Goal: Task Accomplishment & Management: Manage account settings

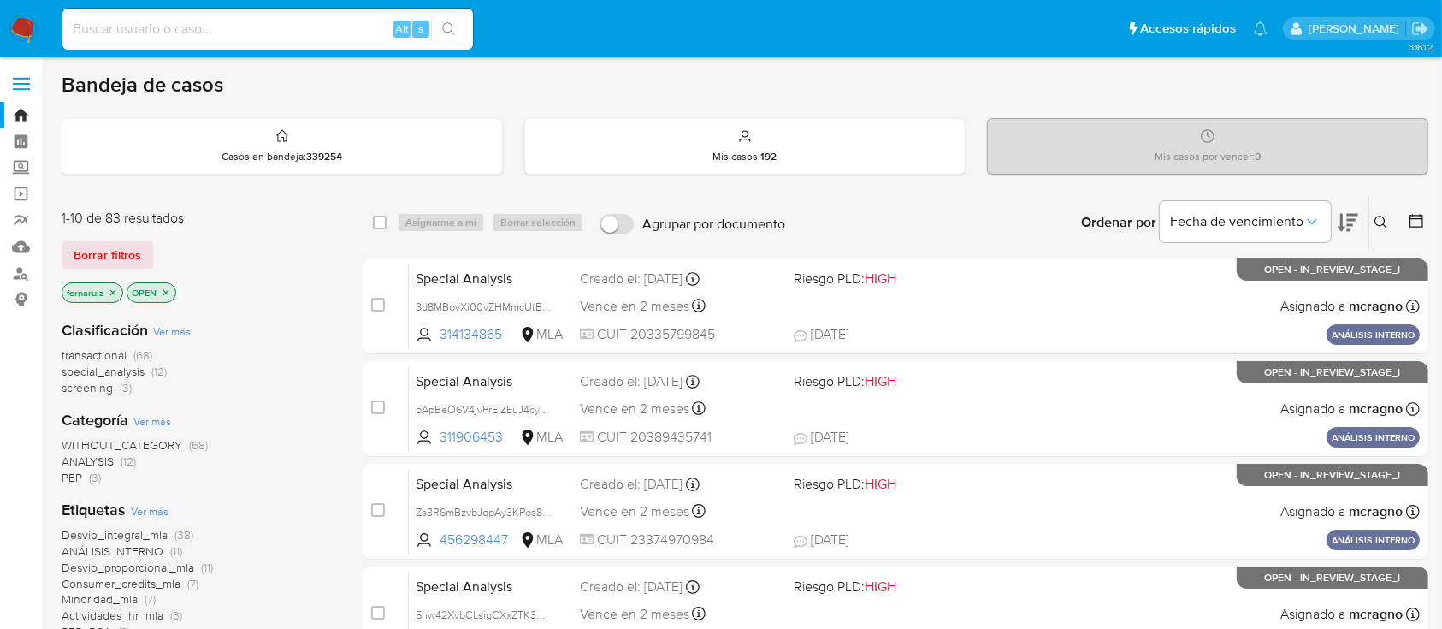
click at [34, 27] on img at bounding box center [23, 29] width 29 height 29
click at [163, 291] on icon "close-filter" at bounding box center [165, 292] width 10 height 10
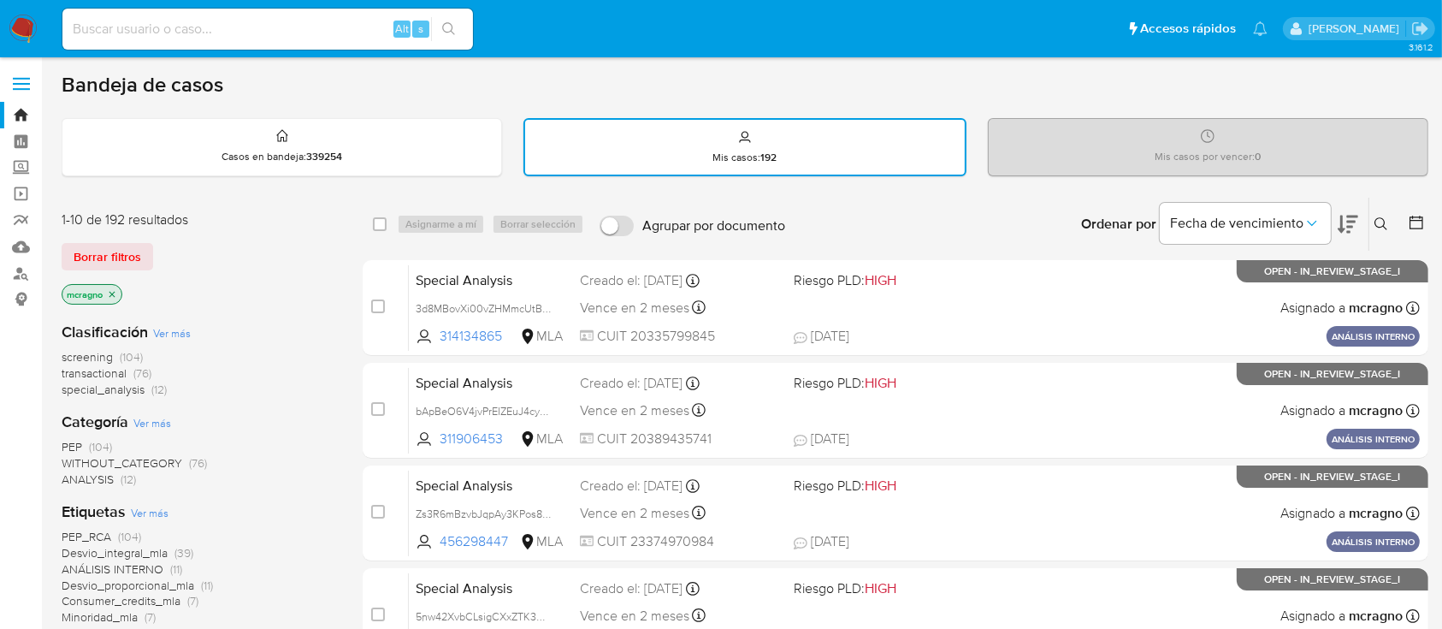
drag, startPoint x: 119, startPoint y: 289, endPoint x: 58, endPoint y: 284, distance: 60.9
click at [120, 290] on p "mcragno" at bounding box center [91, 294] width 59 height 19
click at [111, 292] on icon "close-filter" at bounding box center [112, 294] width 10 height 10
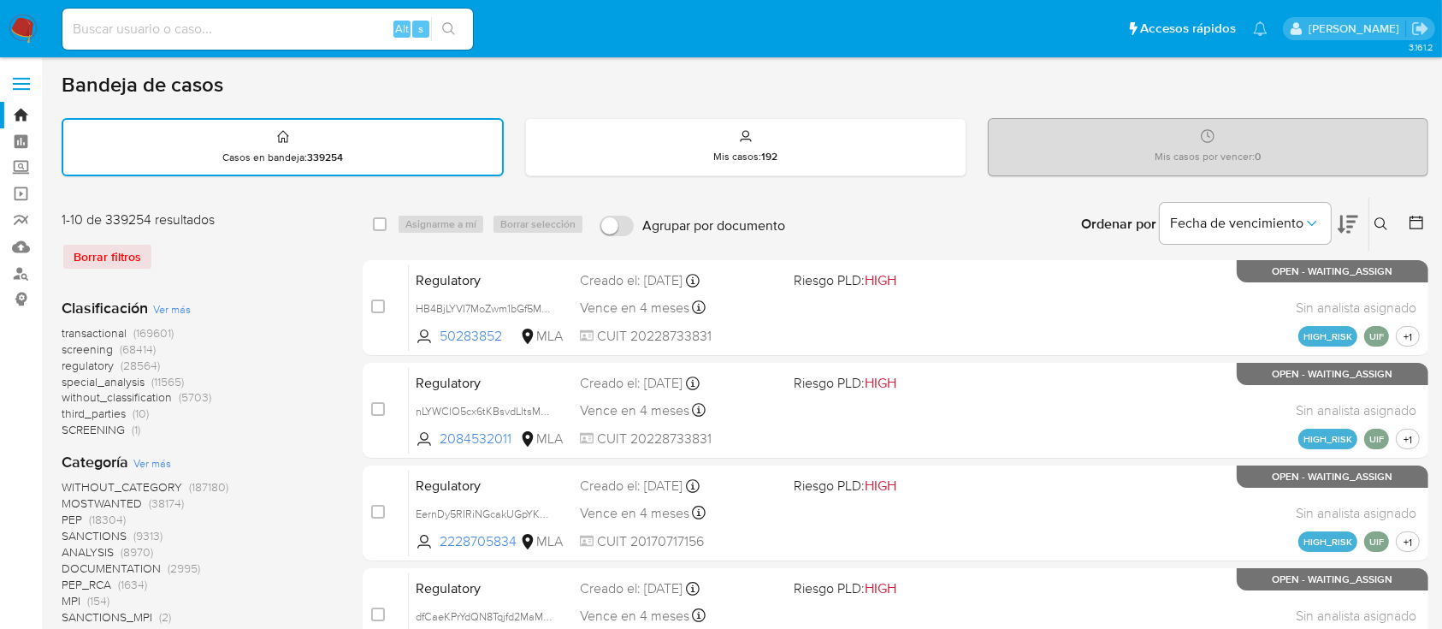
click at [1385, 215] on button at bounding box center [1383, 224] width 28 height 21
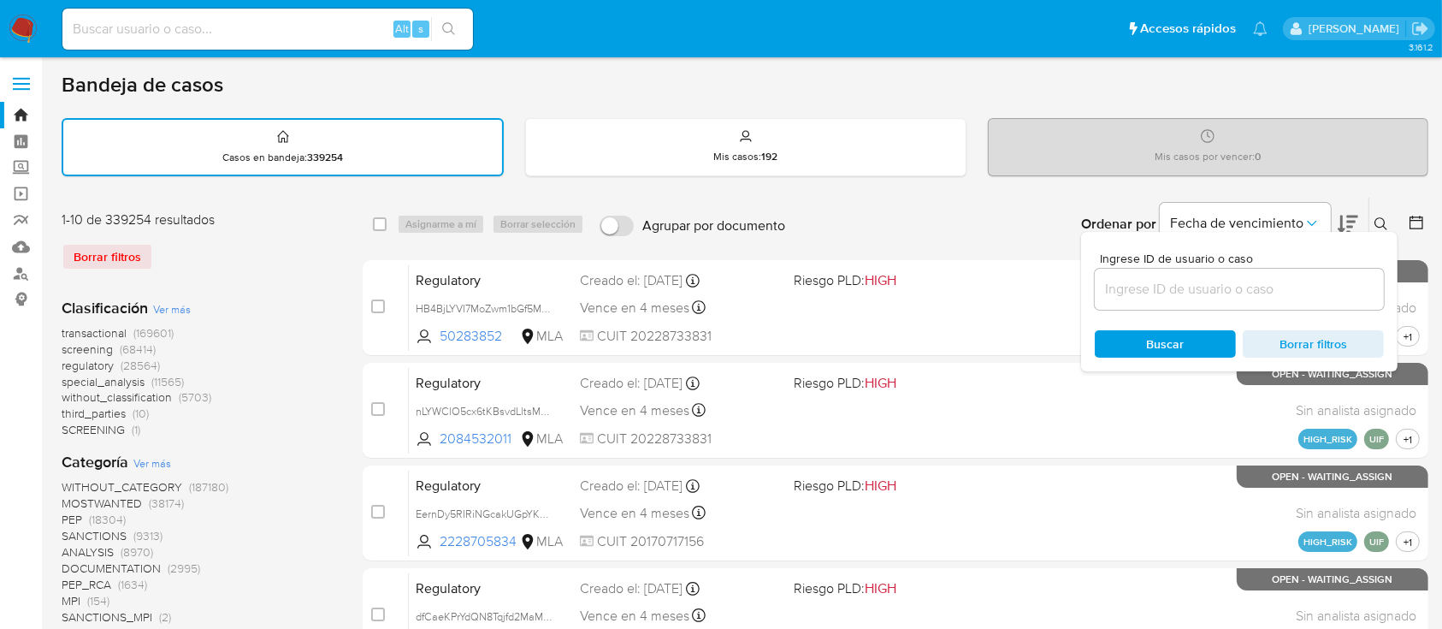
drag, startPoint x: 1240, startPoint y: 295, endPoint x: 1327, endPoint y: 266, distance: 91.9
click at [1240, 295] on input at bounding box center [1239, 289] width 289 height 22
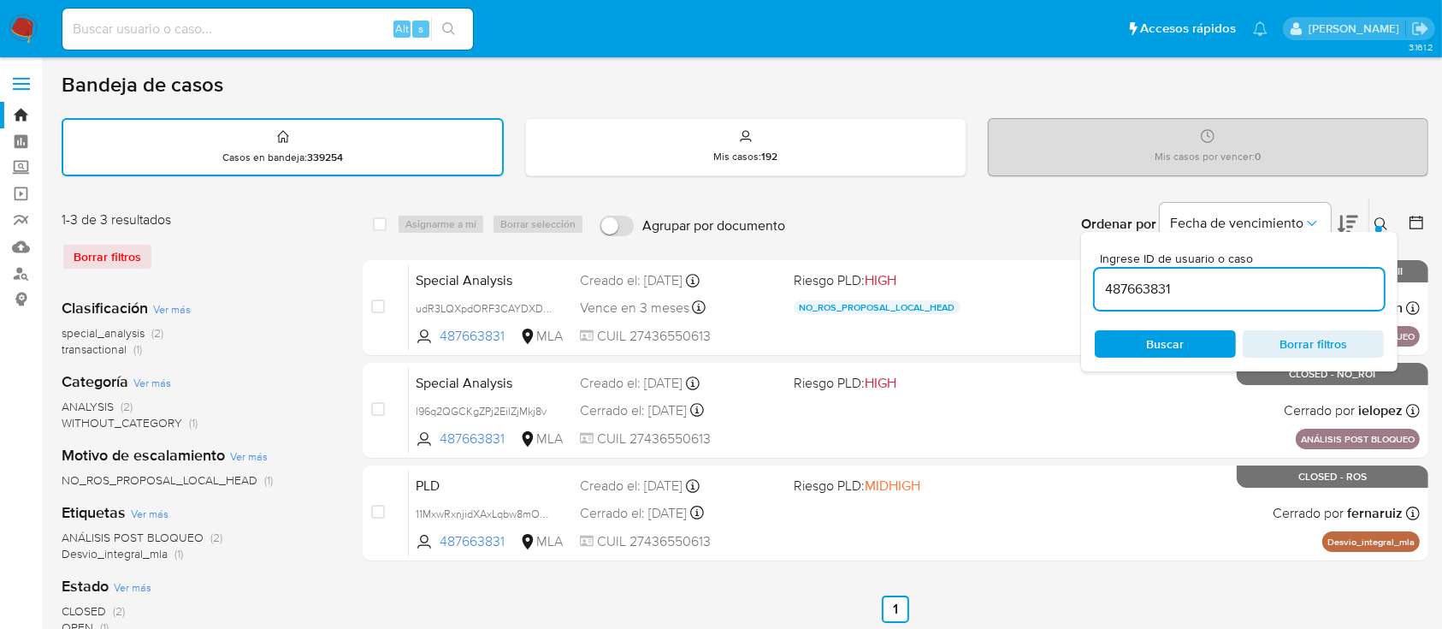
click at [1382, 217] on icon at bounding box center [1380, 223] width 13 height 13
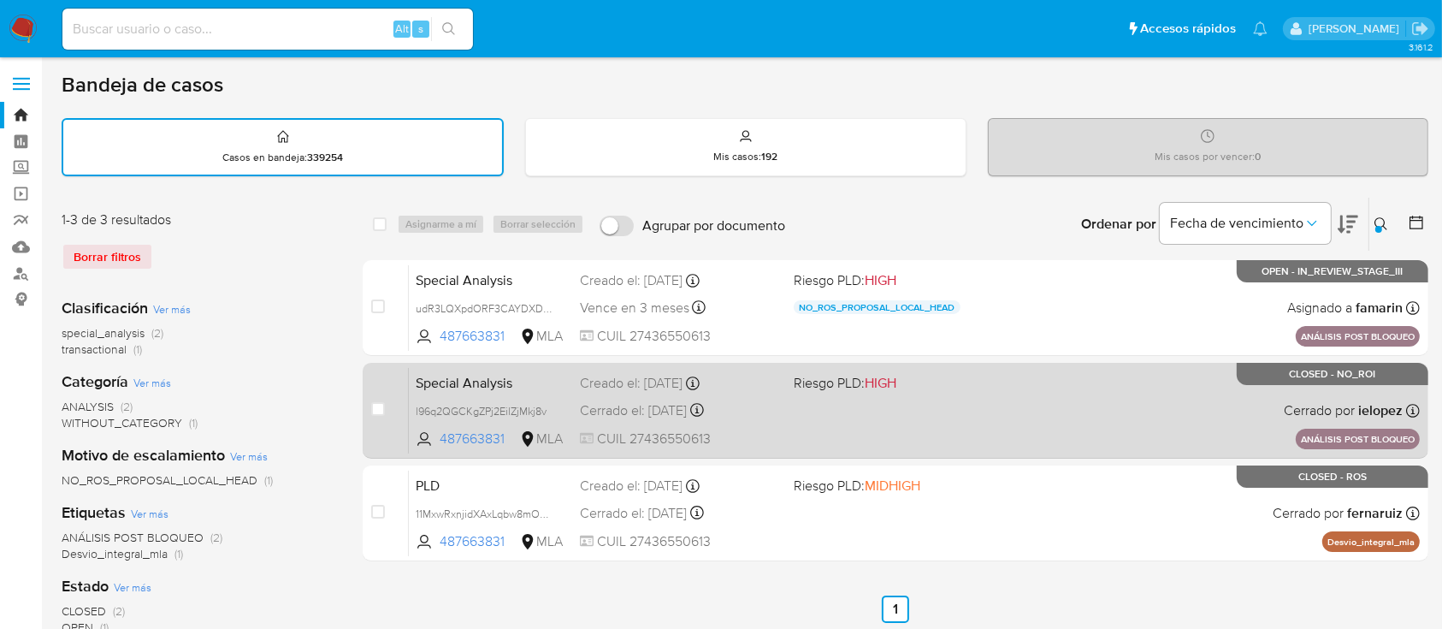
click at [1156, 391] on div "Special Analysis l96q2QGCKgZPj2EilZjMkj8v 487663831 MLA Riesgo PLD: HIGH Creado…" at bounding box center [914, 410] width 1011 height 86
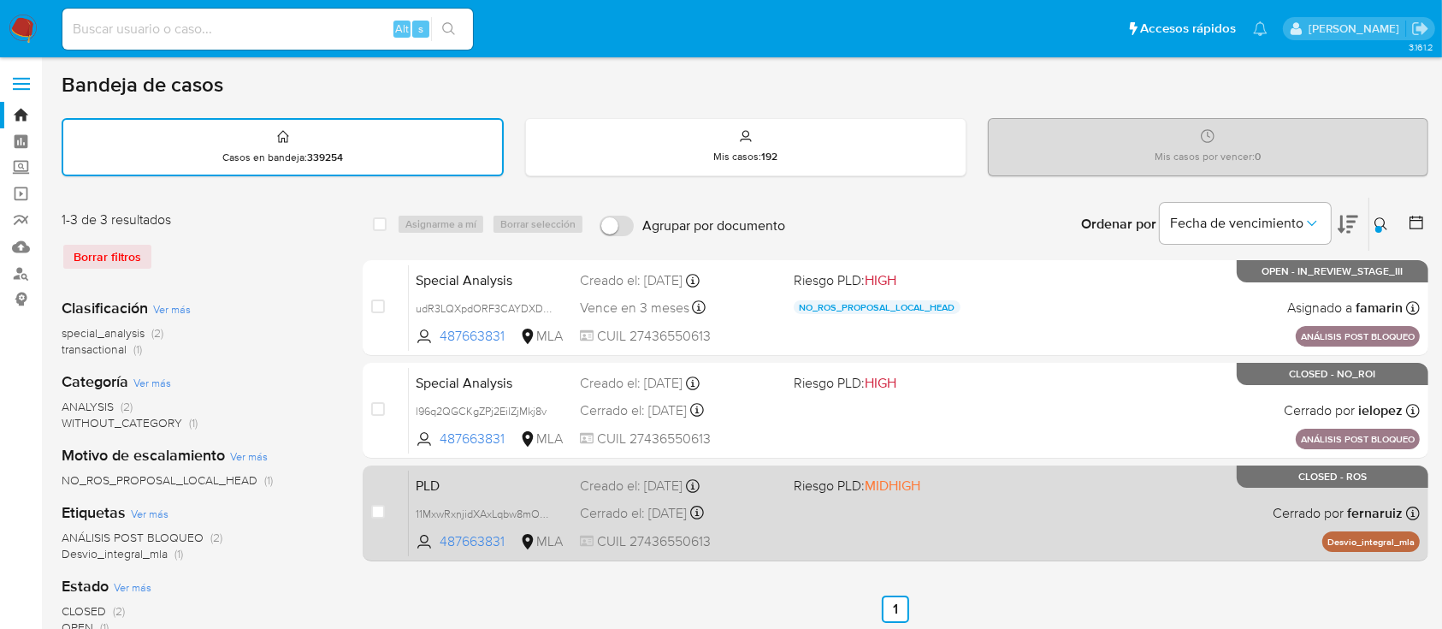
click at [1132, 511] on div "PLD 11MxwRxnjidXAxLqbw8mOT9Z 487663831 MLA Riesgo PLD: MIDHIGH Creado el: 12/10…" at bounding box center [914, 512] width 1011 height 86
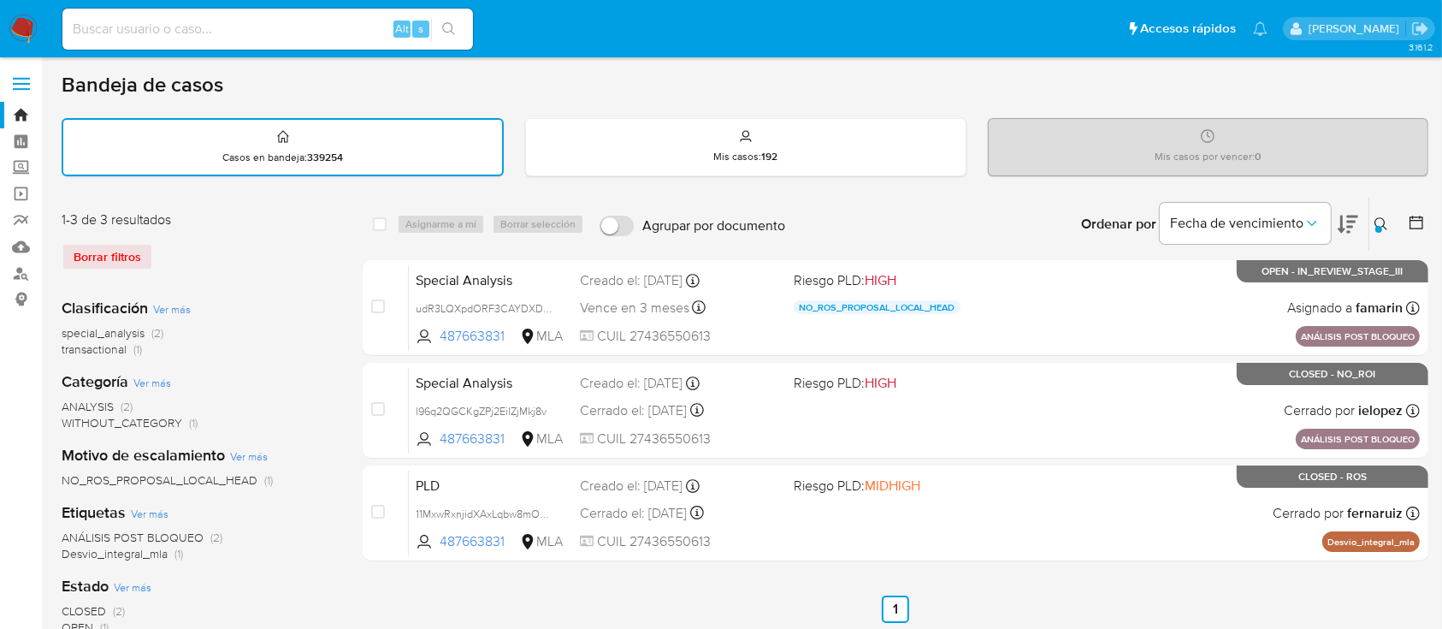
click at [1384, 217] on icon at bounding box center [1381, 224] width 14 height 14
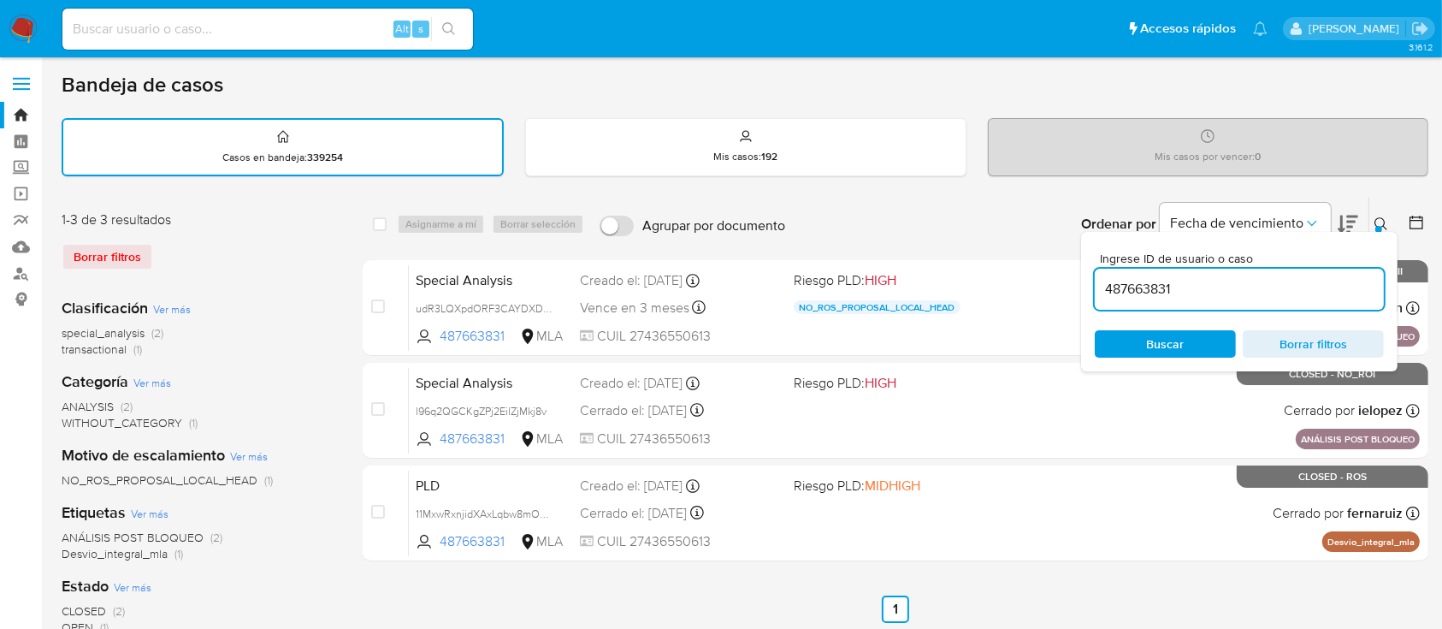
click at [1288, 282] on input "487663831" at bounding box center [1239, 289] width 289 height 22
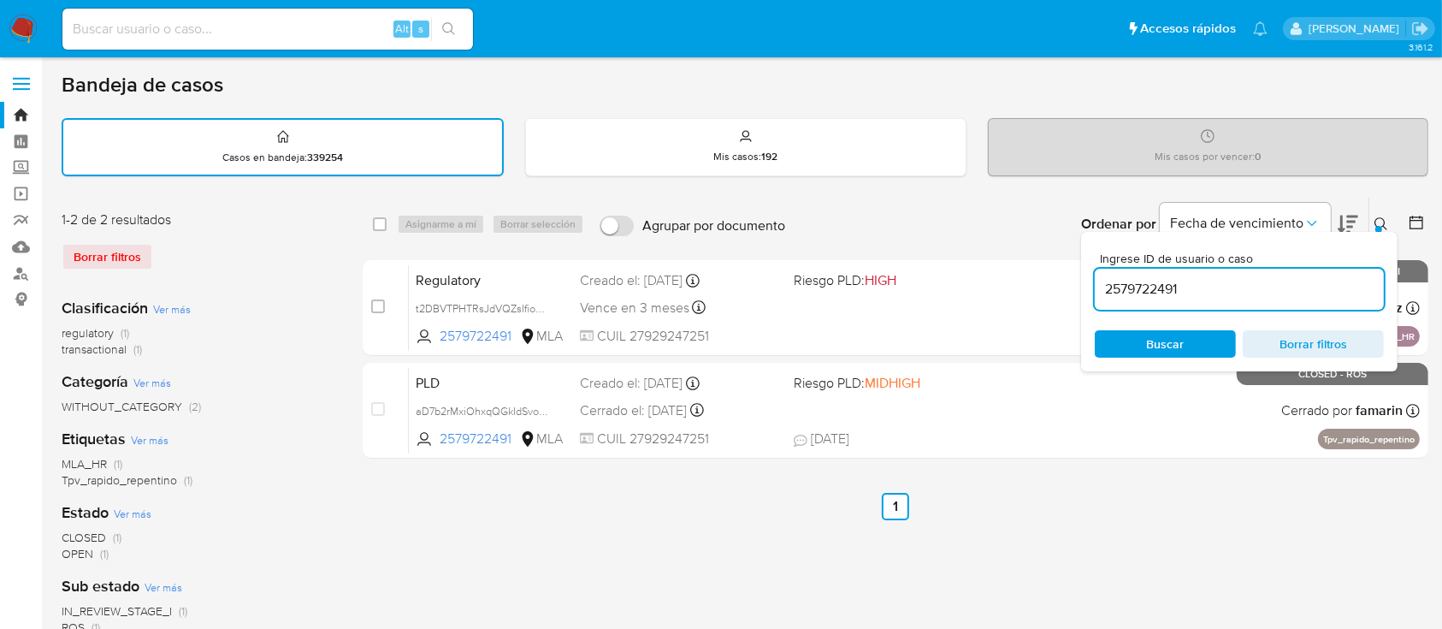
click at [1387, 217] on icon at bounding box center [1381, 224] width 14 height 14
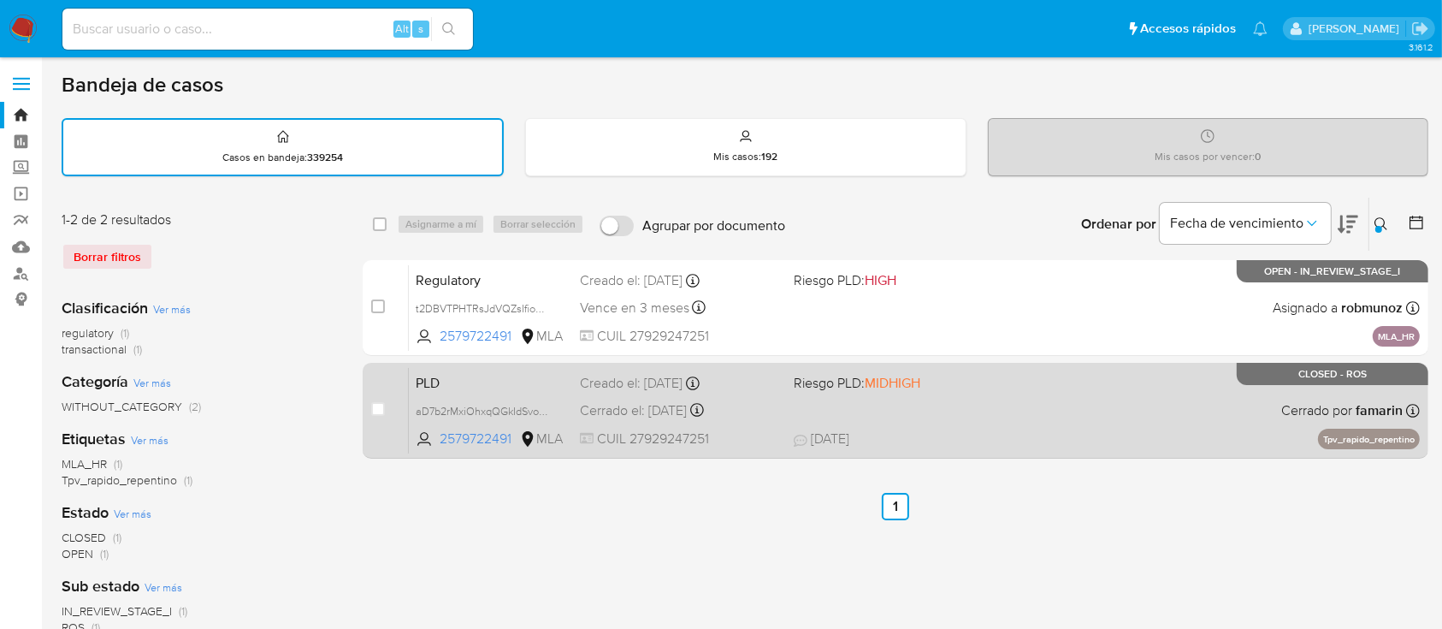
click at [1030, 398] on div "PLD aD7b2rMxiOhxqQGkIdSvoPbO 2579722491 MLA Riesgo PLD: MIDHIGH Creado el: 12/0…" at bounding box center [914, 410] width 1011 height 86
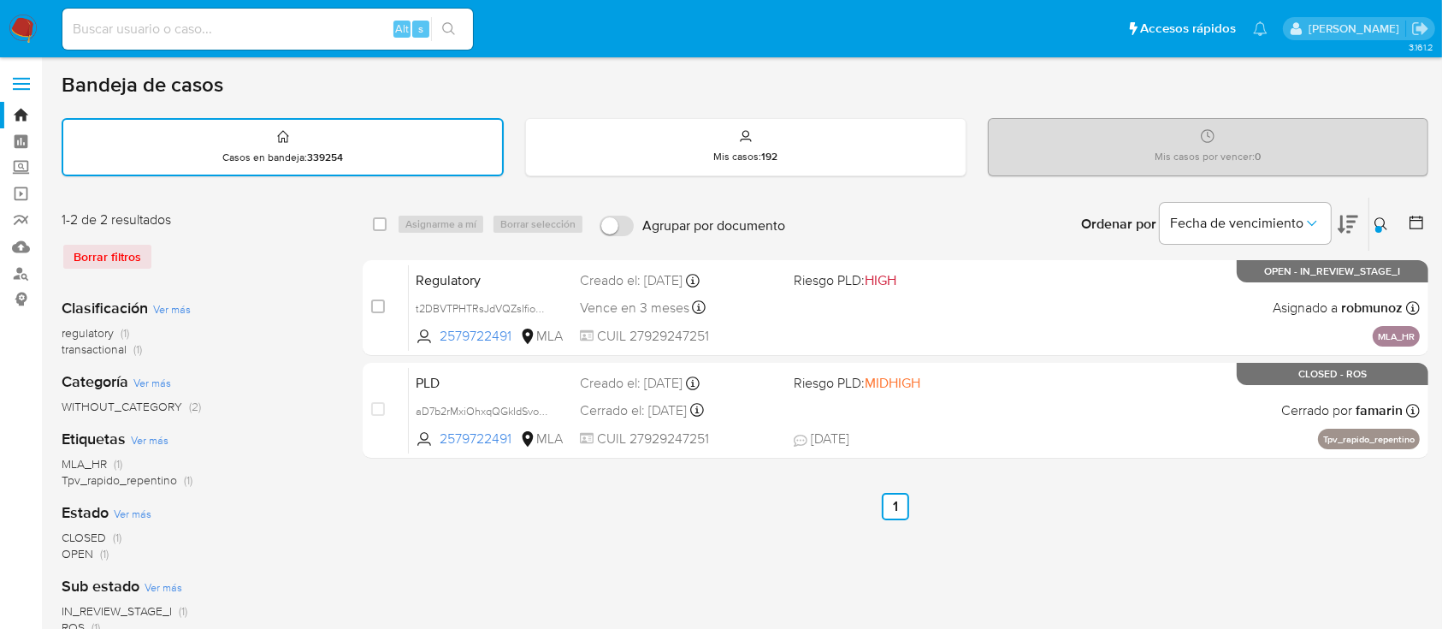
click at [1375, 221] on icon at bounding box center [1381, 224] width 14 height 14
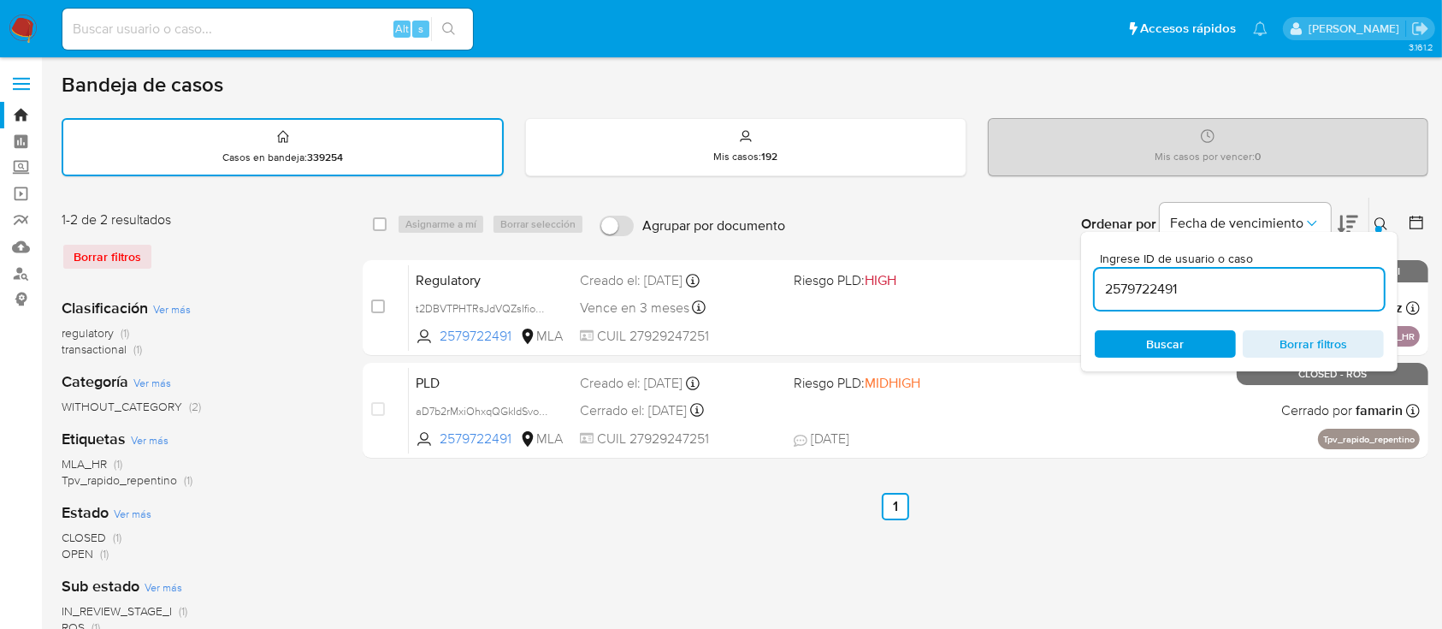
click at [1319, 285] on input "2579722491" at bounding box center [1239, 289] width 289 height 22
type input "64344183"
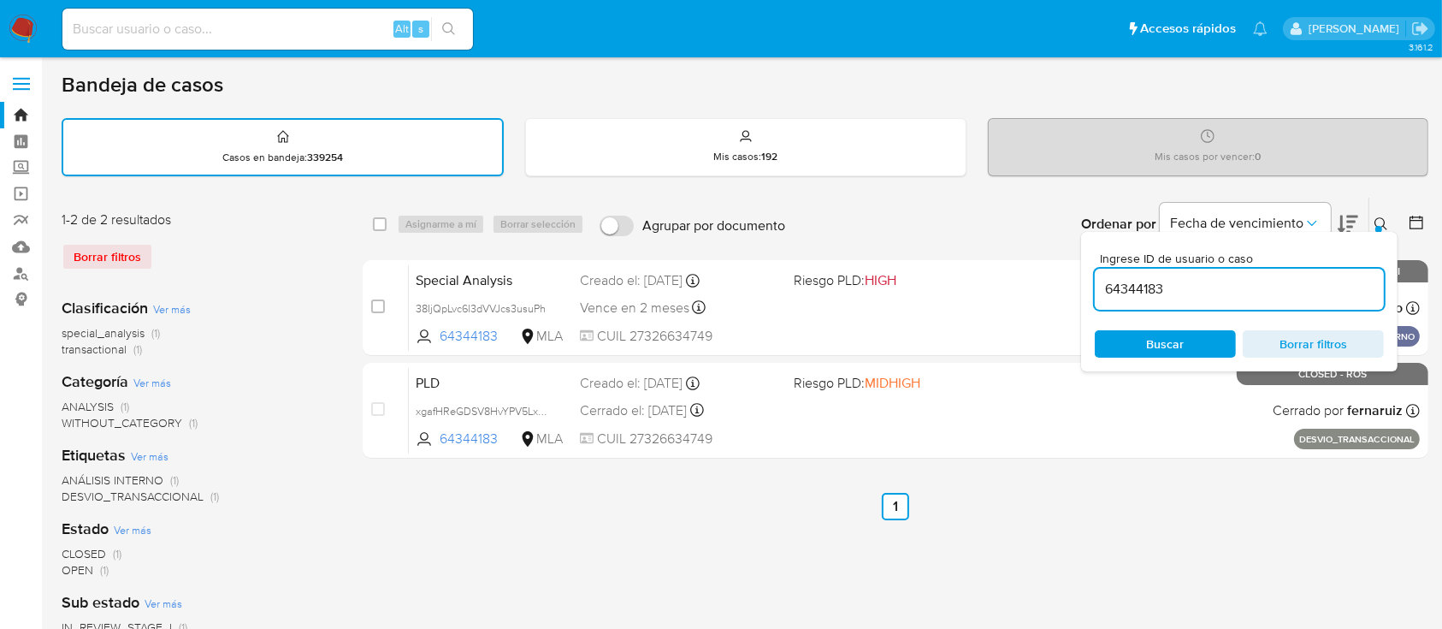
click at [1379, 221] on icon at bounding box center [1381, 224] width 14 height 14
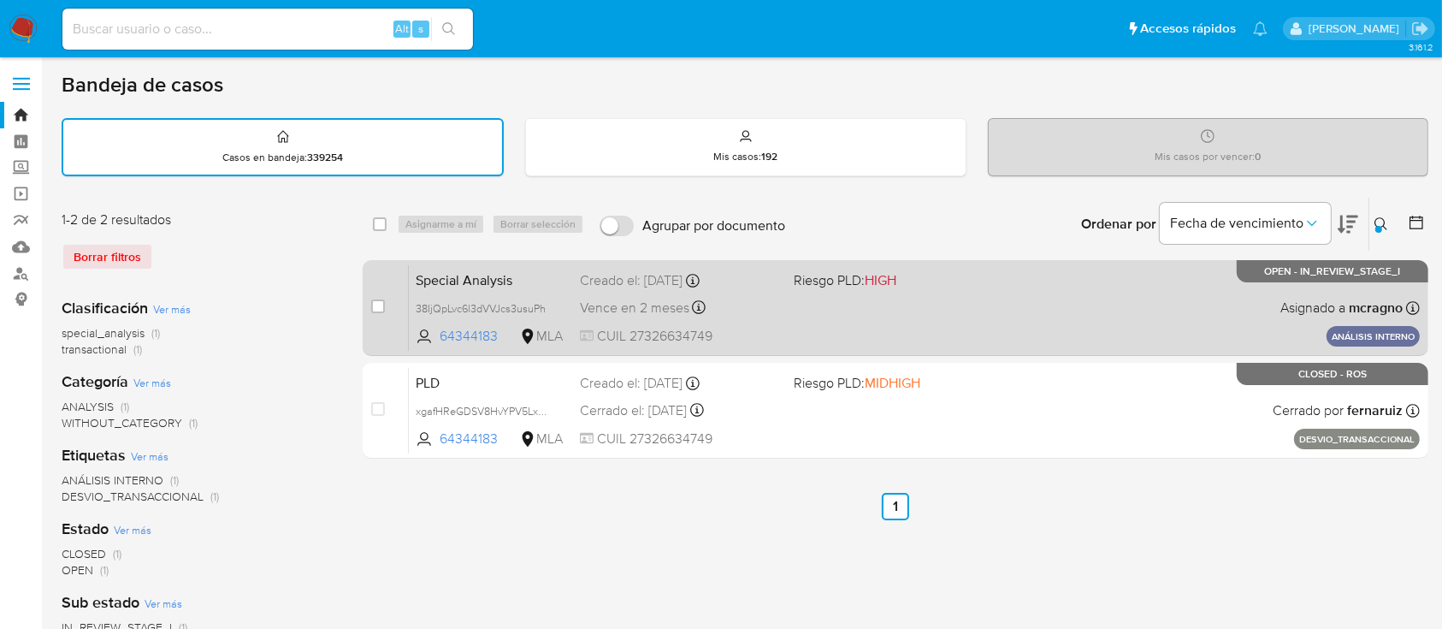
click at [1113, 299] on div "Special Analysis 38IjQpLvc6l3dVVJcs3usuPh 64344183 MLA Riesgo PLD: HIGH Creado …" at bounding box center [914, 307] width 1011 height 86
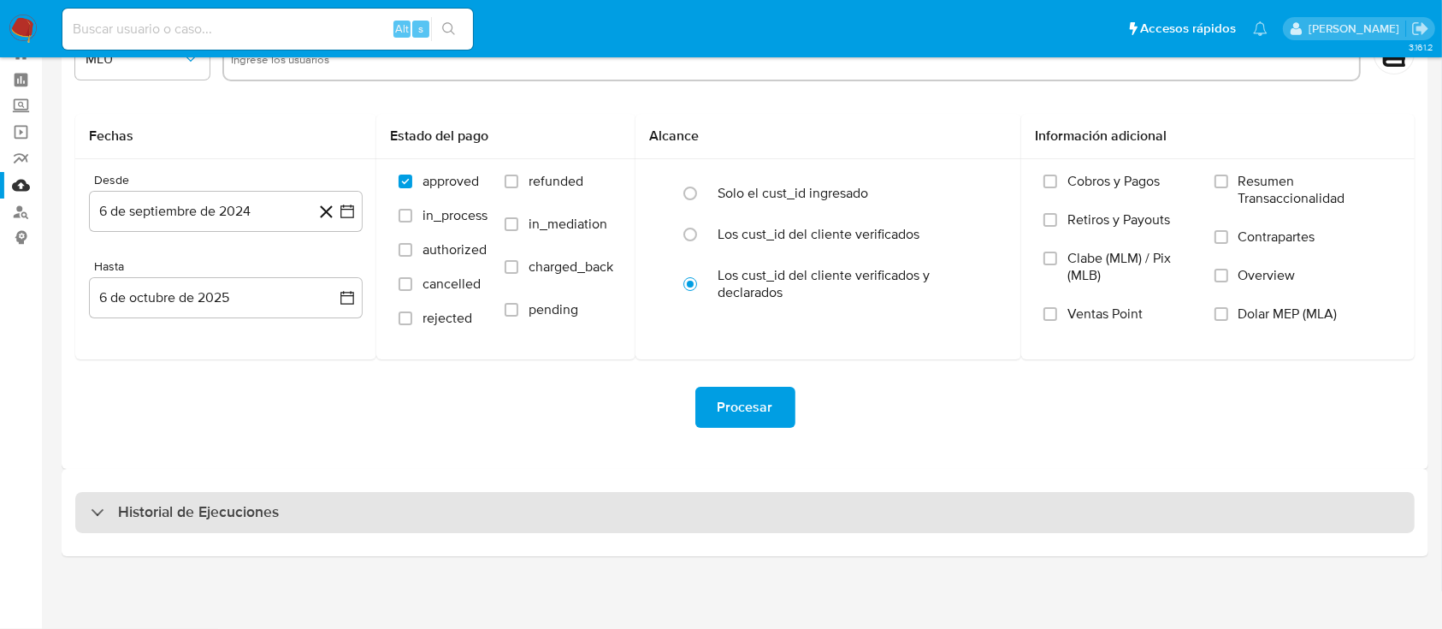
click at [185, 510] on h3 "Historial de Ejecuciones" at bounding box center [198, 512] width 161 height 21
select select "10"
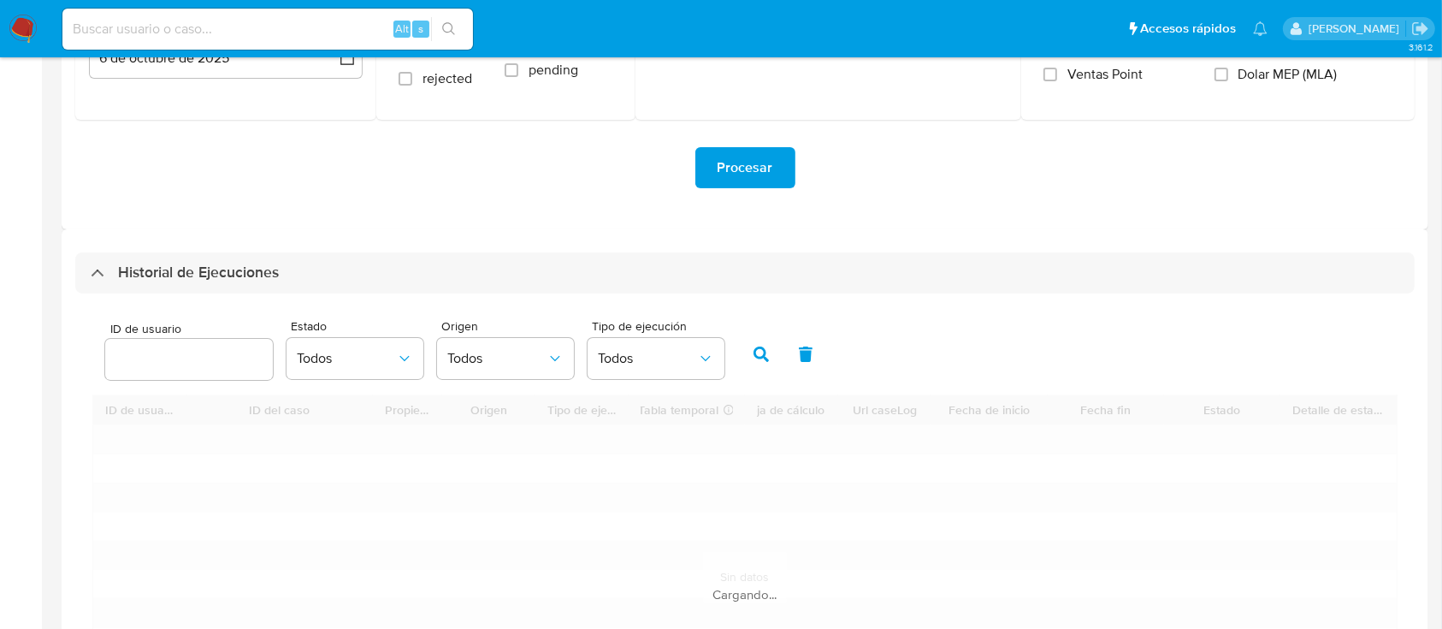
scroll to position [404, 0]
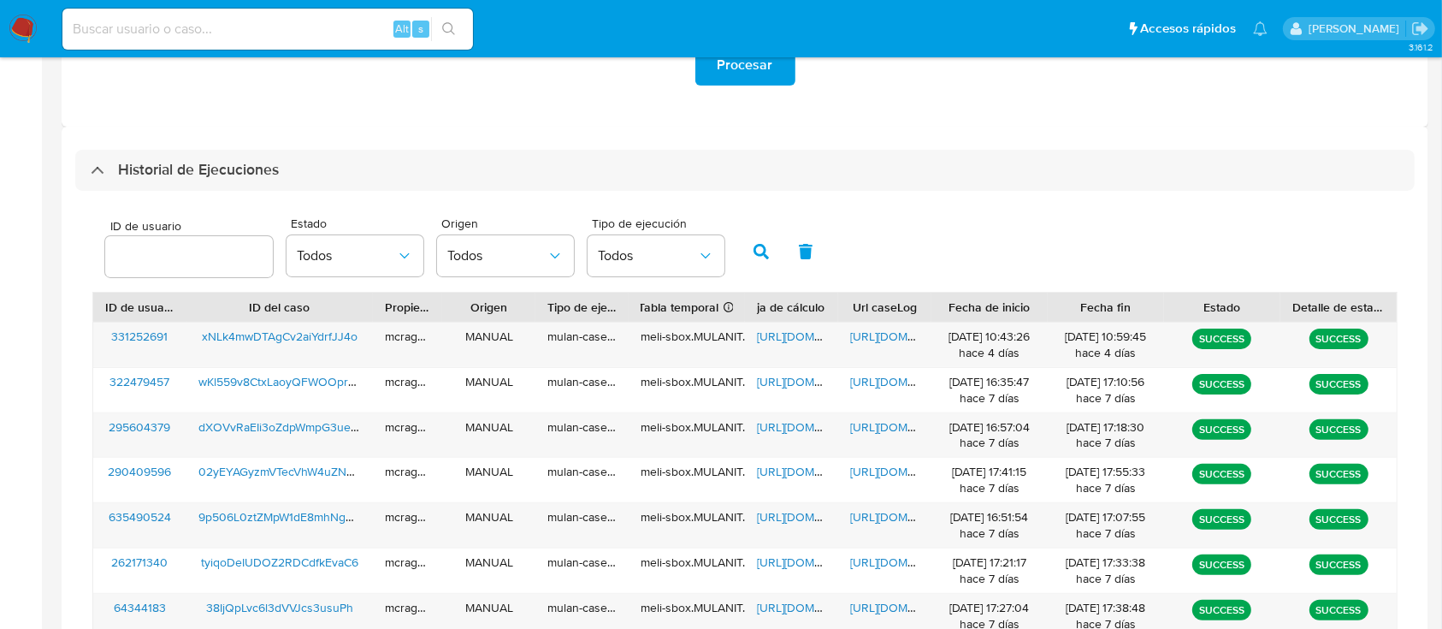
click at [156, 247] on input "number" at bounding box center [189, 256] width 168 height 22
type input "64344183"
drag, startPoint x: 761, startPoint y: 250, endPoint x: 775, endPoint y: 345, distance: 96.7
click at [762, 250] on icon "button" at bounding box center [760, 251] width 15 height 15
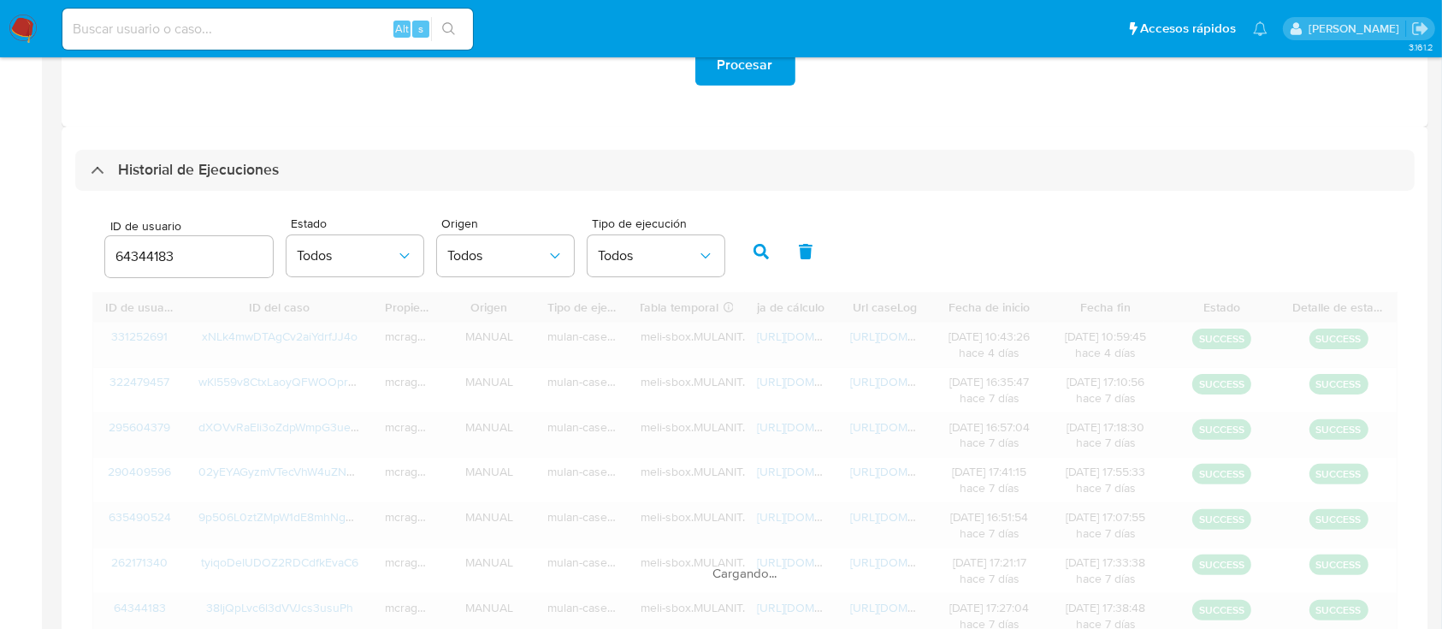
scroll to position [301, 0]
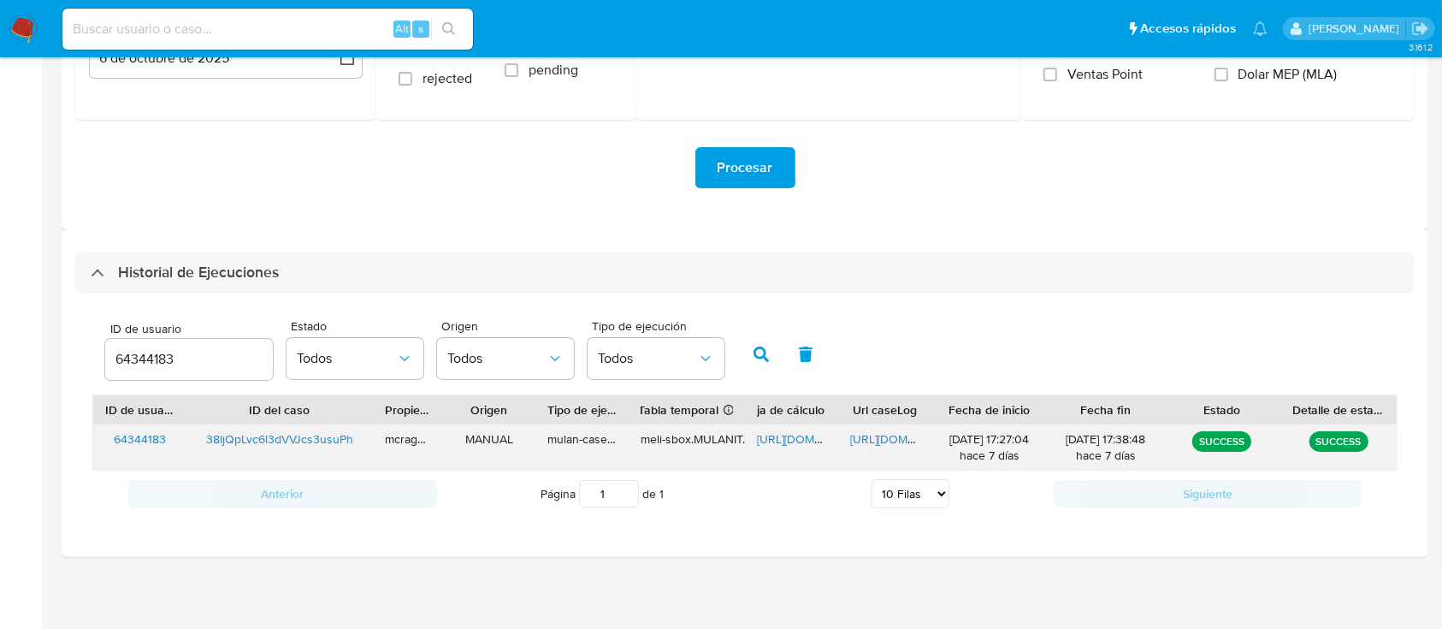
click at [806, 441] on span "https://docs.google.com/spreadsheets/d/1OUp1S_DKWcIjNpvmZpUaxwvJKp7Jyt3EsVvSlQw…" at bounding box center [816, 438] width 118 height 17
click at [888, 440] on span "https://docs.google.com/document/d/1XNyus-dFrLi1GphQ6jaDe2RuunZ9vUwEqO8n8SUfMuw…" at bounding box center [909, 438] width 118 height 17
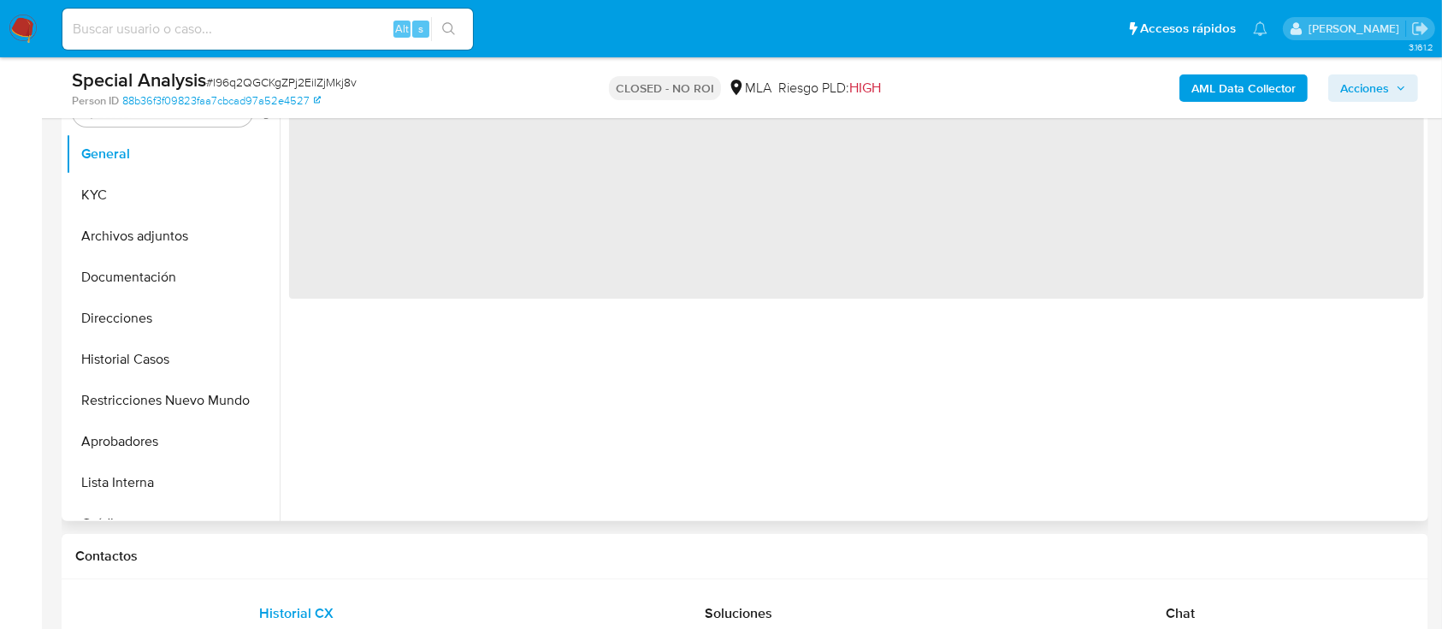
scroll to position [342, 0]
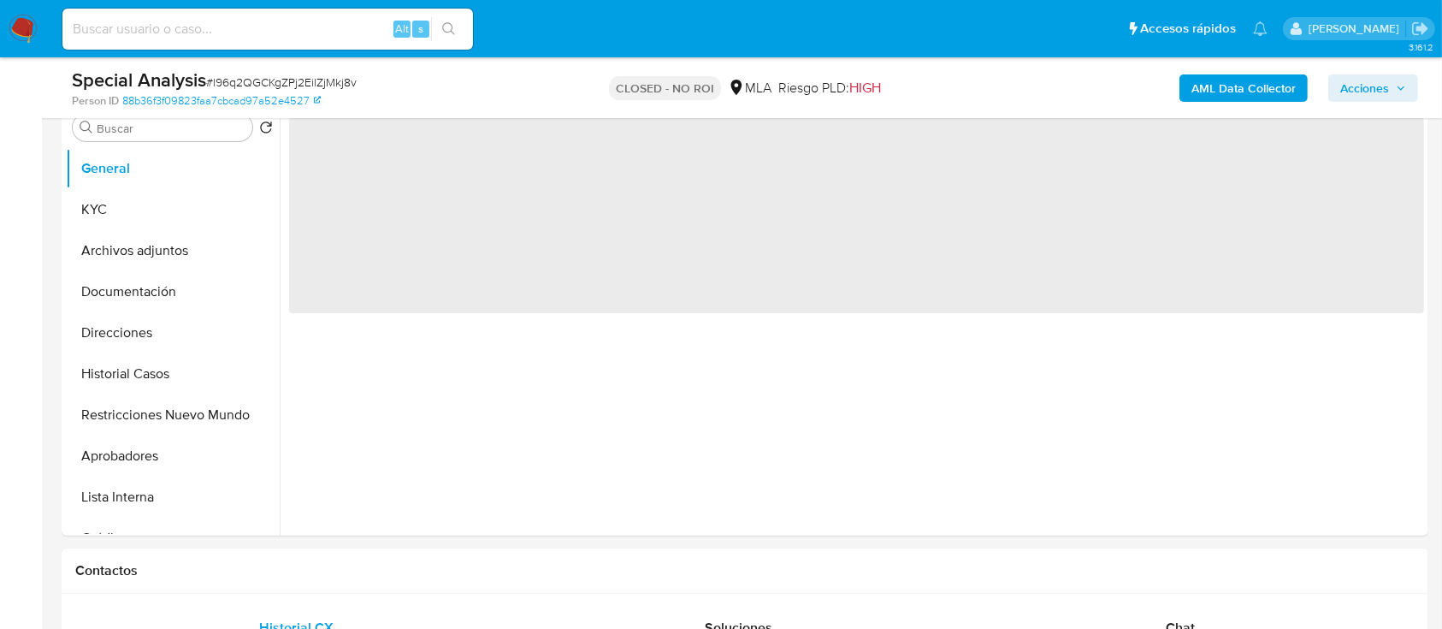
select select "10"
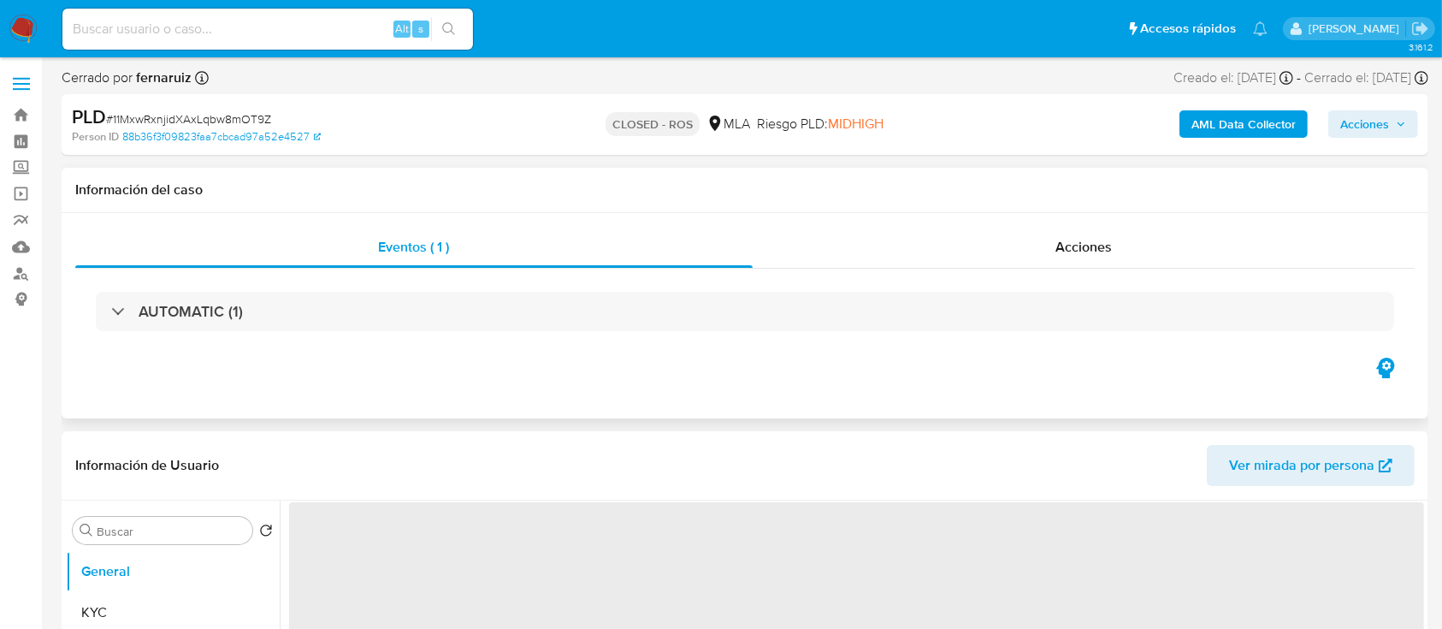
scroll to position [114, 0]
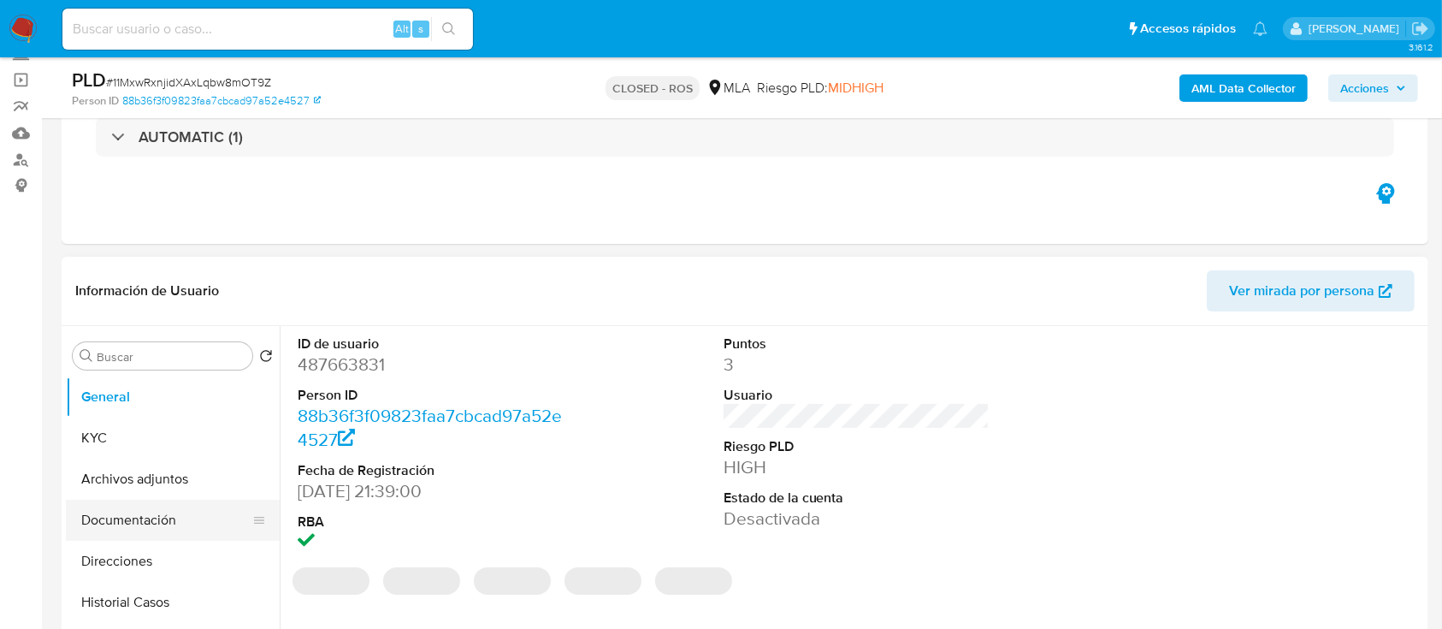
click at [115, 500] on button "Documentación" at bounding box center [166, 519] width 200 height 41
select select "10"
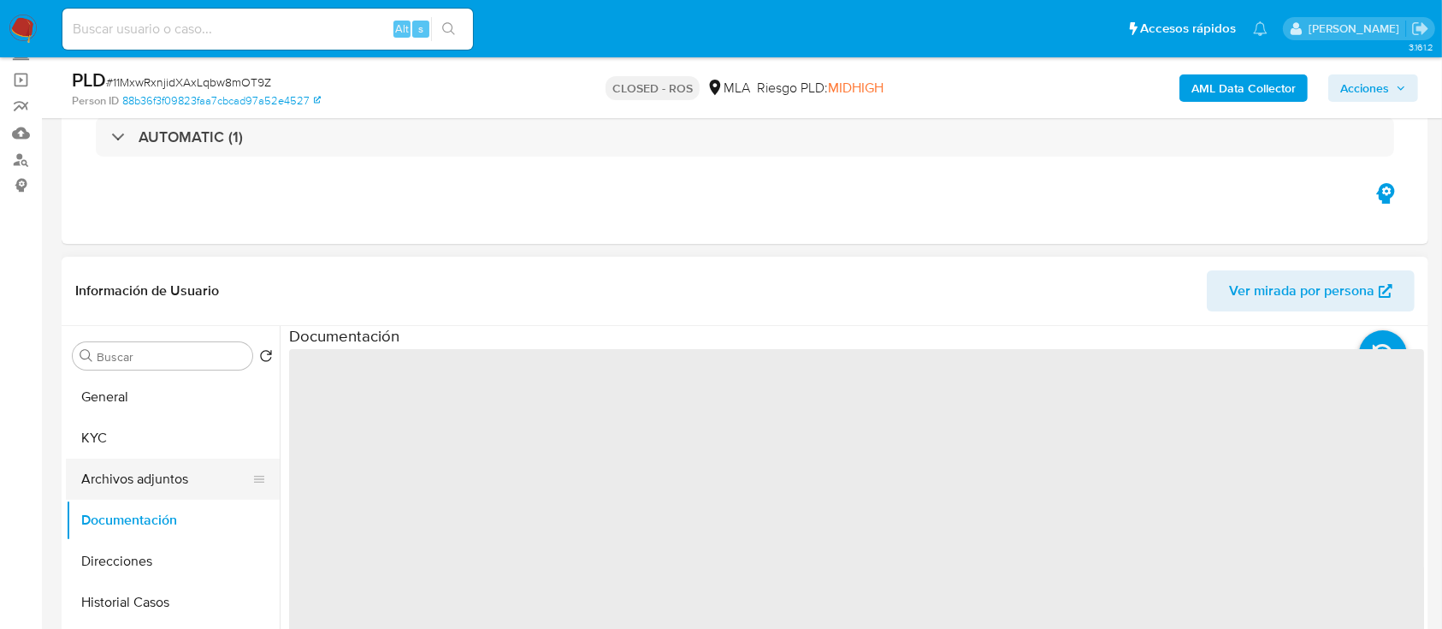
click at [145, 480] on button "Archivos adjuntos" at bounding box center [166, 478] width 200 height 41
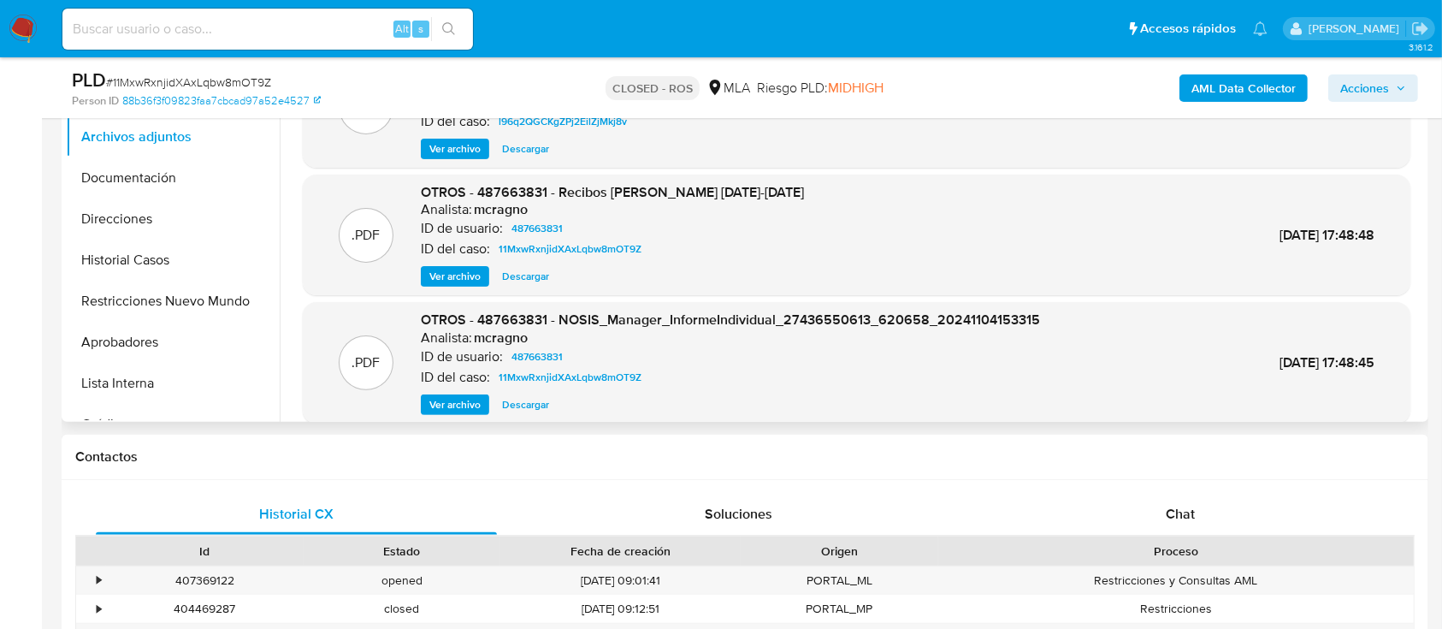
scroll to position [144, 0]
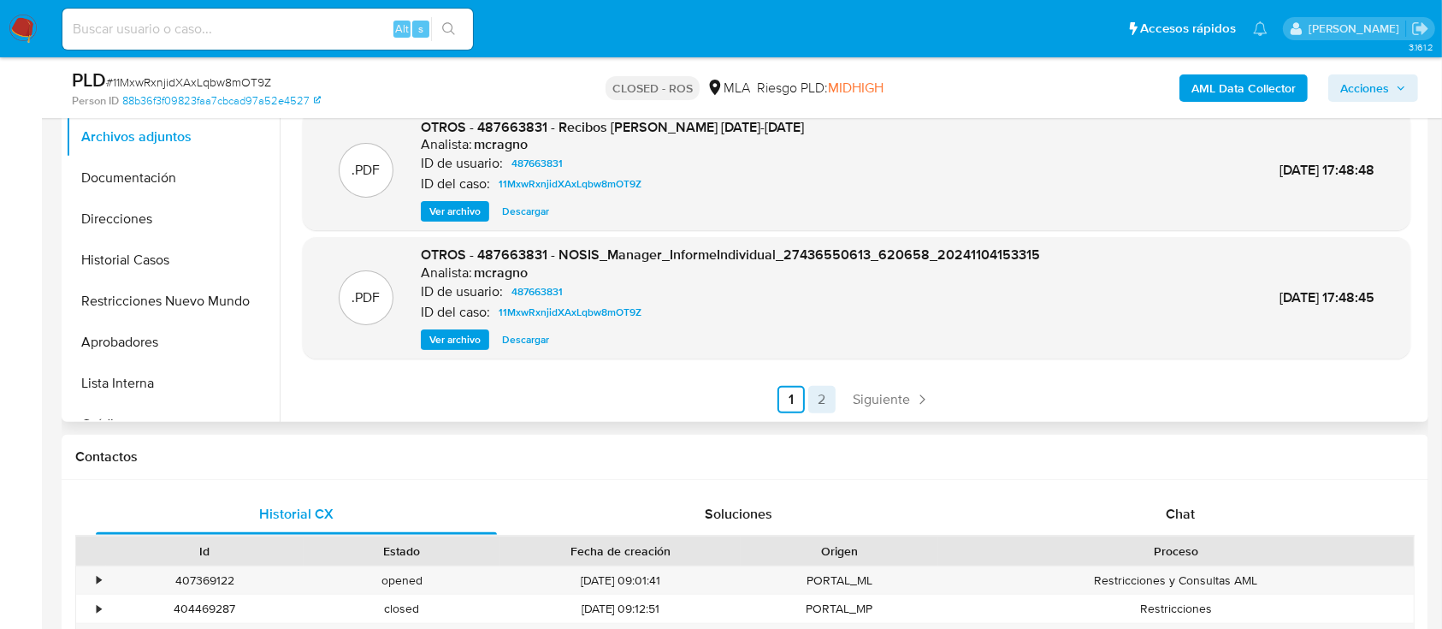
click at [823, 396] on link "2" at bounding box center [821, 399] width 27 height 27
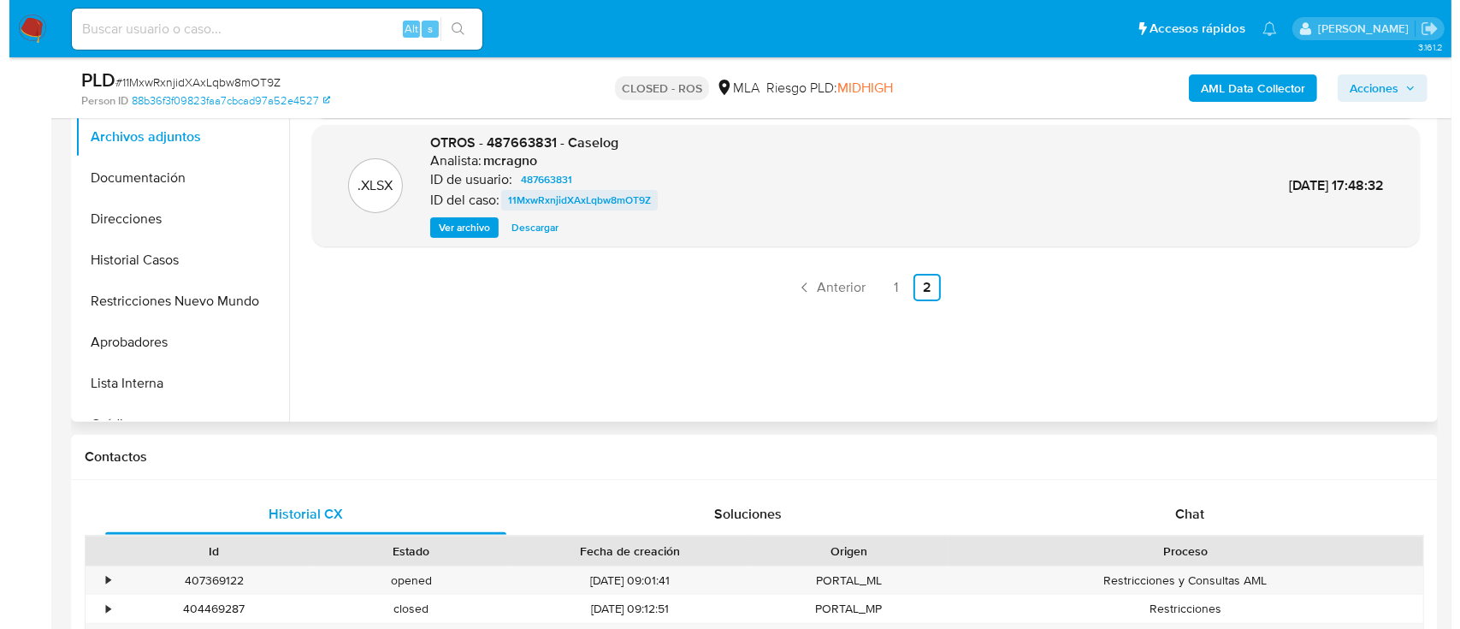
scroll to position [342, 0]
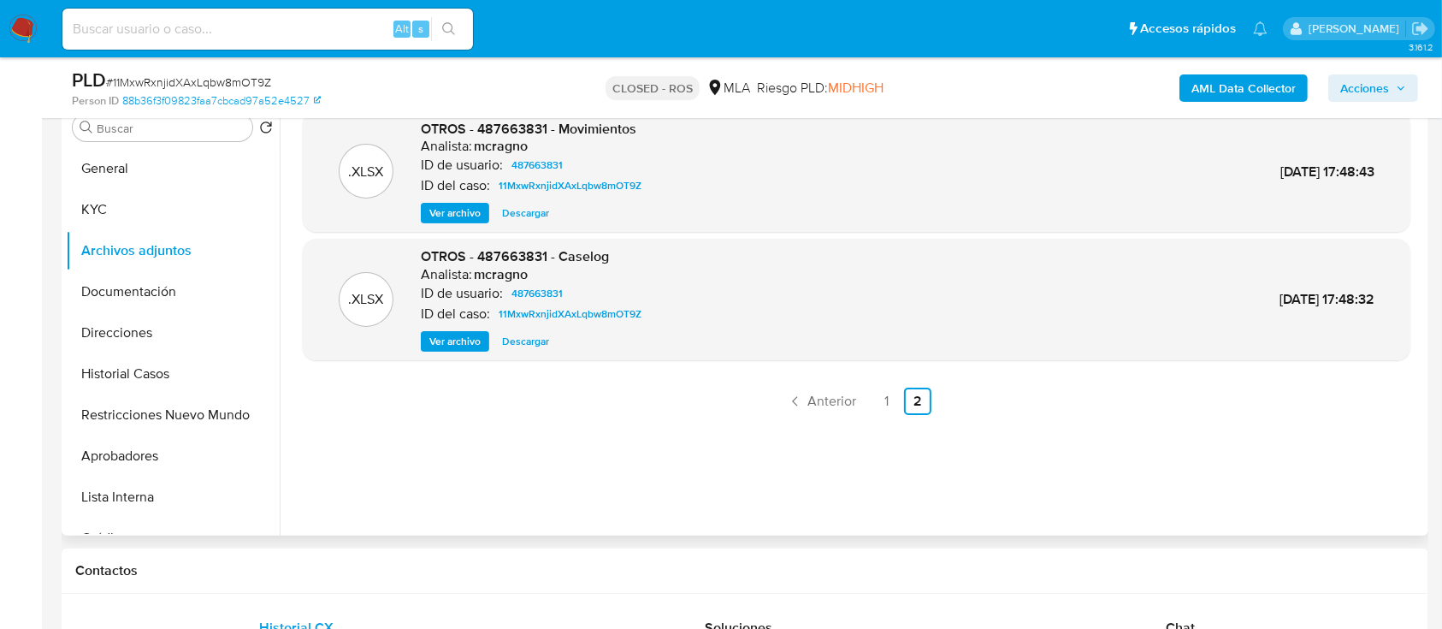
click at [464, 345] on span "Ver archivo" at bounding box center [454, 341] width 51 height 17
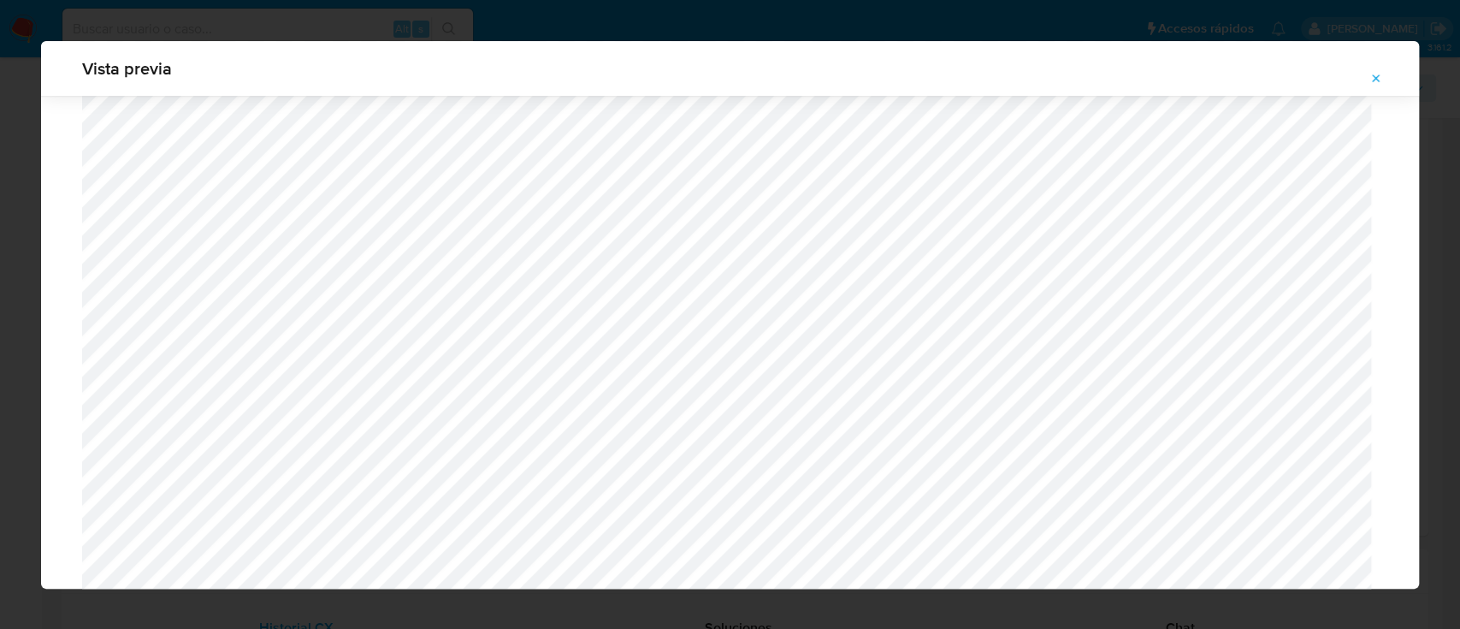
scroll to position [650, 0]
click at [1376, 91] on div "Vista previa" at bounding box center [730, 314] width 1378 height 547
click at [1378, 69] on span "Attachment preview" at bounding box center [1376, 79] width 14 height 24
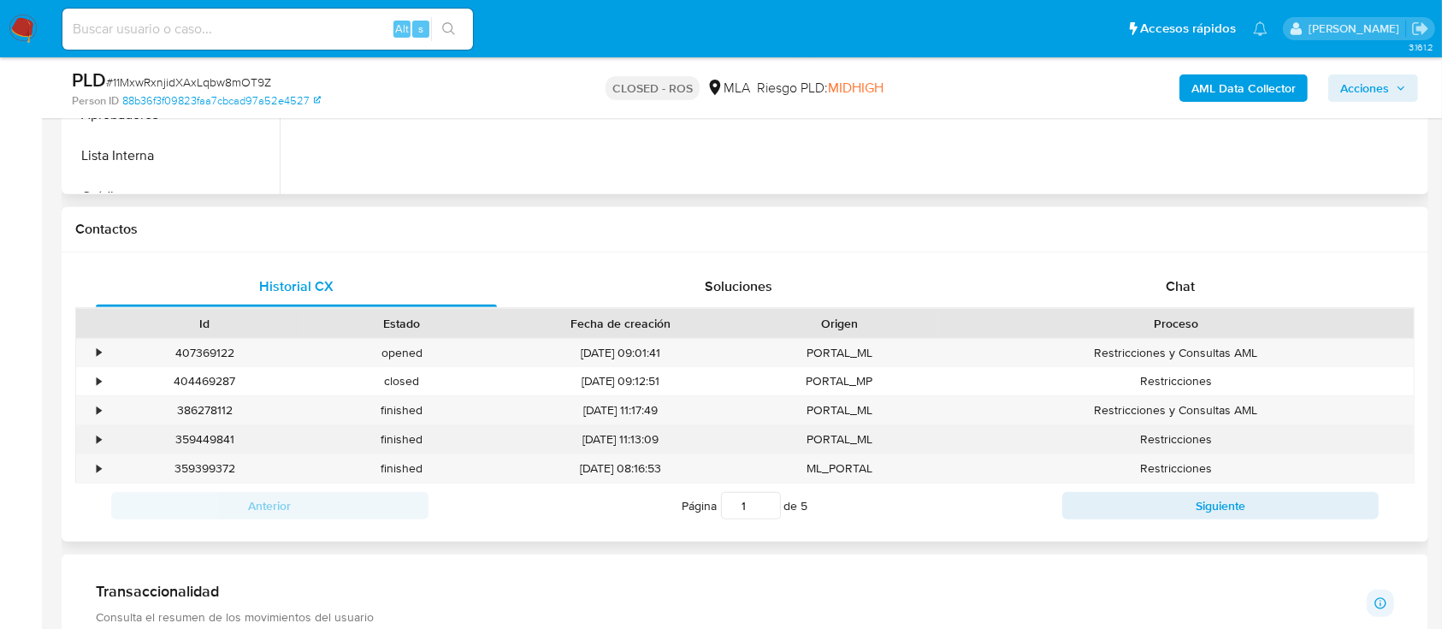
scroll to position [798, 0]
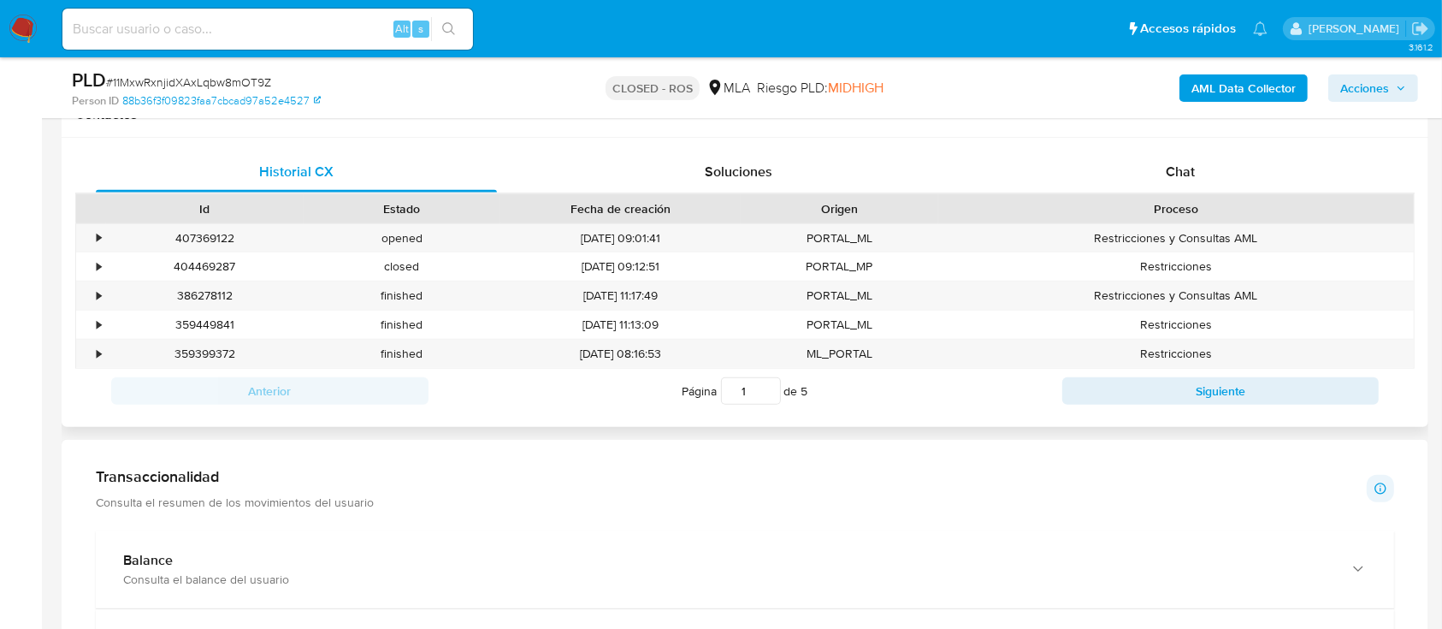
click at [1234, 194] on div "Proceso" at bounding box center [1175, 208] width 475 height 29
drag, startPoint x: 1231, startPoint y: 178, endPoint x: 1223, endPoint y: 190, distance: 14.7
click at [1231, 177] on div "Chat" at bounding box center [1180, 171] width 401 height 41
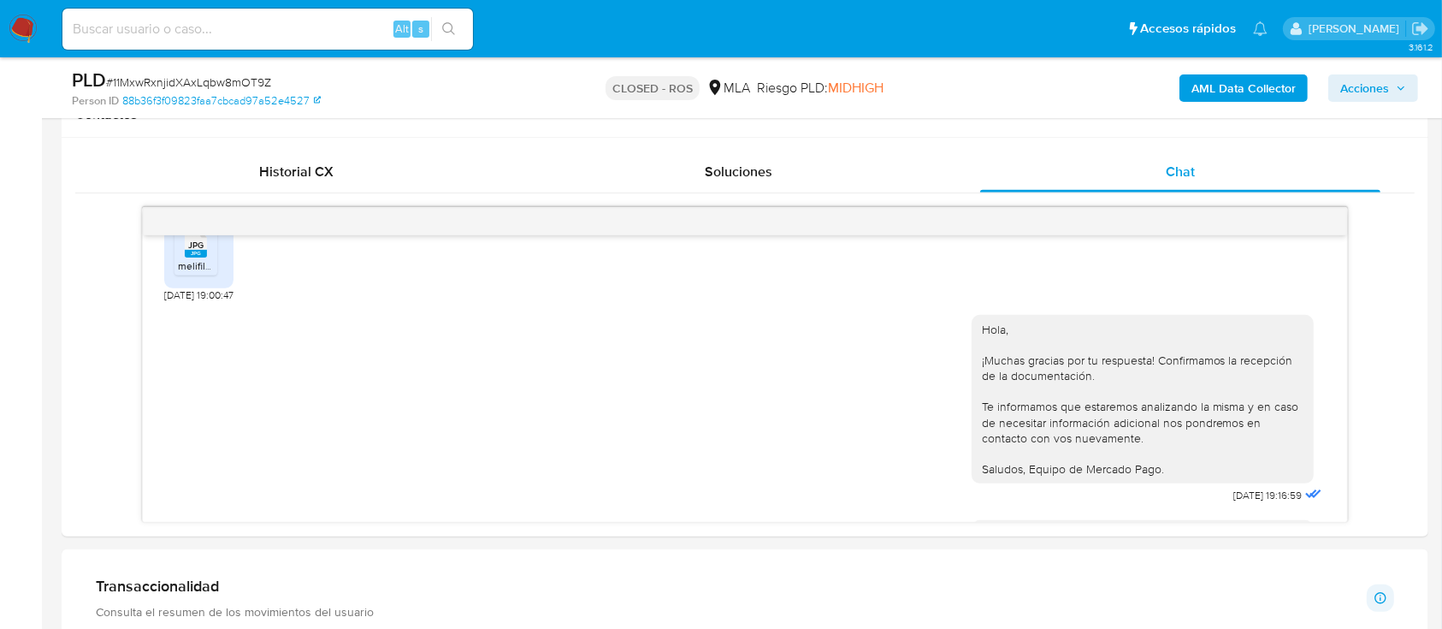
scroll to position [1094, 0]
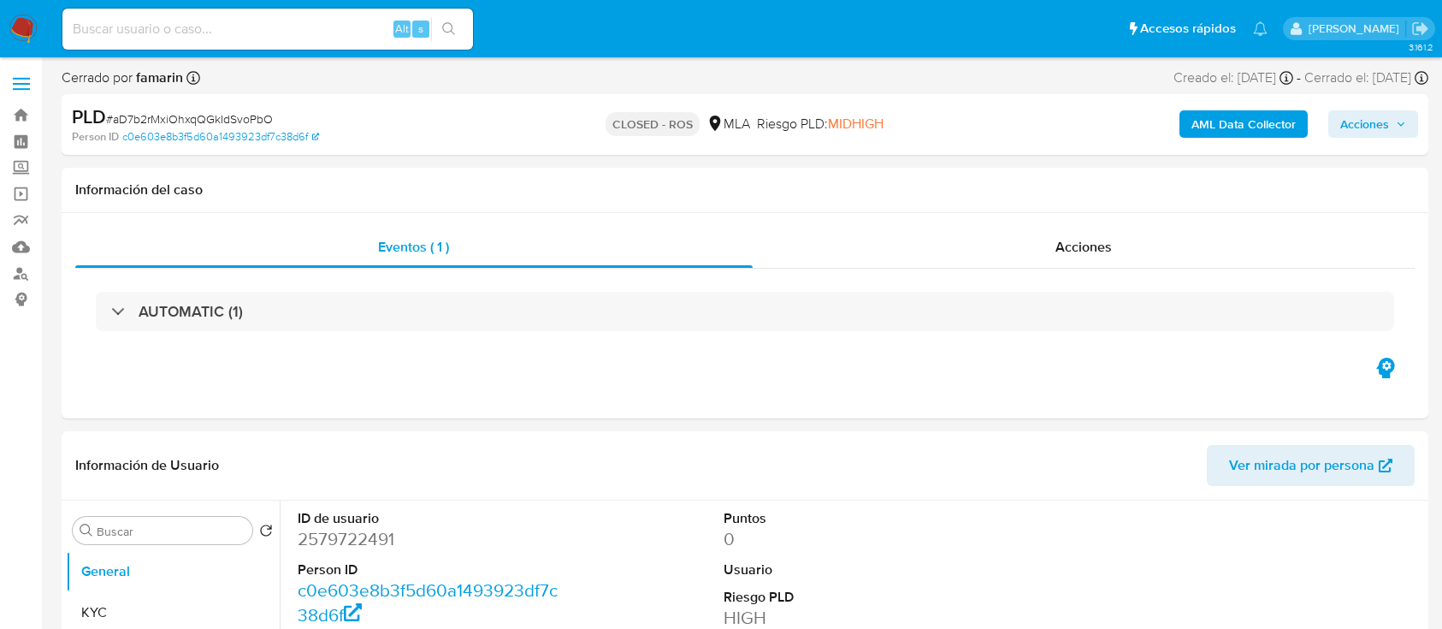
select select "10"
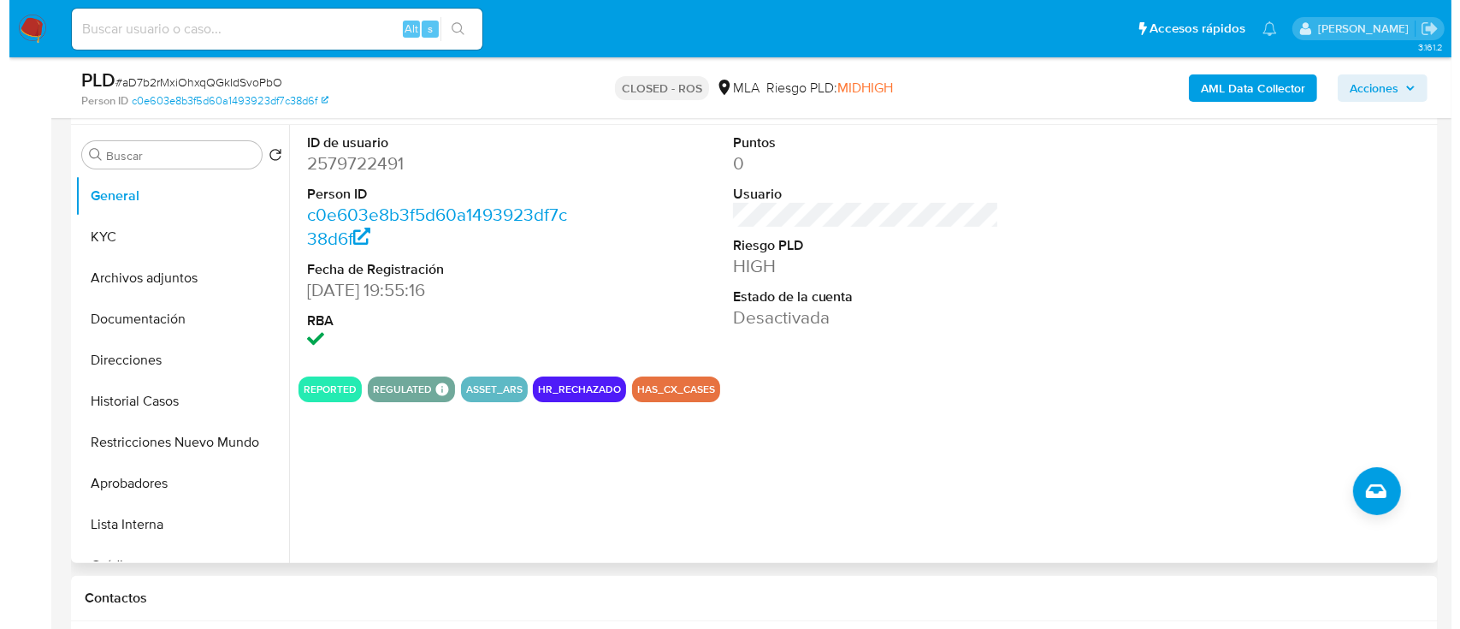
scroll to position [570, 0]
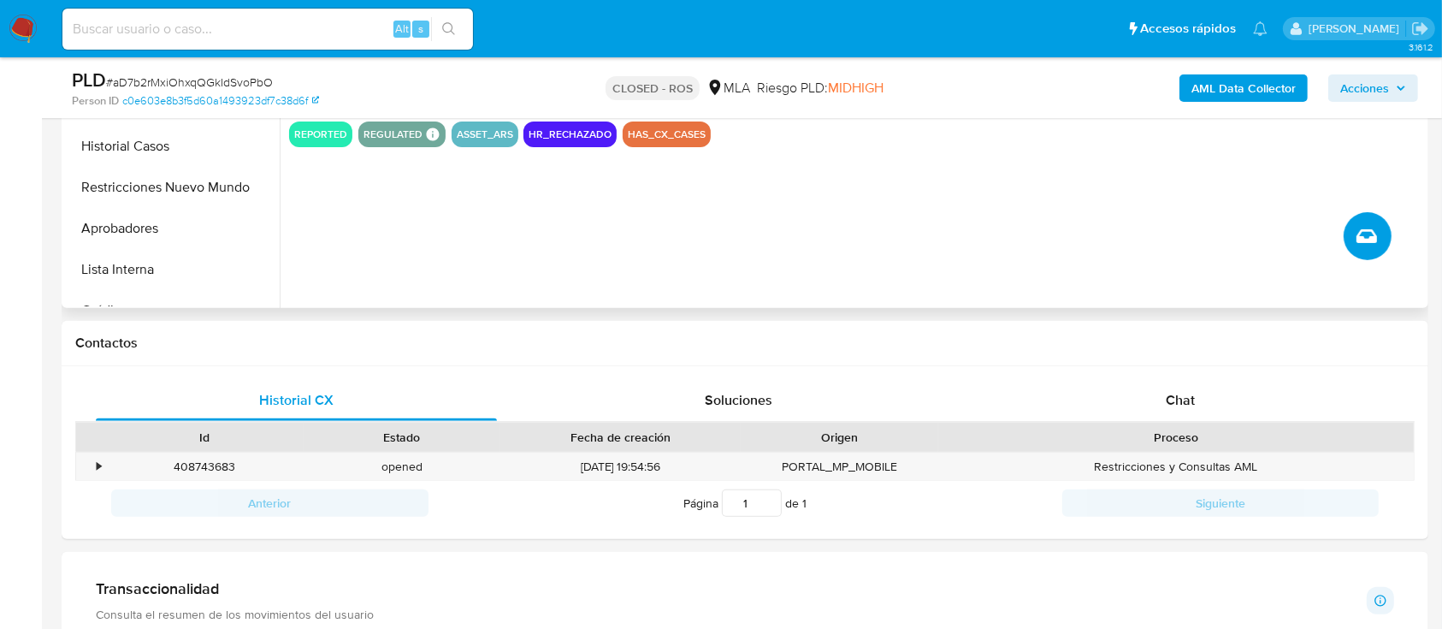
click at [1378, 251] on button "Crear caso manual" at bounding box center [1367, 236] width 48 height 48
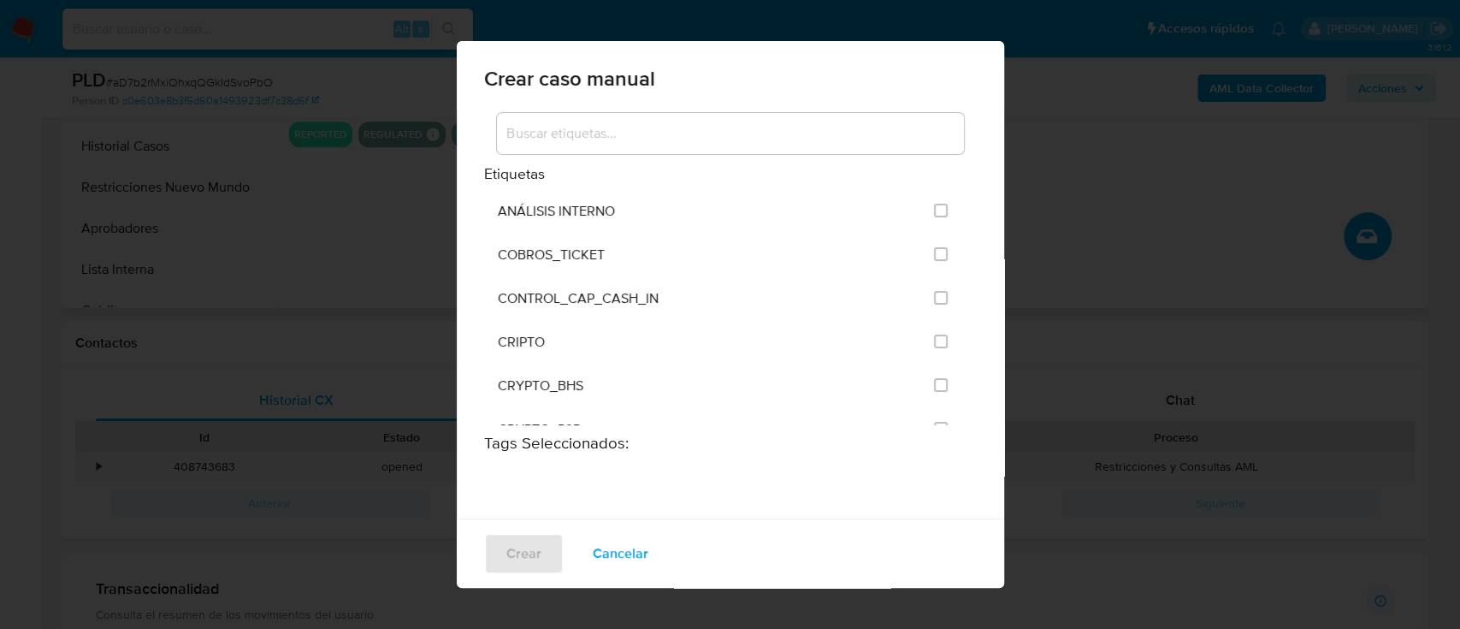
click at [589, 122] on input at bounding box center [730, 133] width 467 height 22
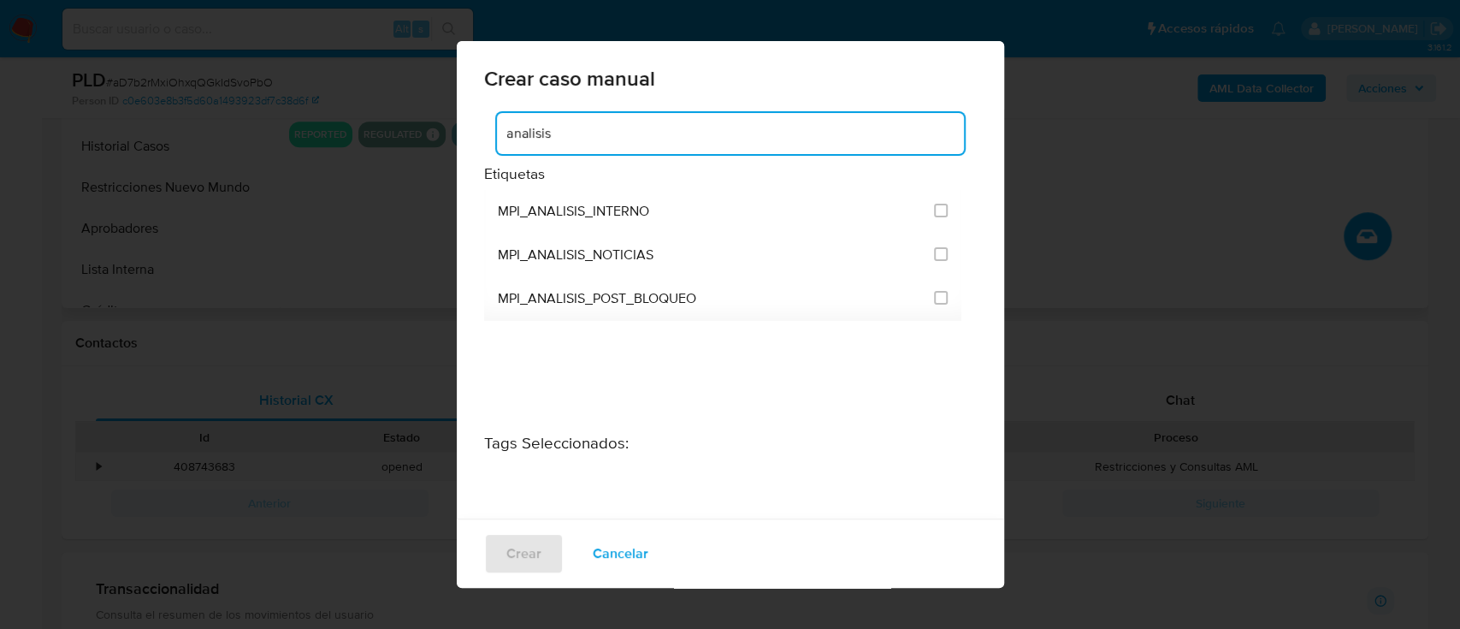
drag, startPoint x: 635, startPoint y: 140, endPoint x: 352, endPoint y: 139, distance: 283.1
click at [352, 139] on div "Crear caso manual analisis Etiquetas MPI_ANALISIS_INTERNO MPI_ANALISIS_NOTICIAS…" at bounding box center [730, 314] width 1460 height 629
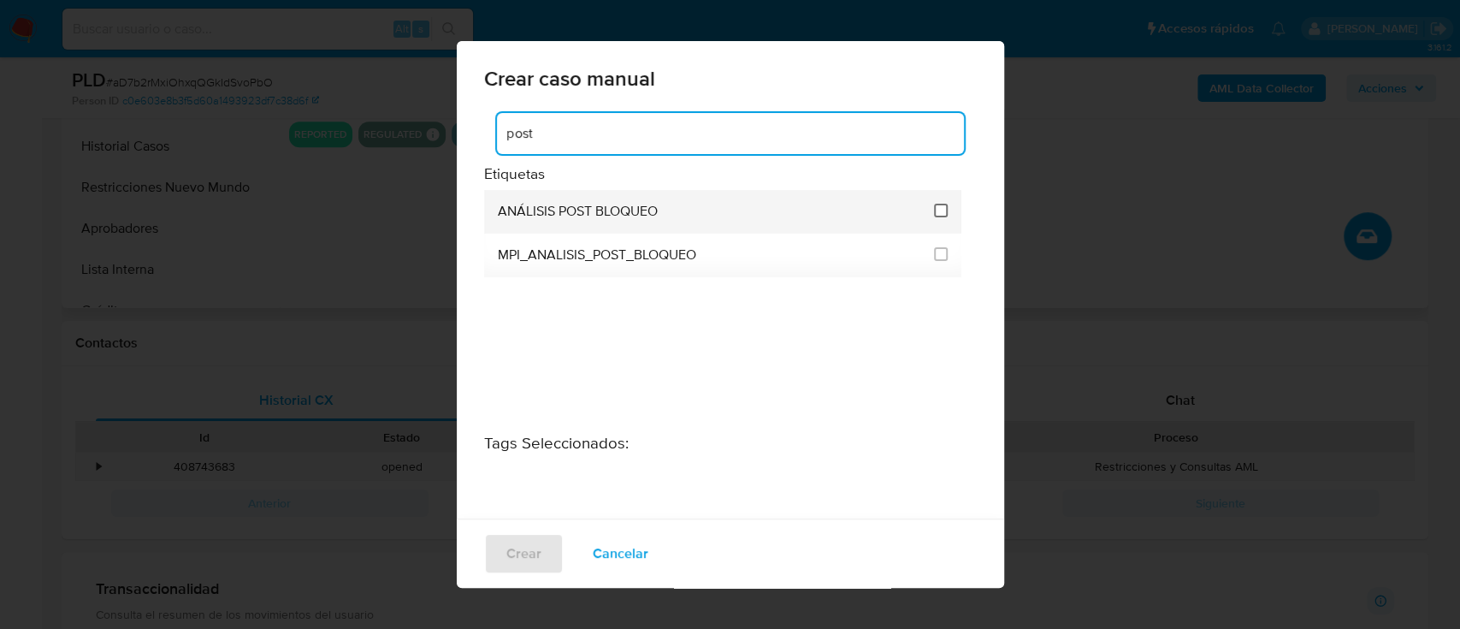
type input "post"
click at [936, 205] on input "3249" at bounding box center [941, 211] width 14 height 14
checkbox input "true"
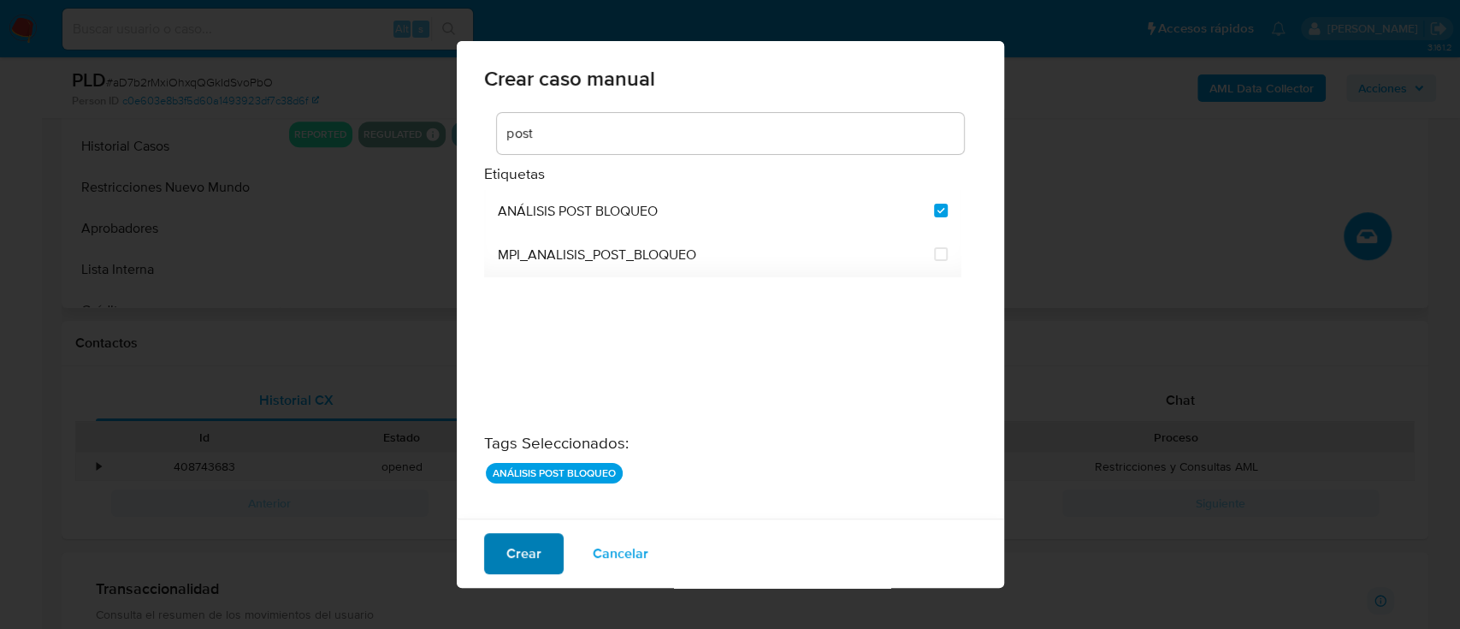
click at [541, 542] on button "Crear" at bounding box center [524, 553] width 80 height 41
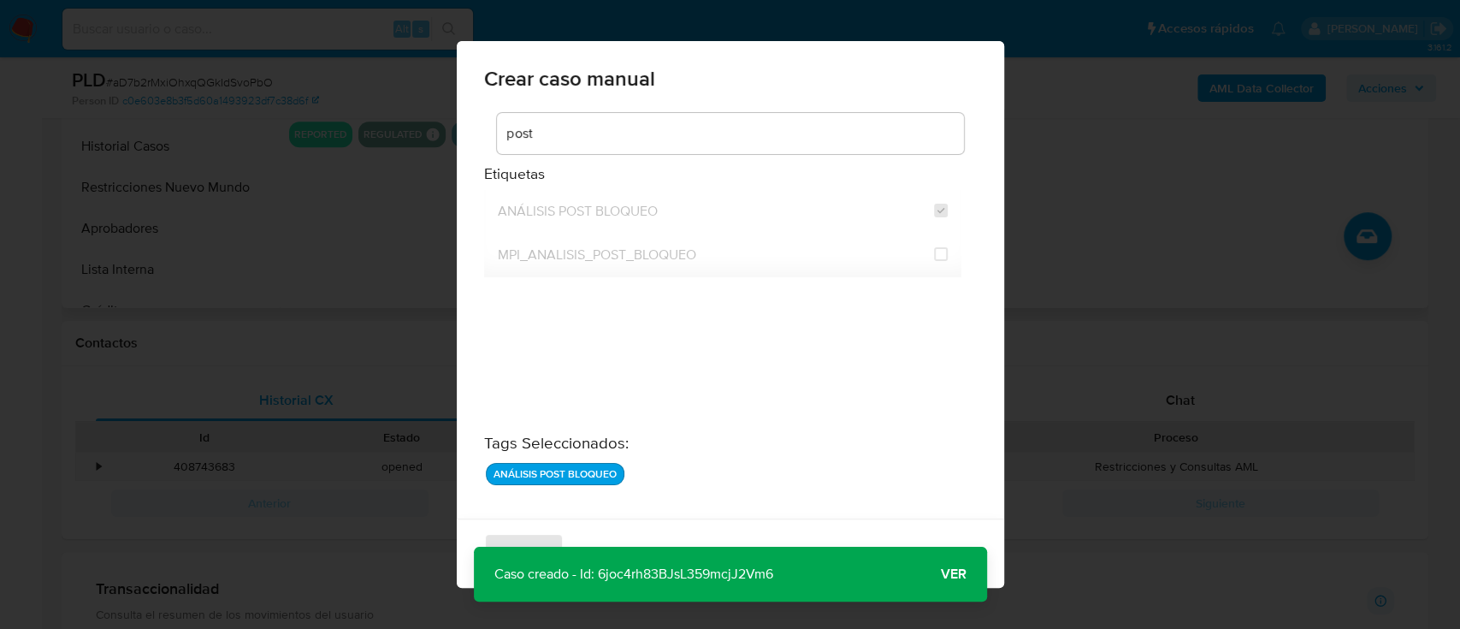
click at [977, 577] on button "Ver" at bounding box center [953, 573] width 67 height 41
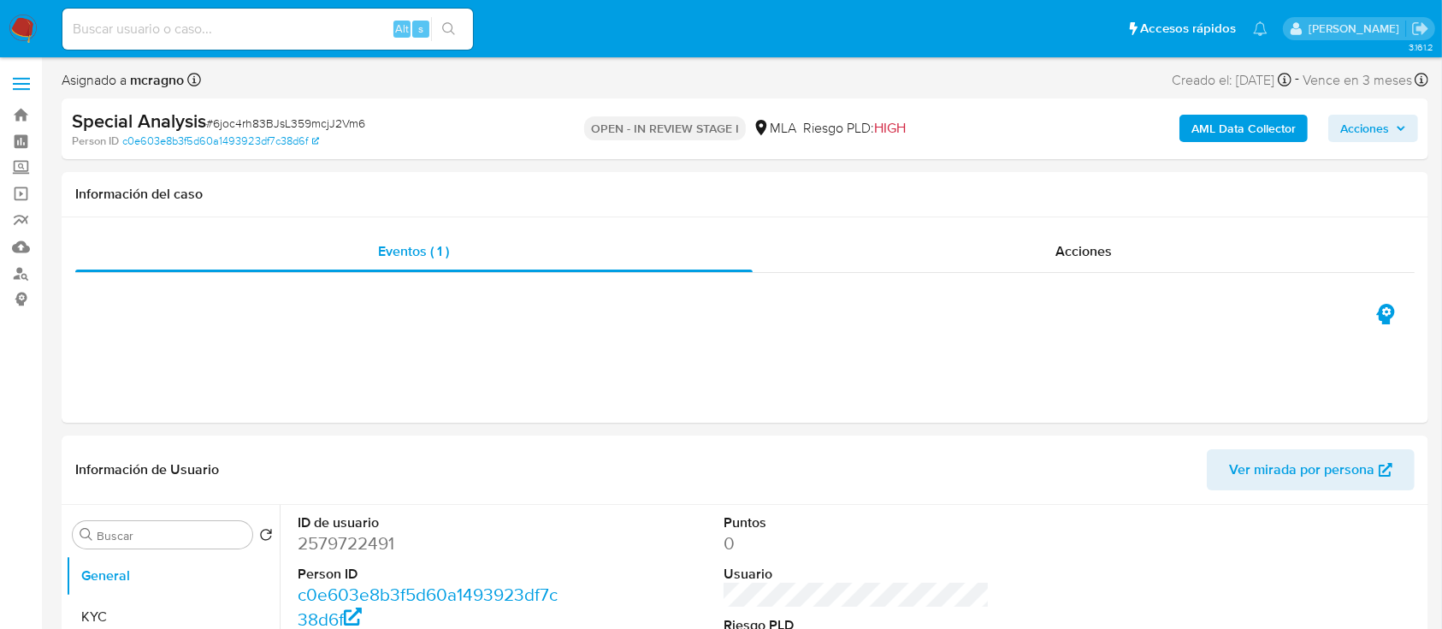
select select "10"
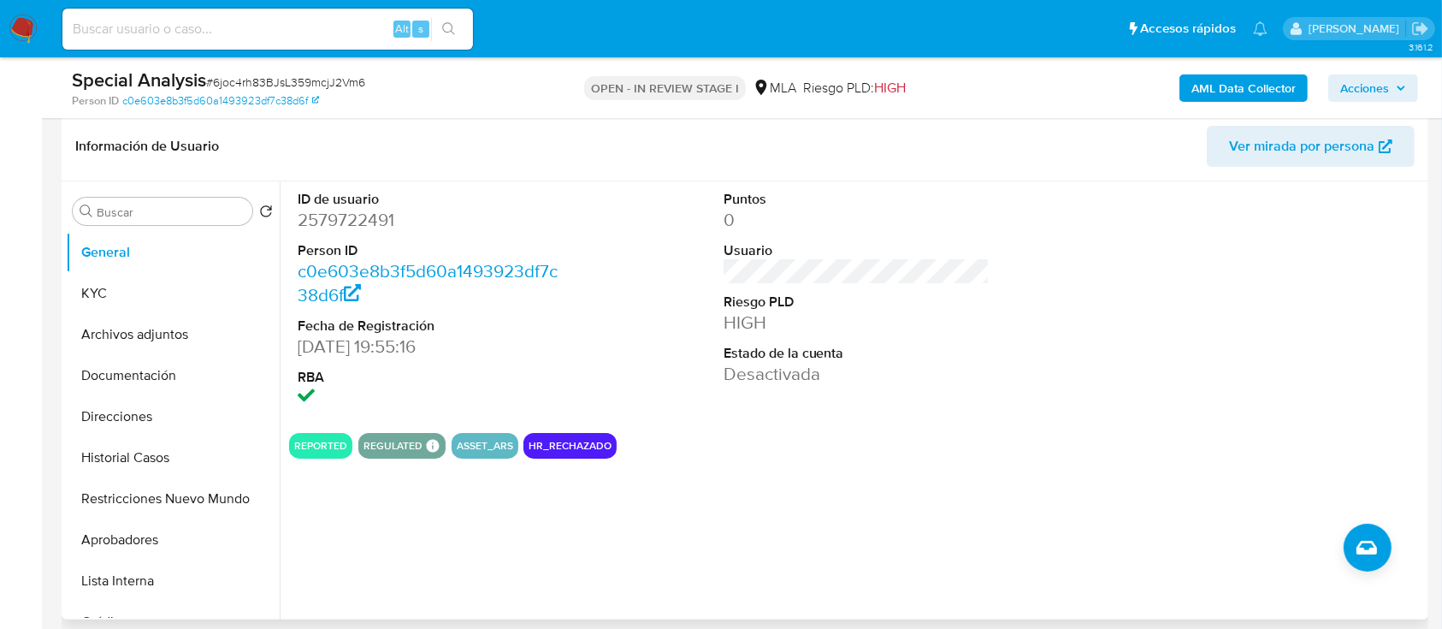
scroll to position [227, 0]
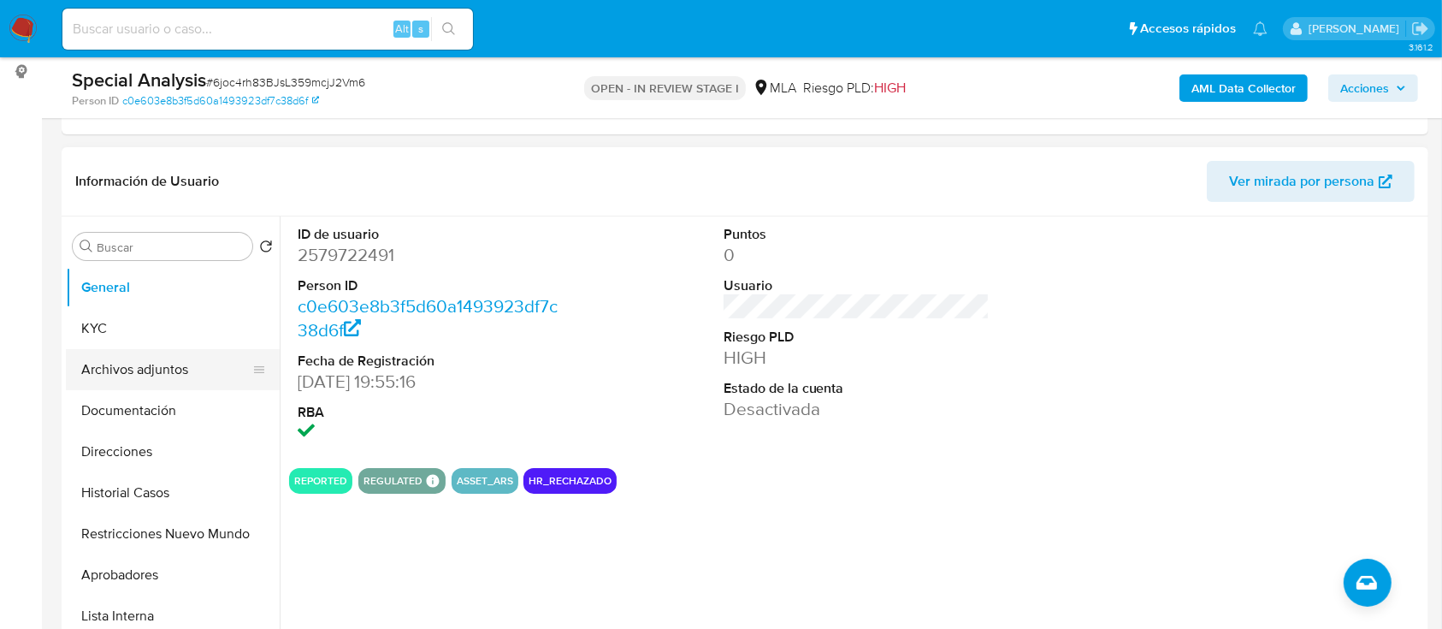
click at [183, 368] on button "Archivos adjuntos" at bounding box center [166, 369] width 200 height 41
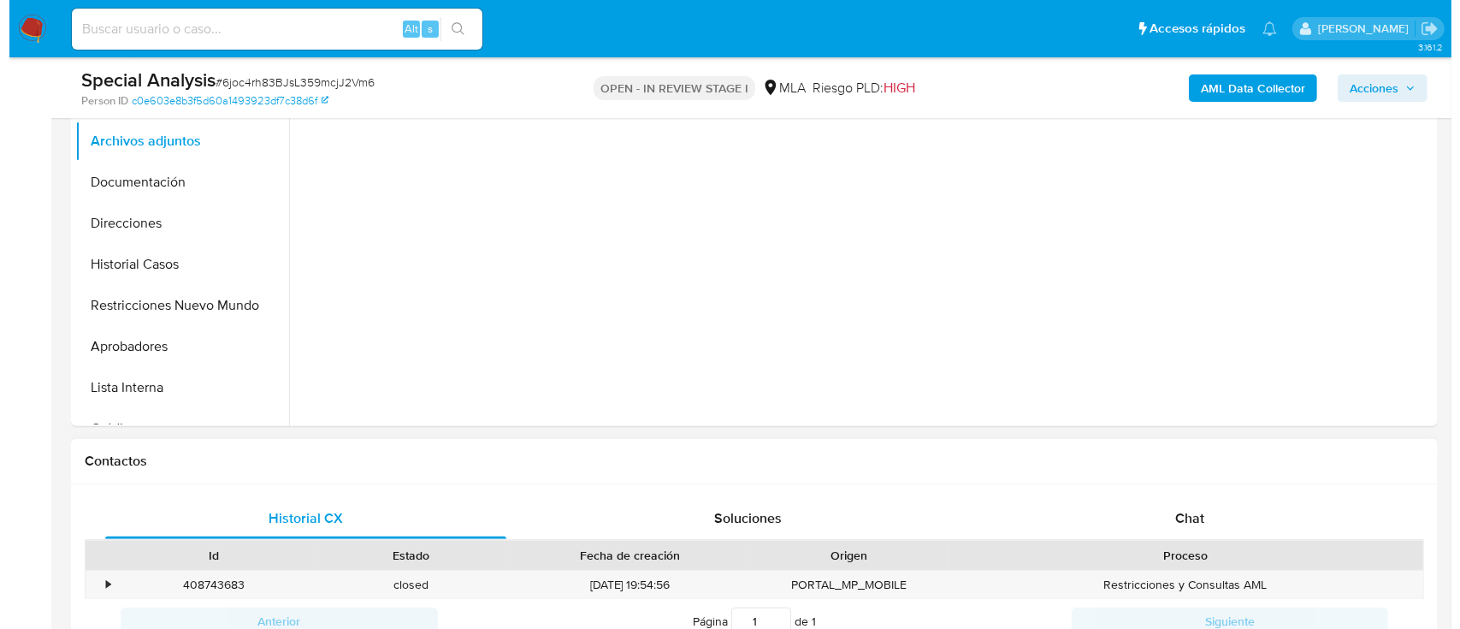
scroll to position [342, 0]
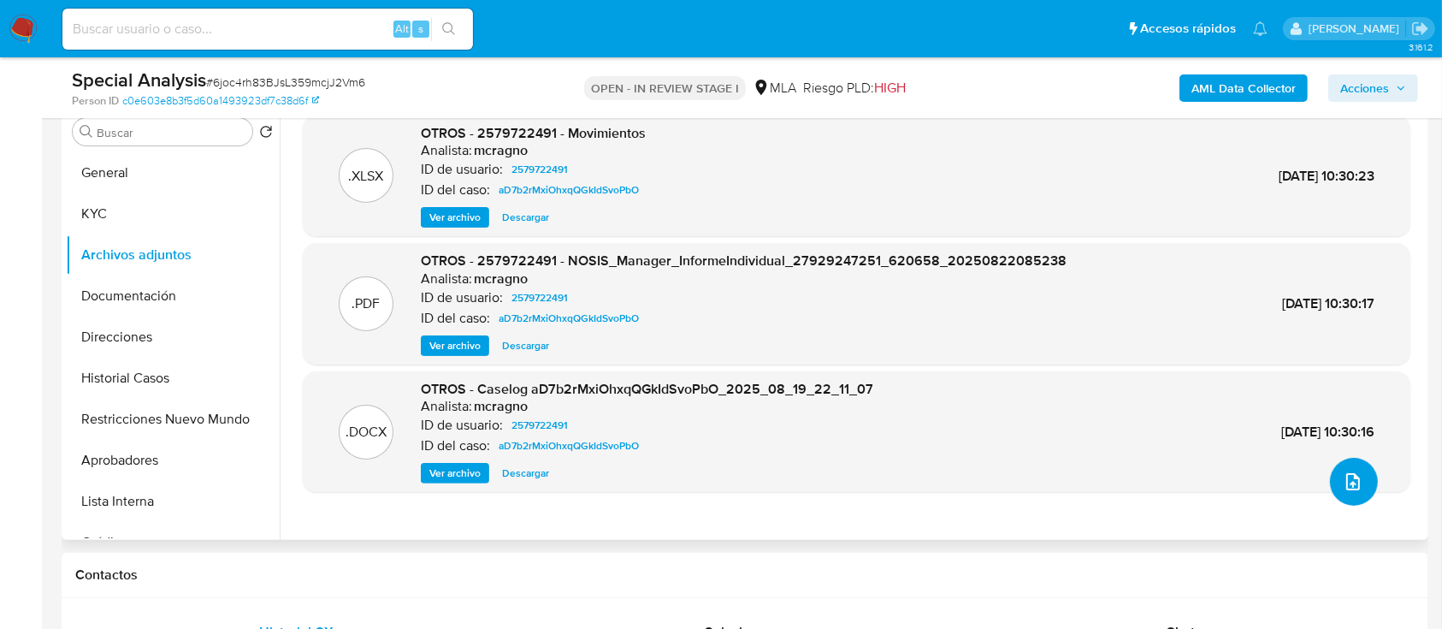
click at [1347, 497] on button "upload-file" at bounding box center [1354, 481] width 48 height 48
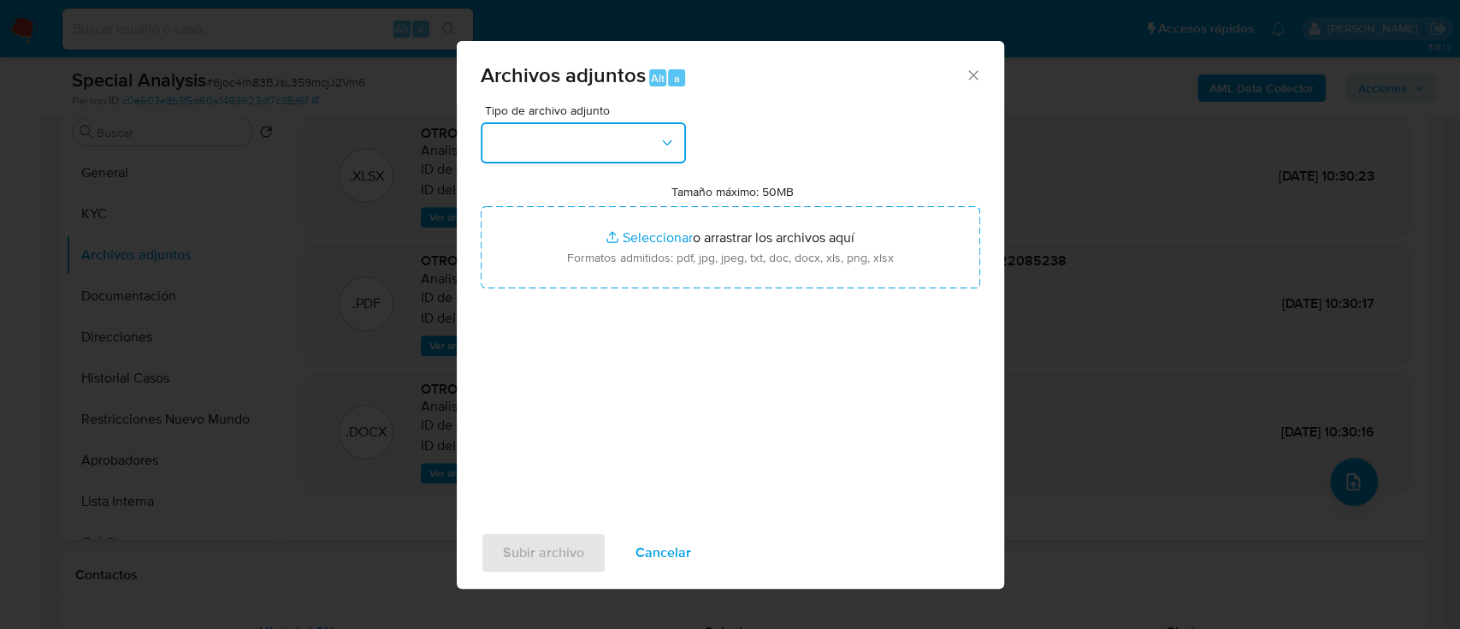
click at [564, 144] on button "button" at bounding box center [583, 142] width 205 height 41
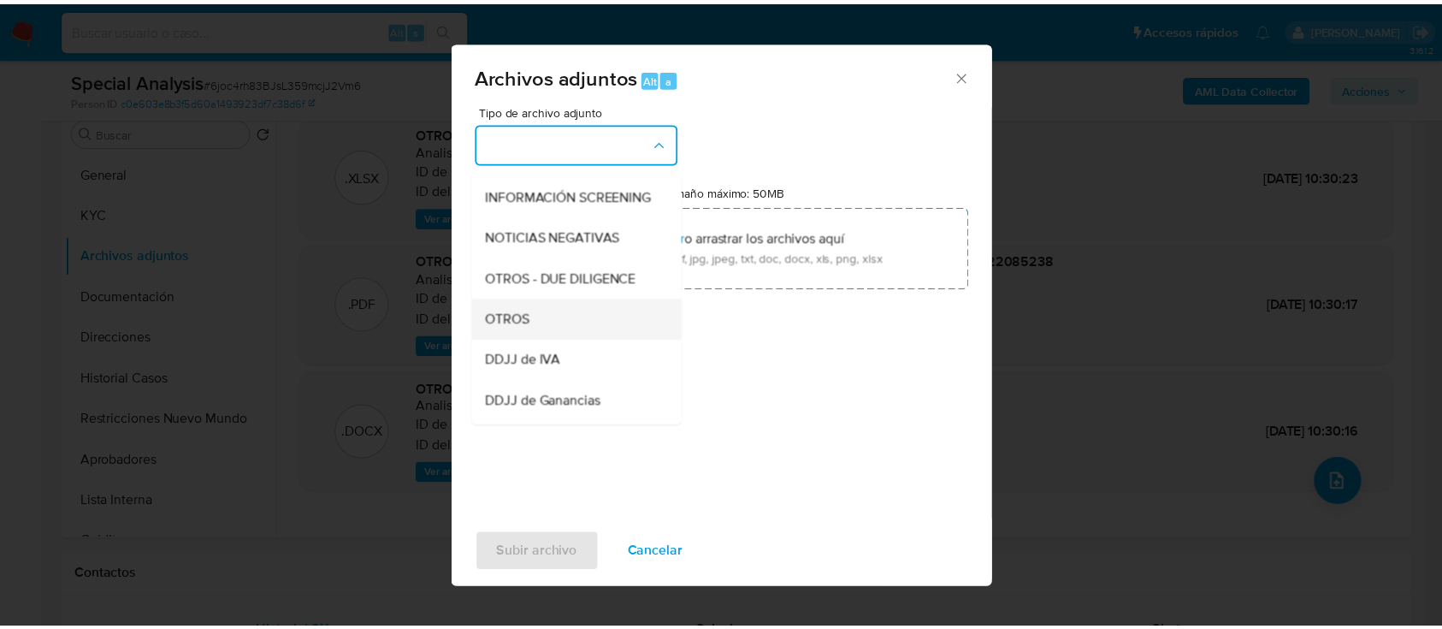
scroll to position [227, 0]
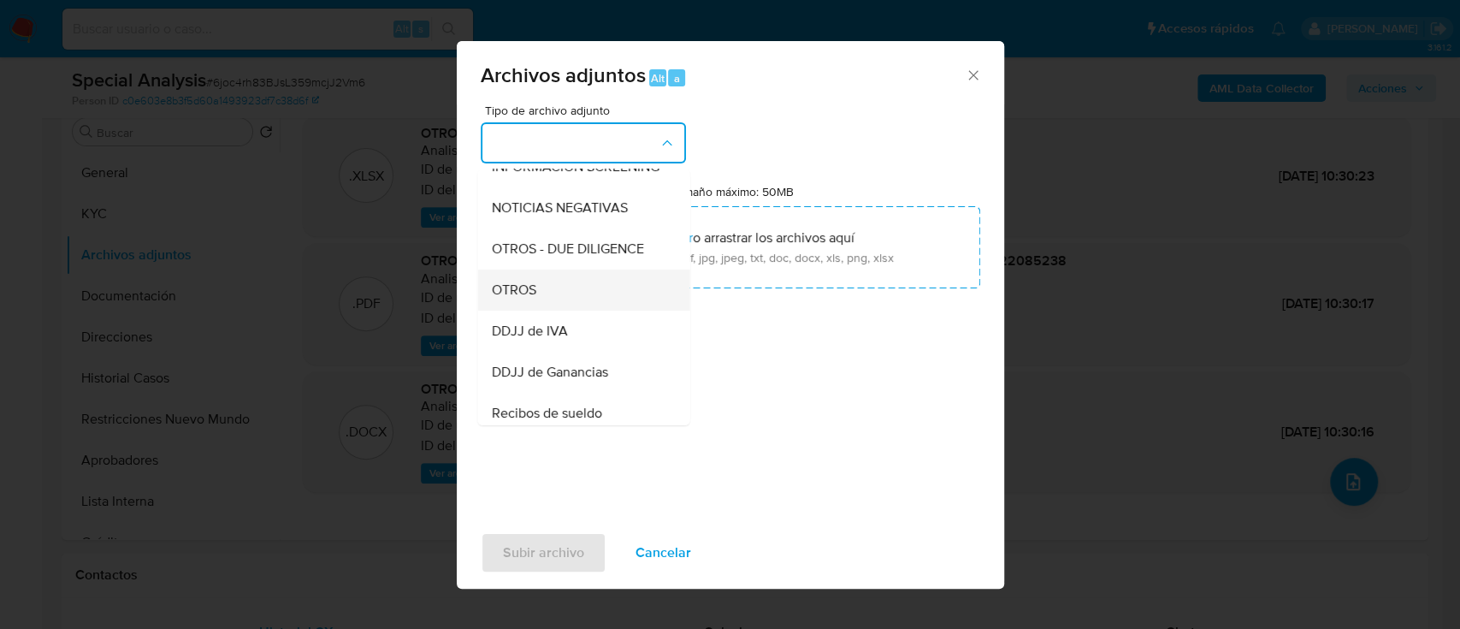
click at [575, 304] on div "OTROS" at bounding box center [578, 289] width 174 height 41
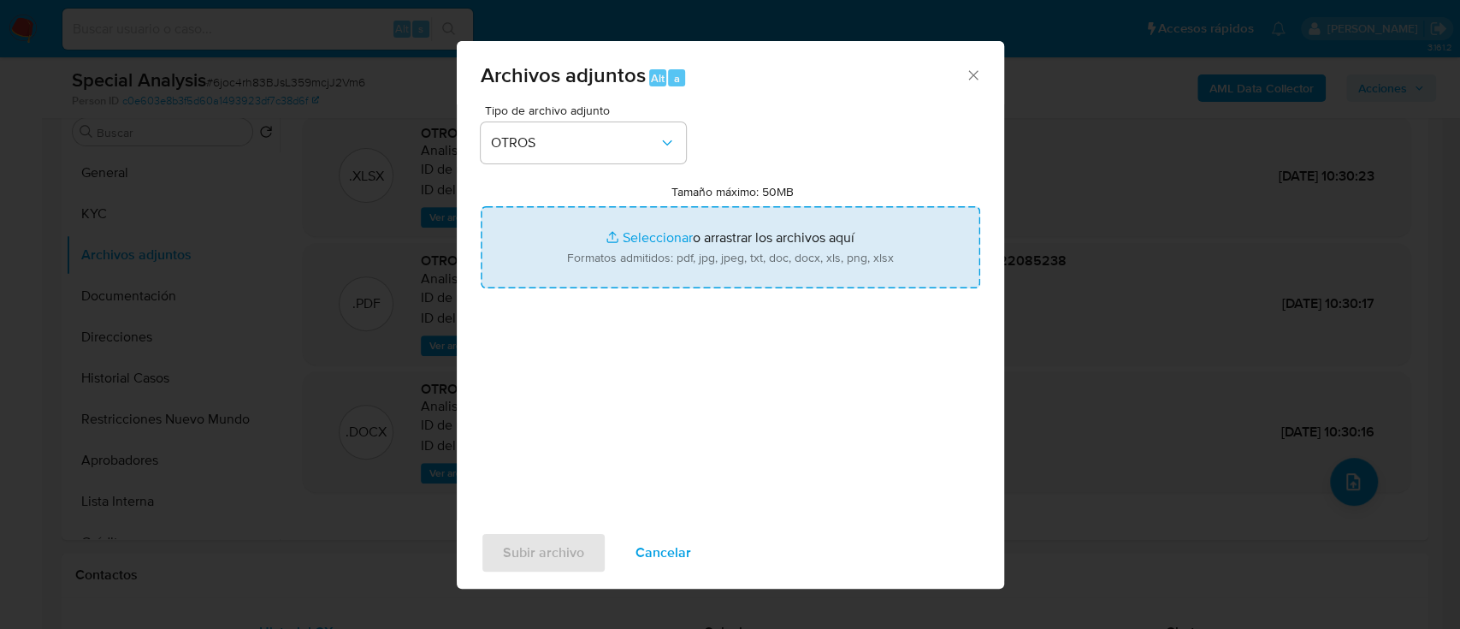
click at [637, 285] on input "Tamaño máximo: 50MB Seleccionar archivos" at bounding box center [730, 247] width 499 height 82
type input "C:\fakepath\2579722491 - Certificacion de ingresos.pdf"
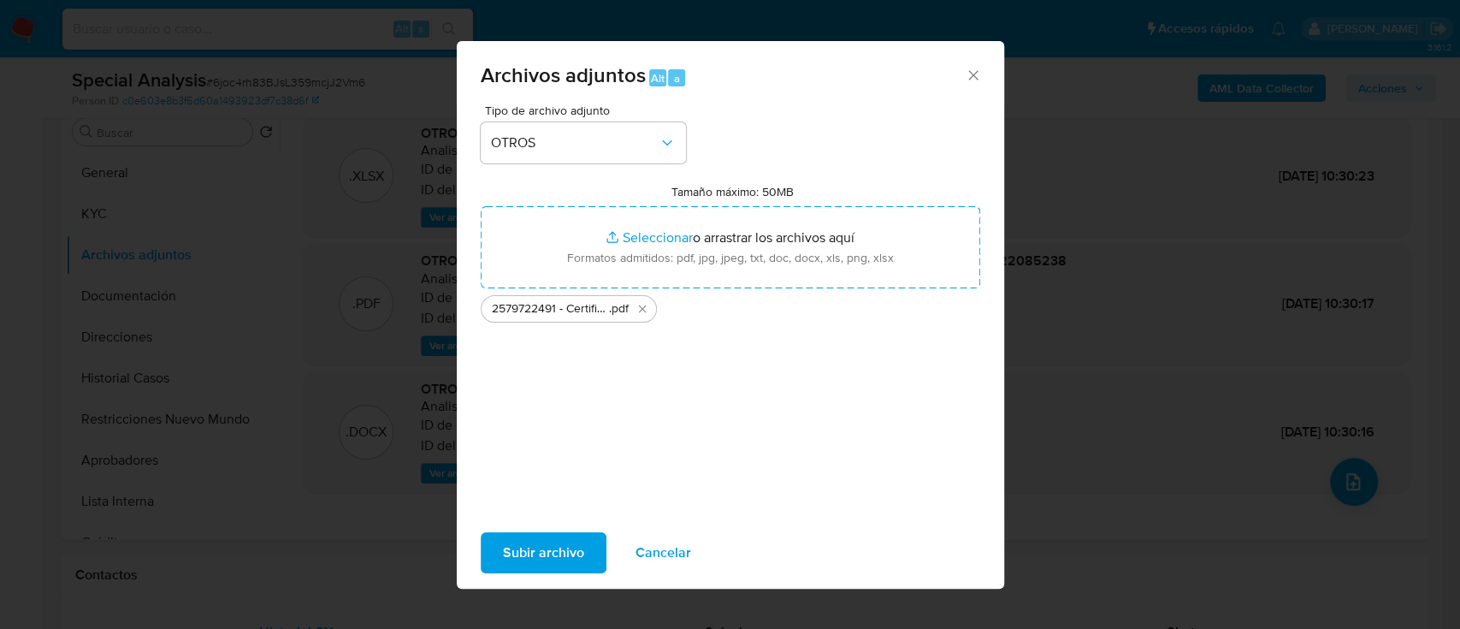
click at [519, 555] on span "Subir archivo" at bounding box center [543, 553] width 81 height 38
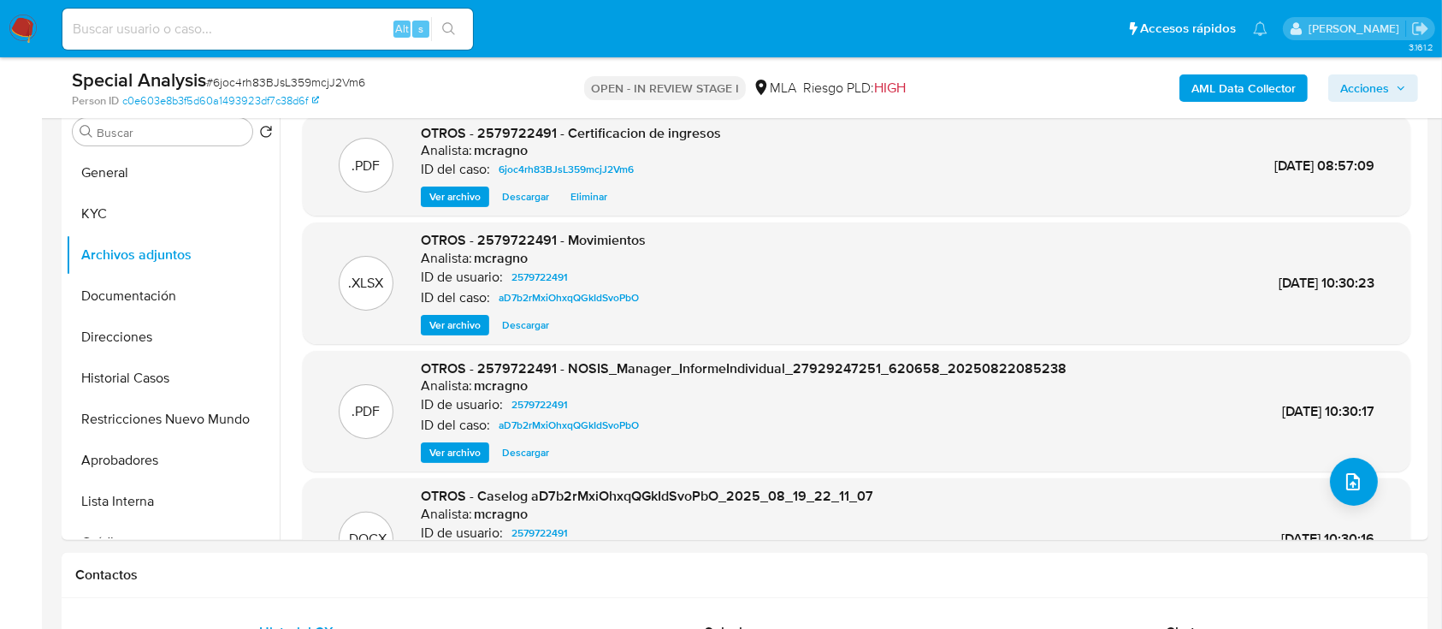
click at [1378, 86] on span "Acciones" at bounding box center [1364, 87] width 49 height 27
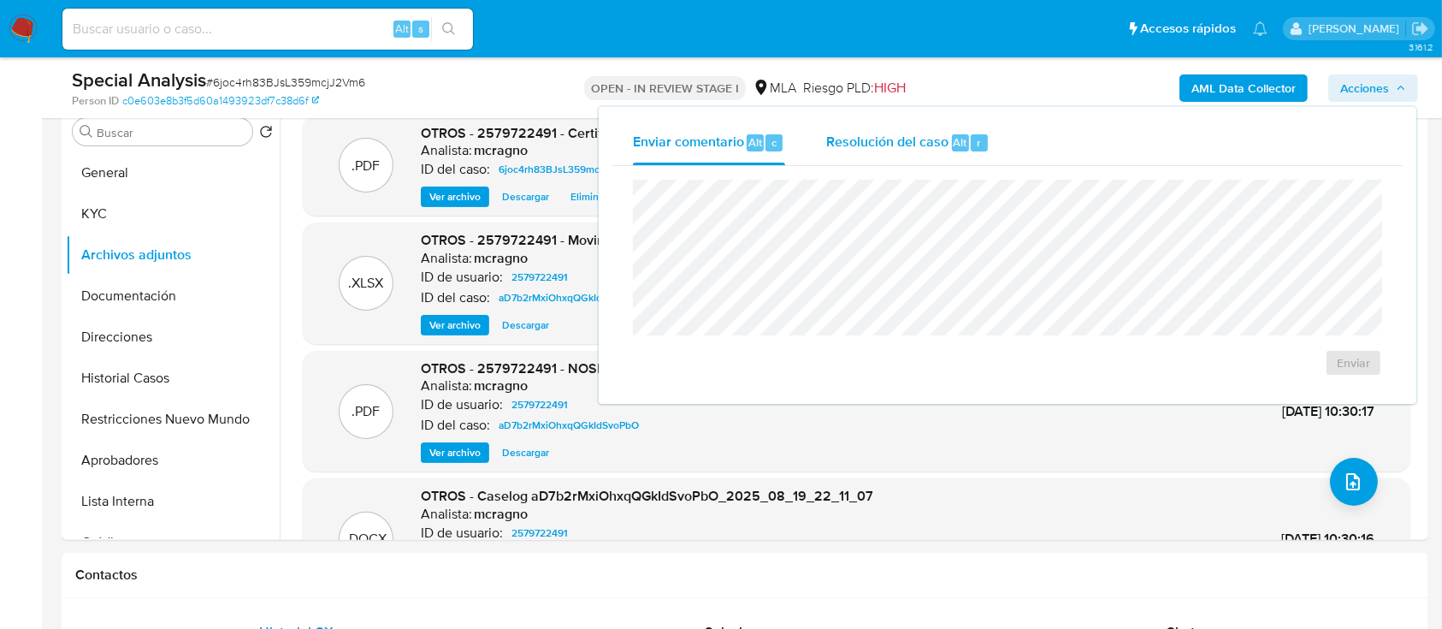
click at [835, 144] on span "Resolución del caso" at bounding box center [887, 142] width 122 height 20
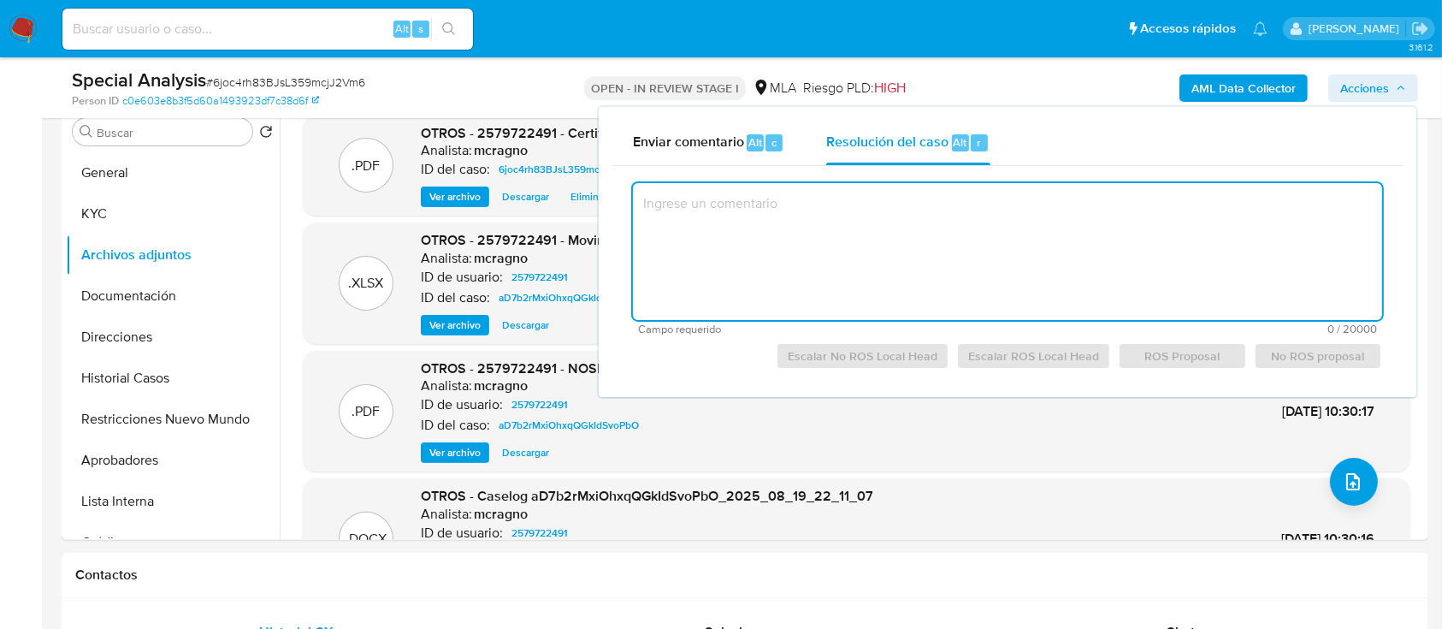
drag, startPoint x: 865, startPoint y: 191, endPoint x: 858, endPoint y: 178, distance: 14.5
click at [868, 186] on textarea at bounding box center [1007, 251] width 749 height 137
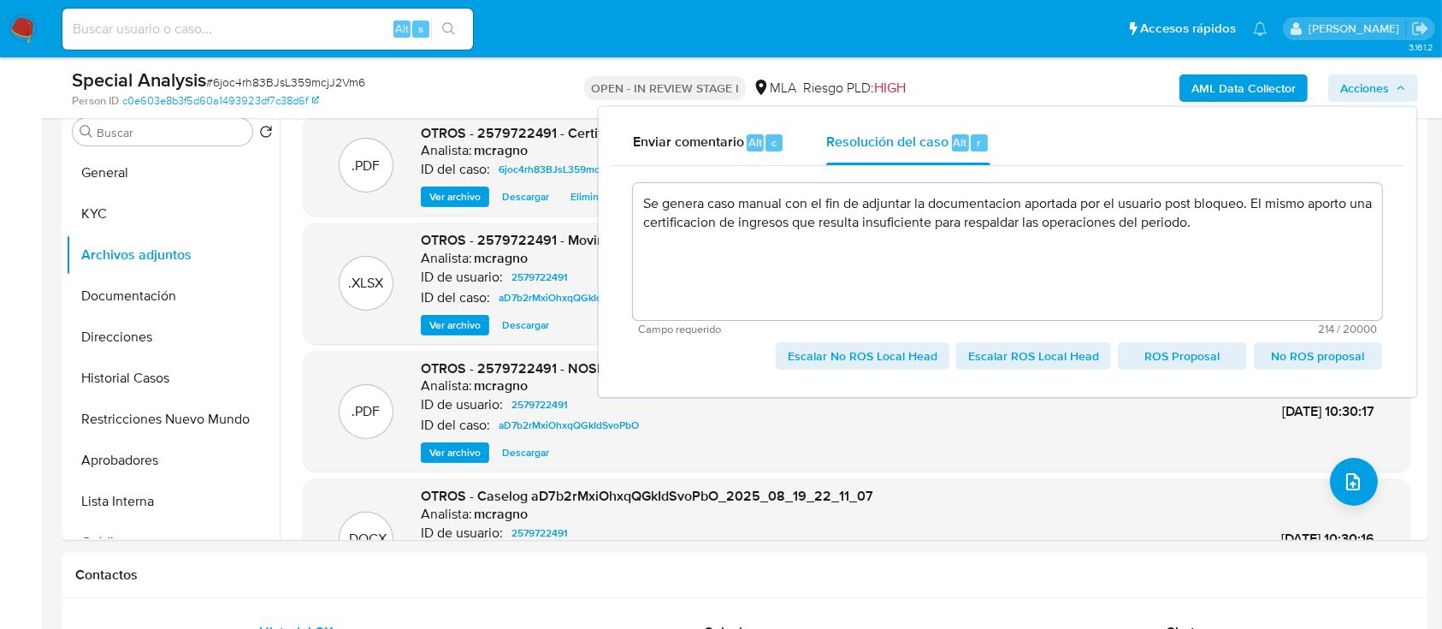
click at [896, 353] on span "Escalar No ROS Local Head" at bounding box center [863, 356] width 150 height 24
type textarea "Se genera caso manual con el fin de adjuntar la documentacion aportada por el u…"
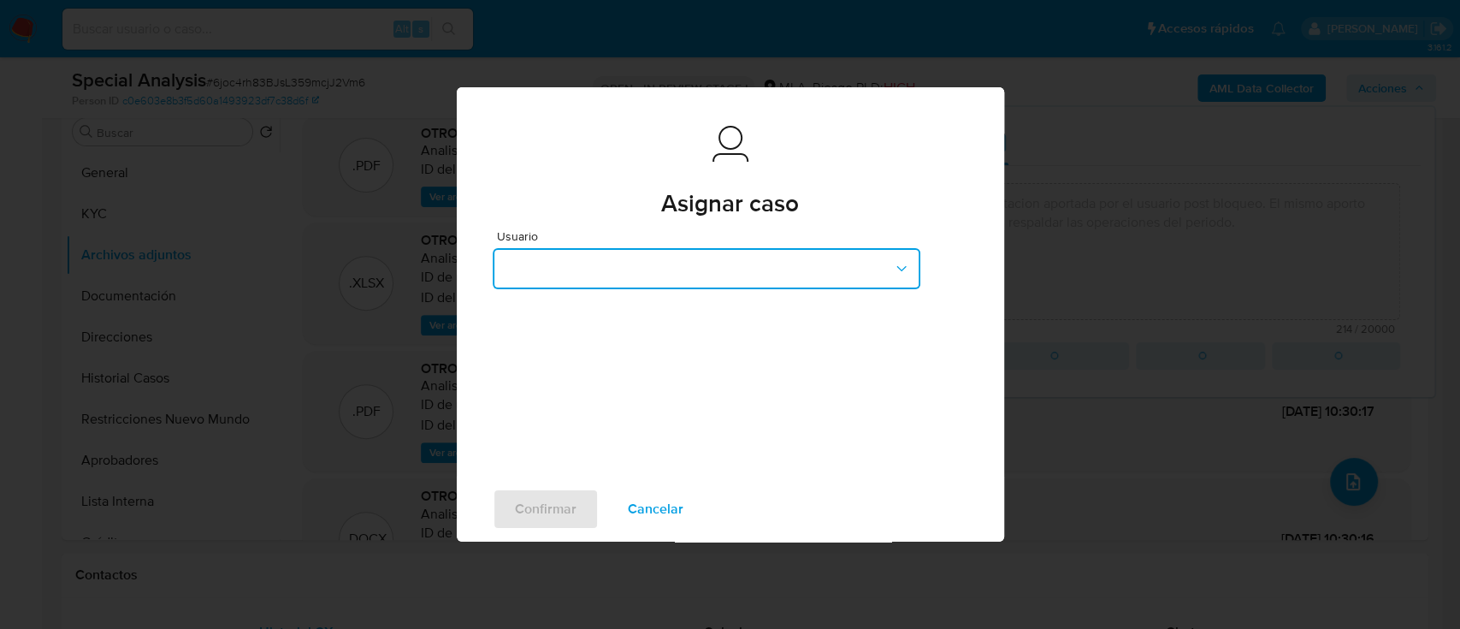
click at [670, 275] on button "button" at bounding box center [707, 268] width 428 height 41
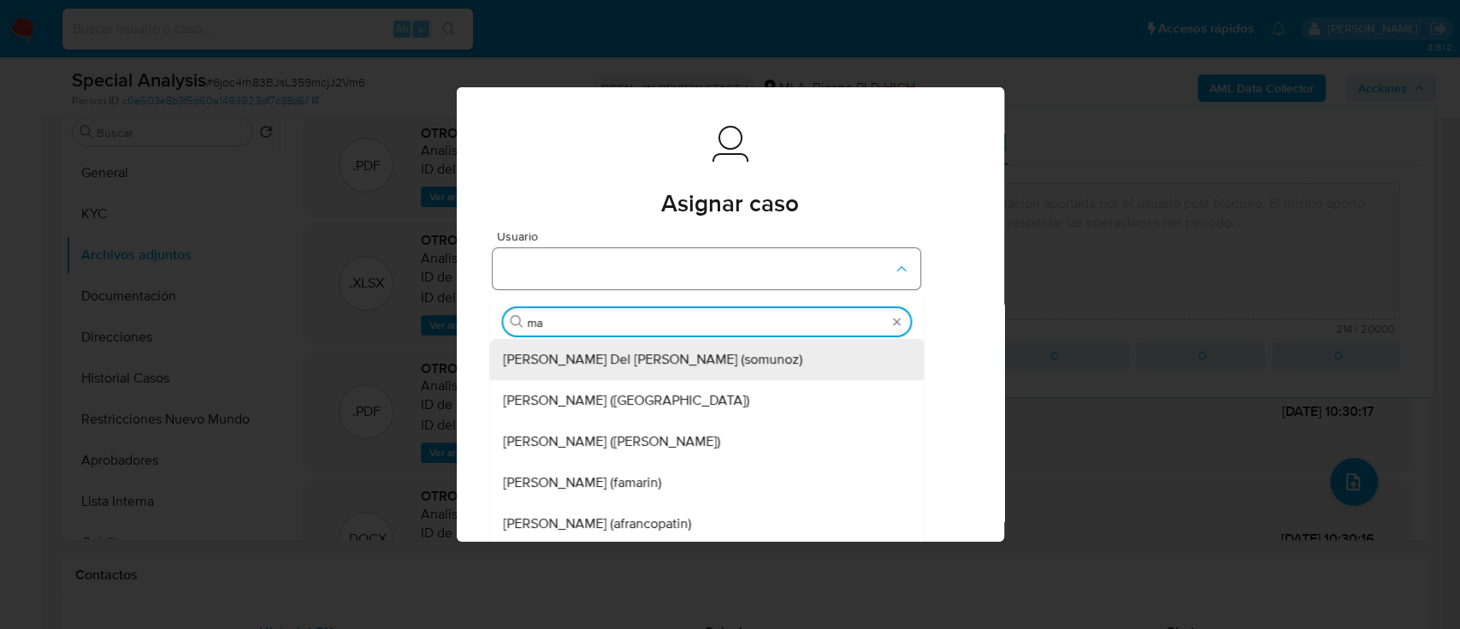
type input "mar"
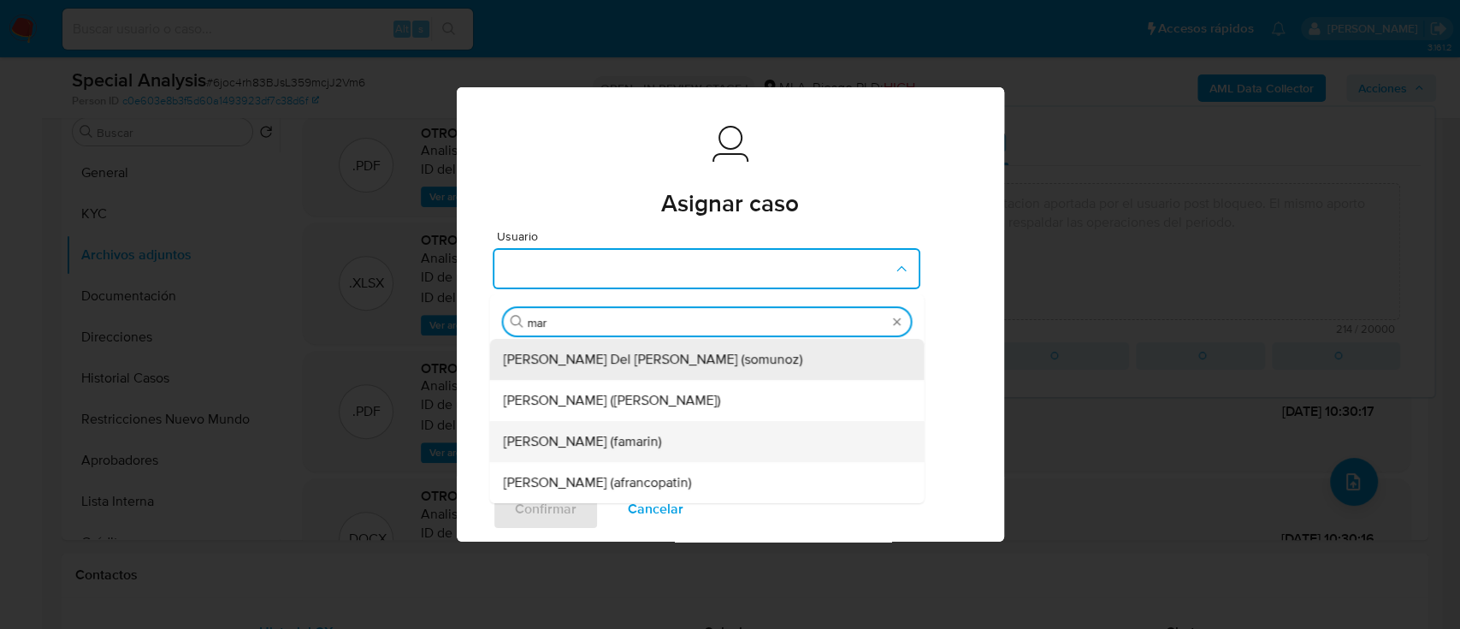
click at [618, 445] on span "[PERSON_NAME] (famarin)" at bounding box center [582, 441] width 158 height 17
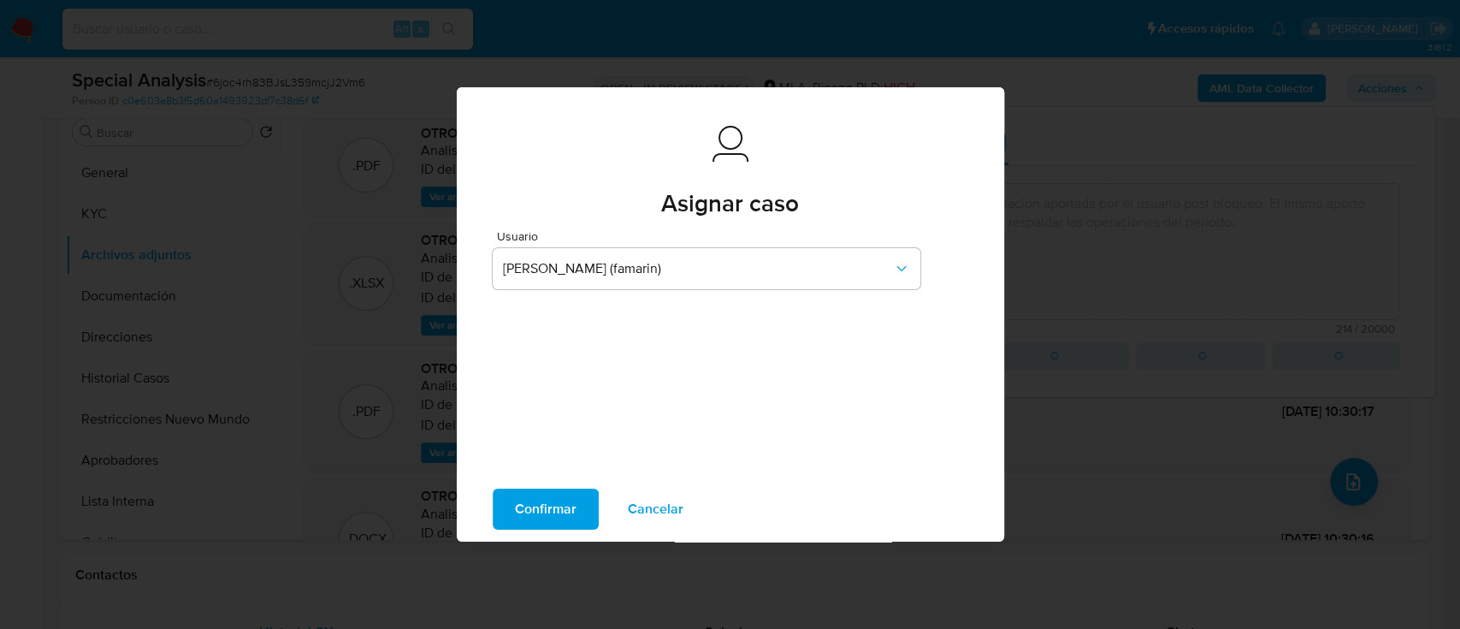
click at [591, 497] on button "Confirmar" at bounding box center [546, 508] width 106 height 41
type textarea "Se genera caso manual con el fin de adjuntar la documentacion aportada por el u…"
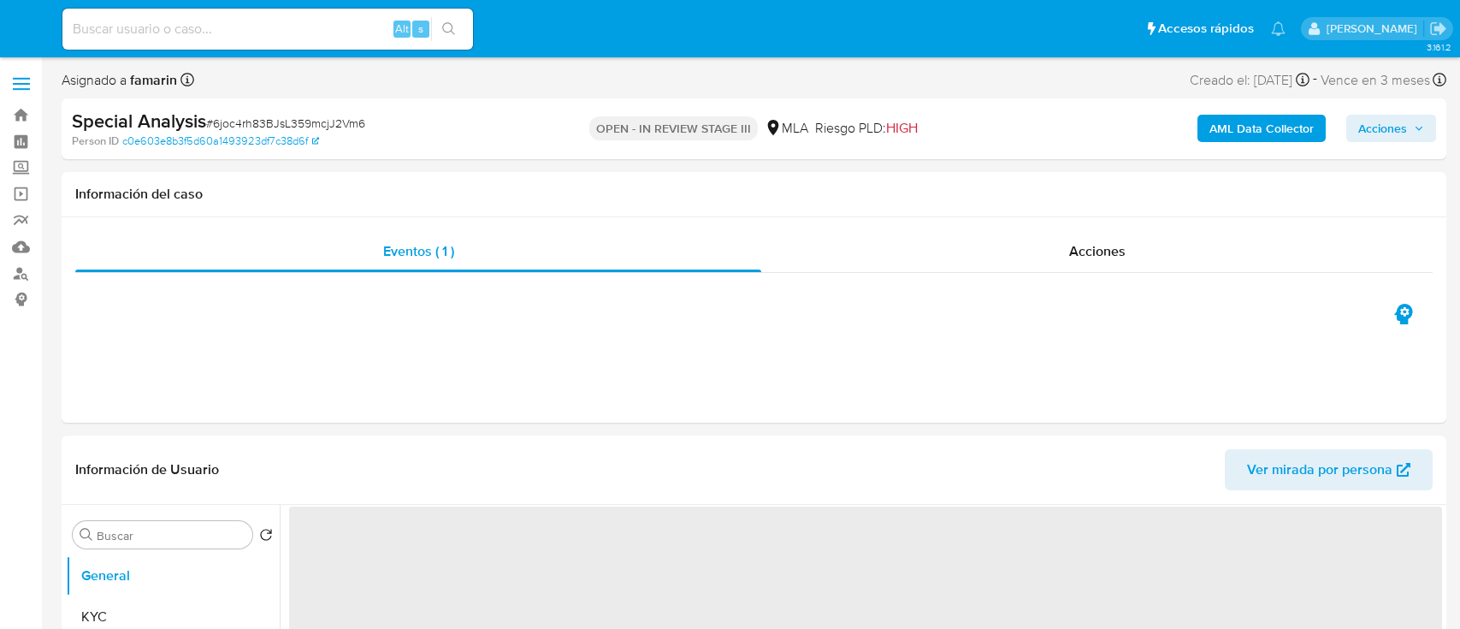
select select "10"
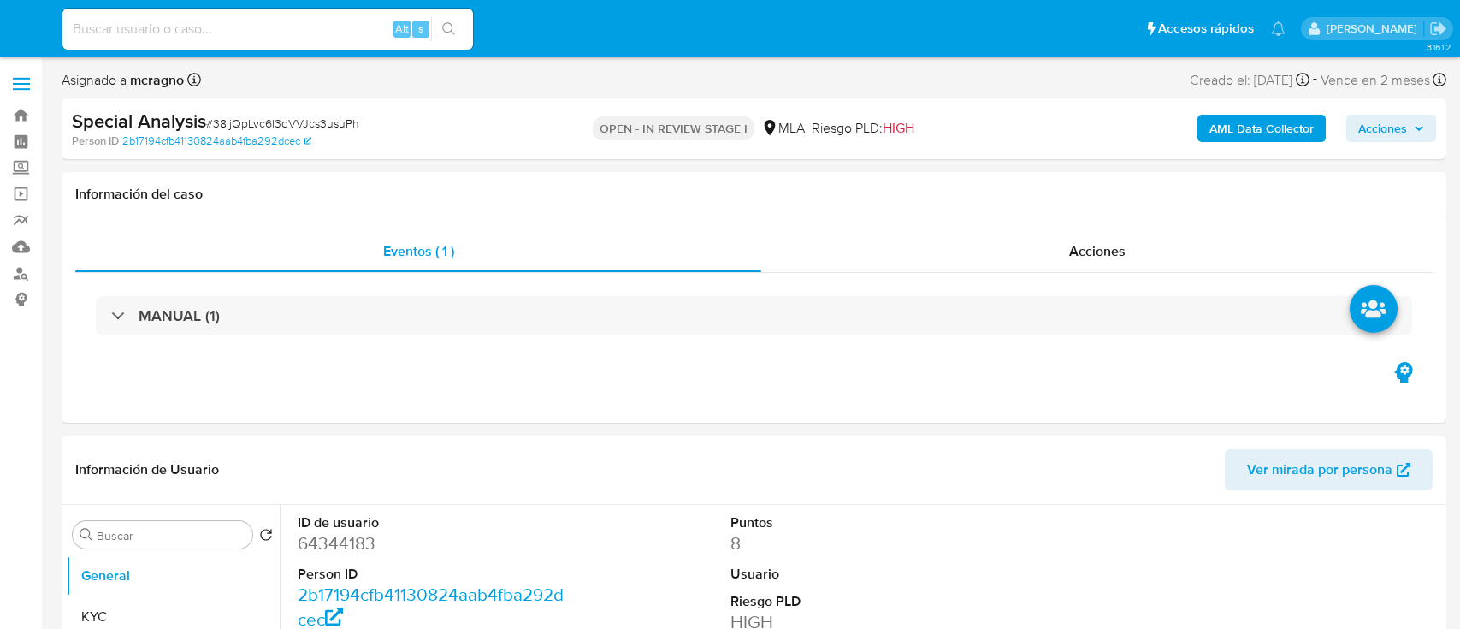
select select "10"
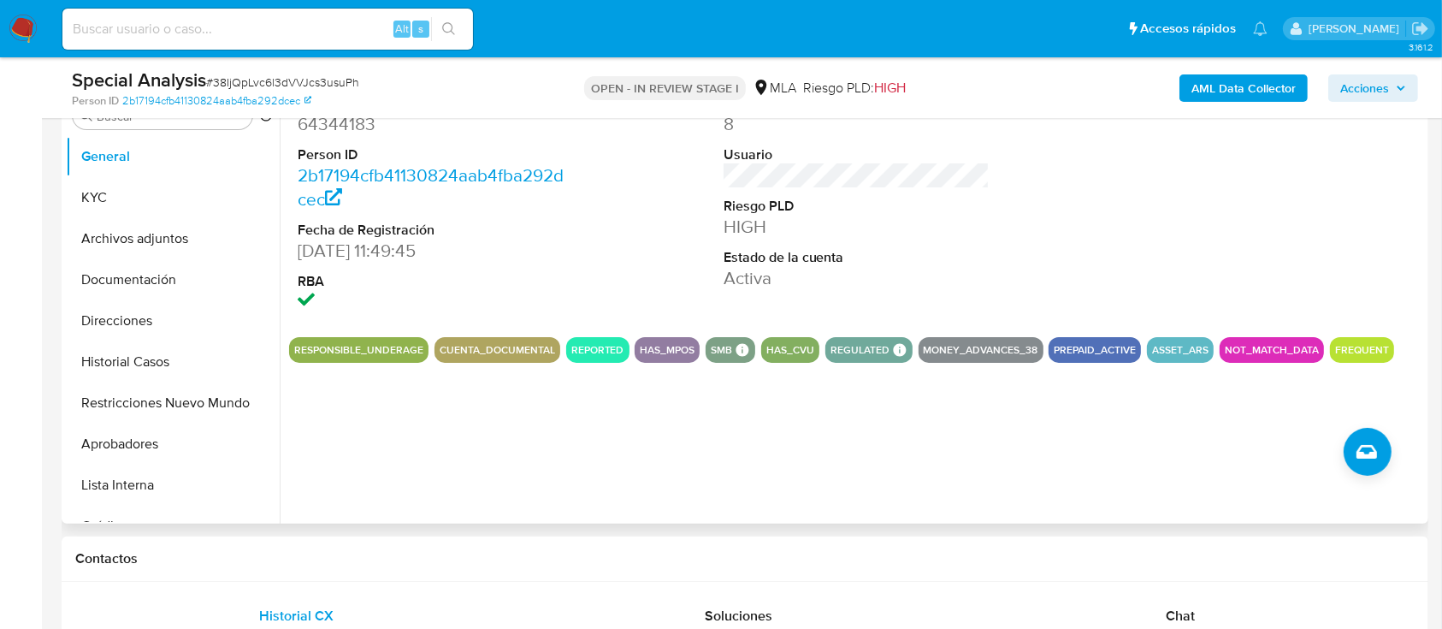
scroll to position [456, 0]
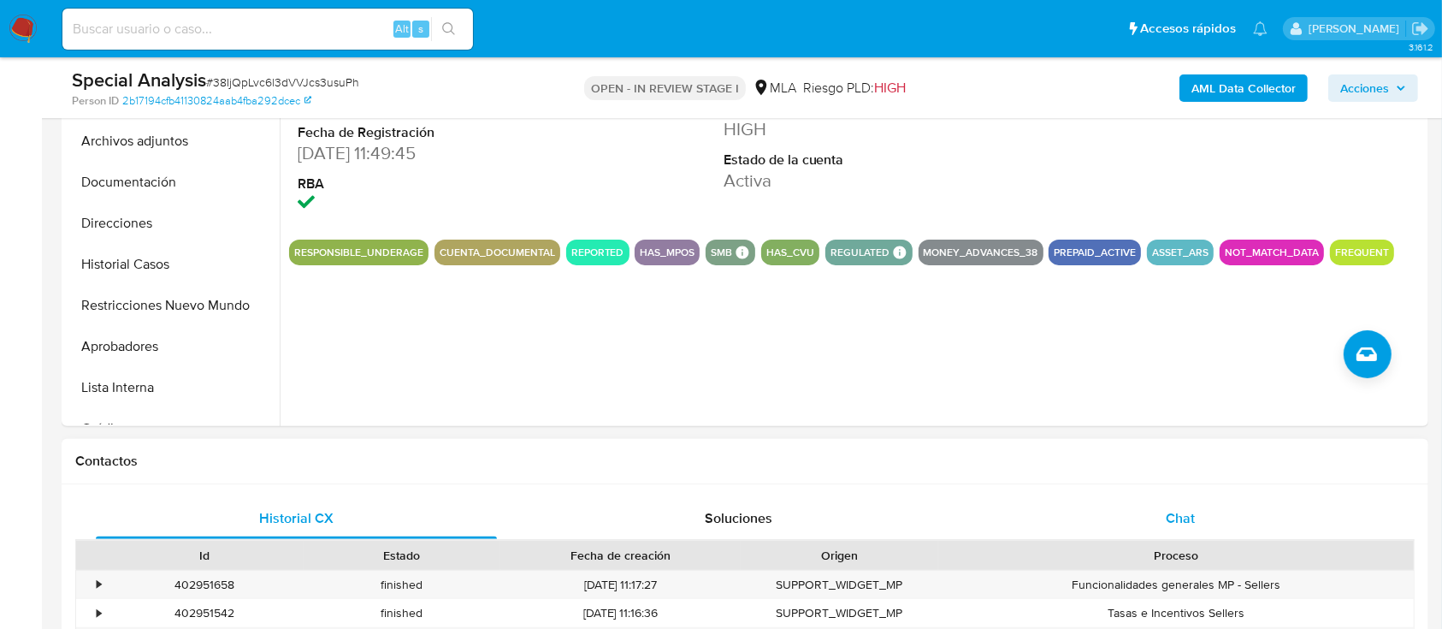
click at [1215, 524] on div "Chat" at bounding box center [1180, 518] width 401 height 41
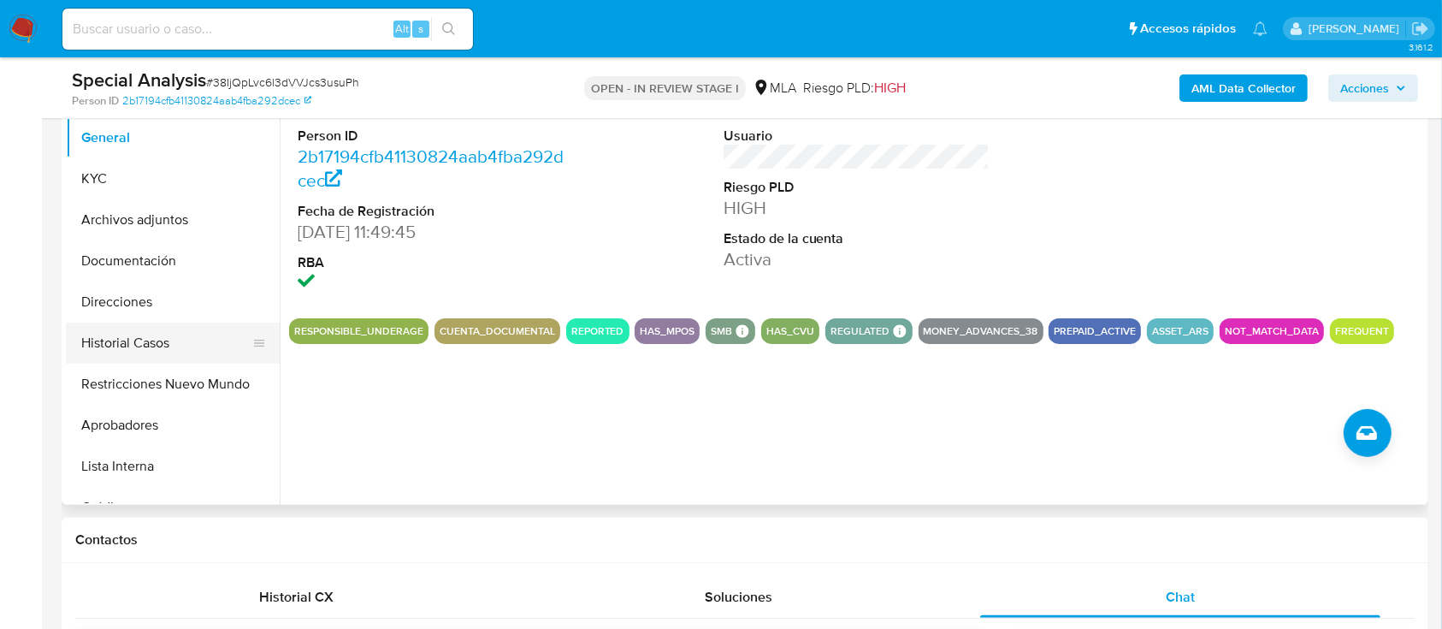
scroll to position [342, 0]
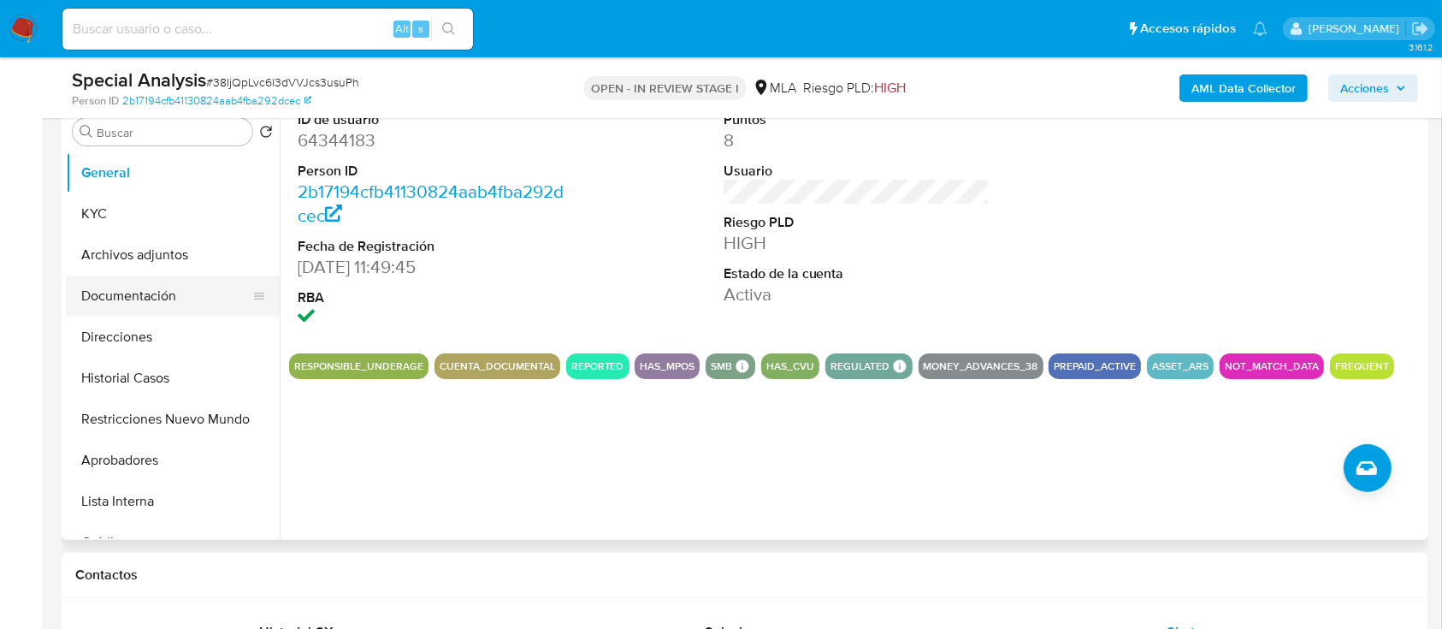
click at [202, 288] on button "Documentación" at bounding box center [166, 295] width 200 height 41
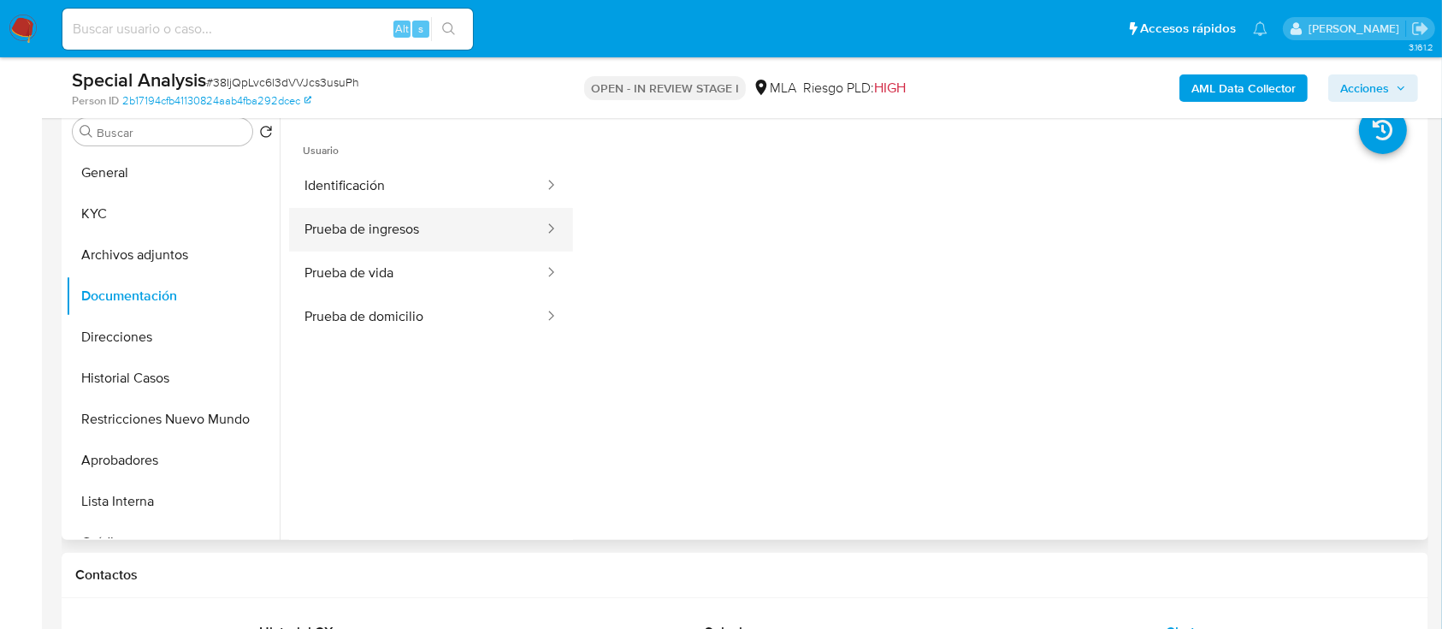
click at [494, 227] on button "Prueba de ingresos" at bounding box center [417, 230] width 257 height 44
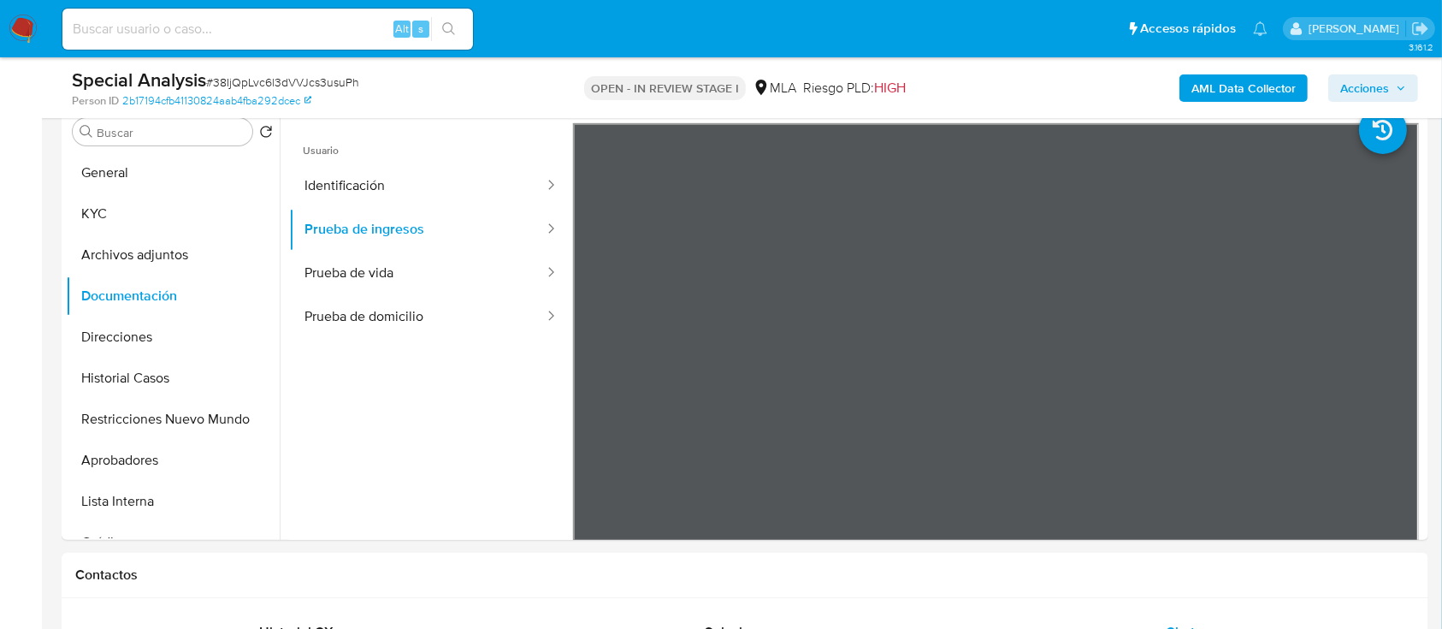
click at [1285, 88] on b "AML Data Collector" at bounding box center [1243, 87] width 104 height 27
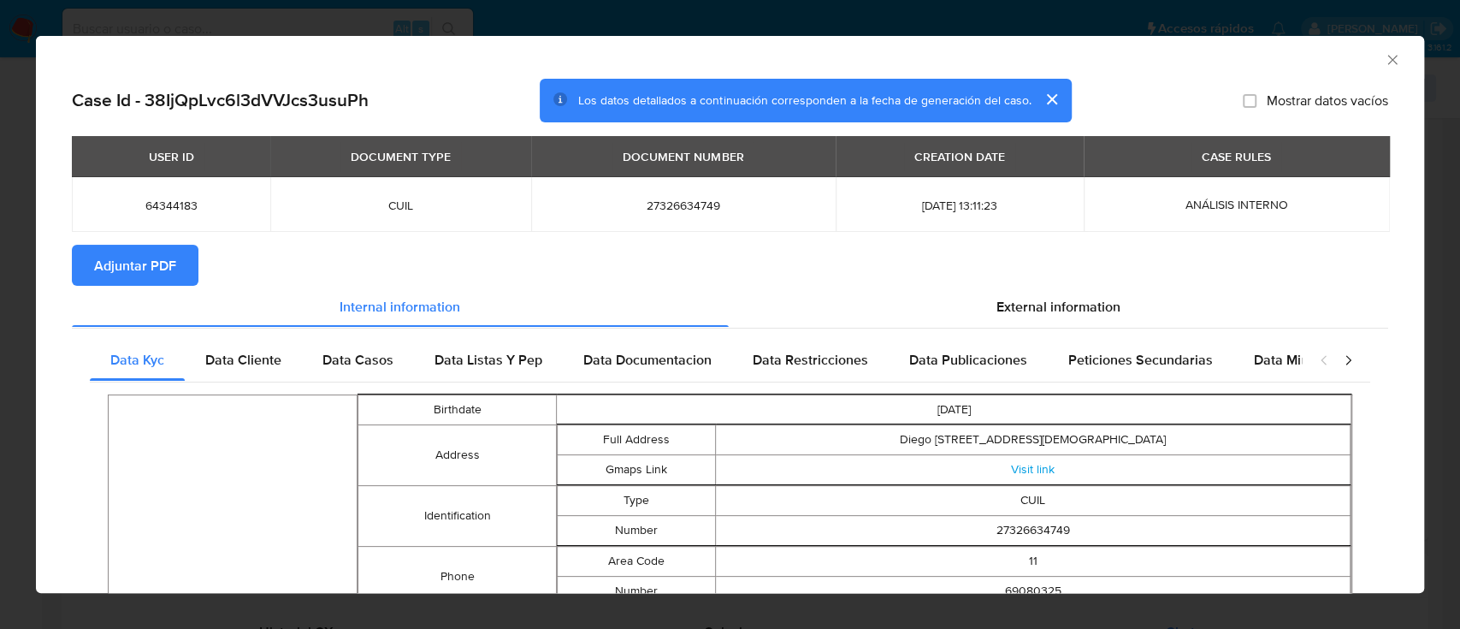
click at [144, 274] on span "Adjuntar PDF" at bounding box center [135, 265] width 82 height 38
click at [1384, 64] on icon "Cerrar ventana" at bounding box center [1392, 59] width 17 height 17
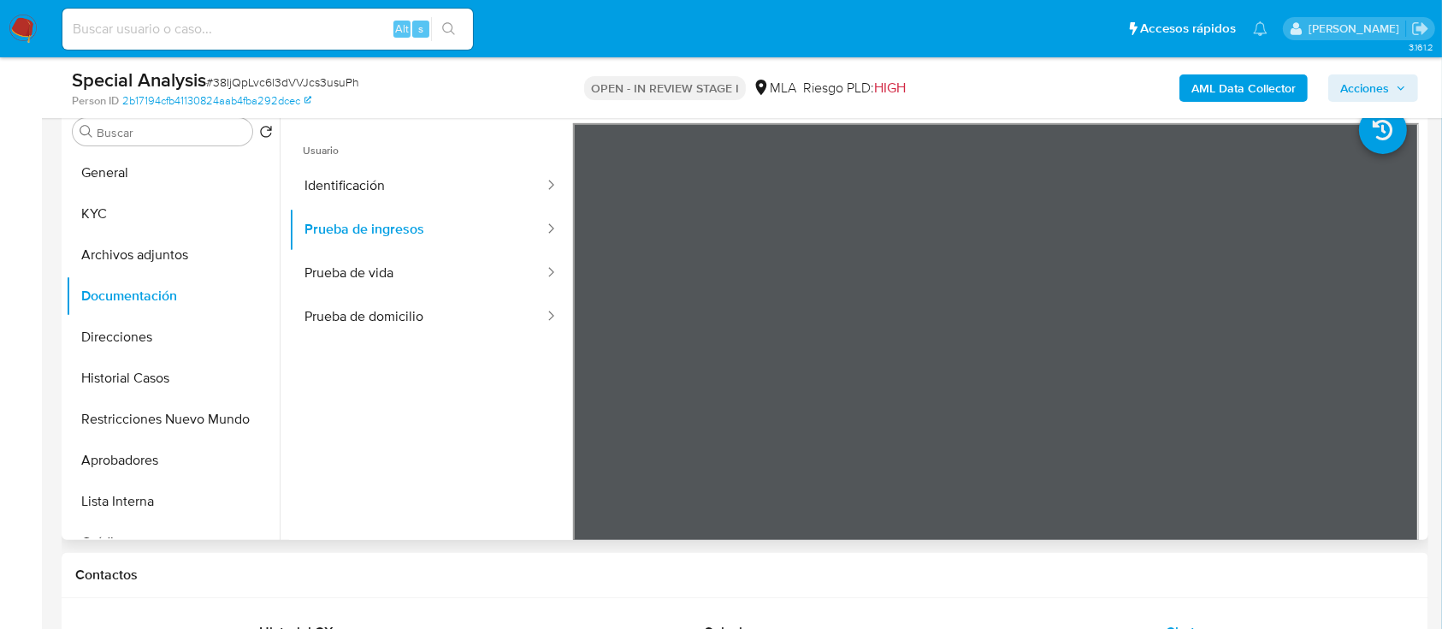
drag, startPoint x: 178, startPoint y: 251, endPoint x: 375, endPoint y: 304, distance: 204.8
click at [179, 251] on button "Archivos adjuntos" at bounding box center [173, 254] width 214 height 41
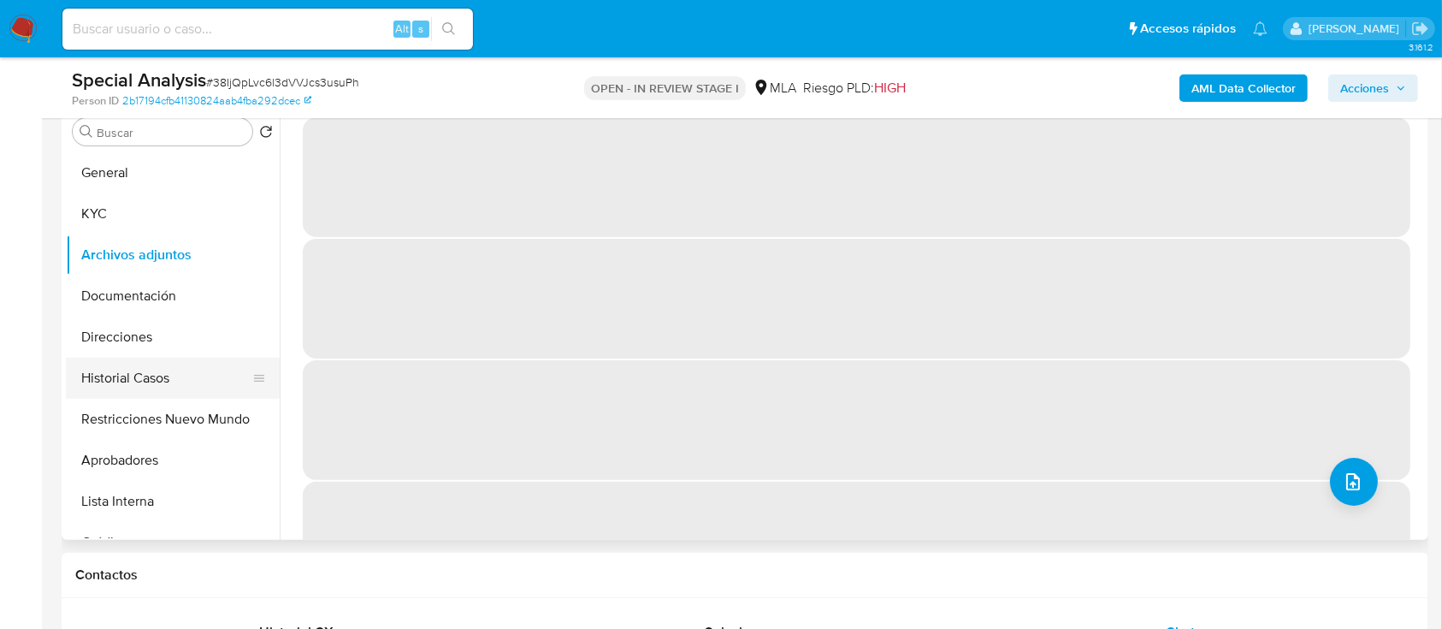
click at [161, 381] on button "Historial Casos" at bounding box center [166, 377] width 200 height 41
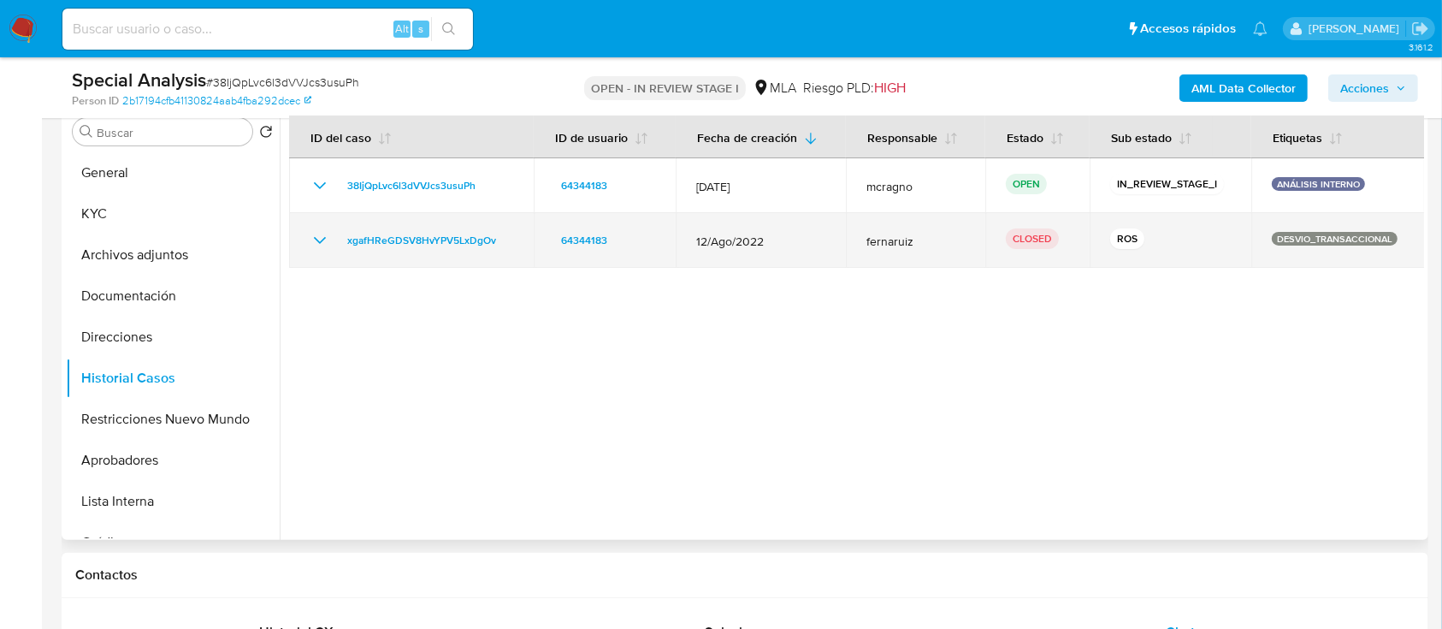
click at [328, 251] on td "xgafHReGDSV8HvYPV5LxDgOv" at bounding box center [411, 240] width 245 height 55
click at [320, 233] on icon "Mostrar/Ocultar" at bounding box center [320, 240] width 21 height 21
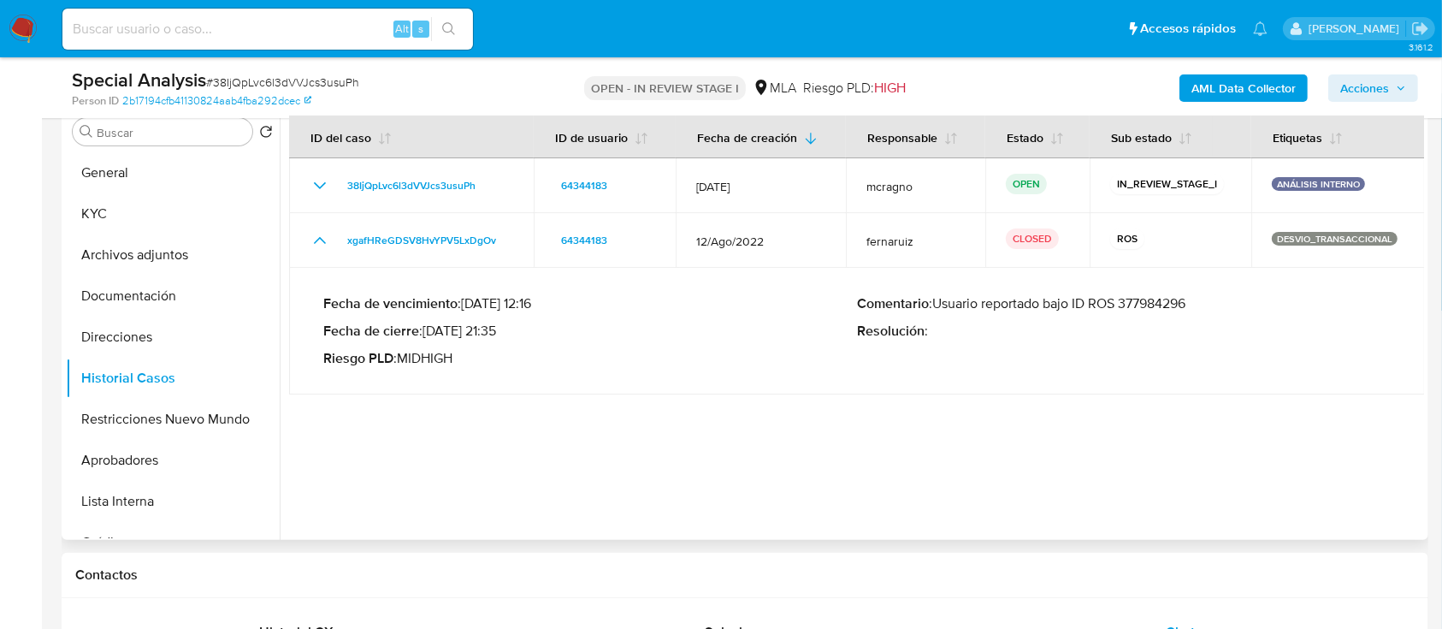
click at [1170, 308] on p "Comentario : Usuario reportado bajo ID ROS 377984296" at bounding box center [1124, 303] width 534 height 17
drag, startPoint x: 613, startPoint y: 334, endPoint x: 490, endPoint y: 328, distance: 123.3
click at [615, 334] on p "Fecha de cierre : 21/12/2022 21:35" at bounding box center [590, 330] width 534 height 17
drag, startPoint x: 446, startPoint y: 329, endPoint x: 499, endPoint y: 332, distance: 53.9
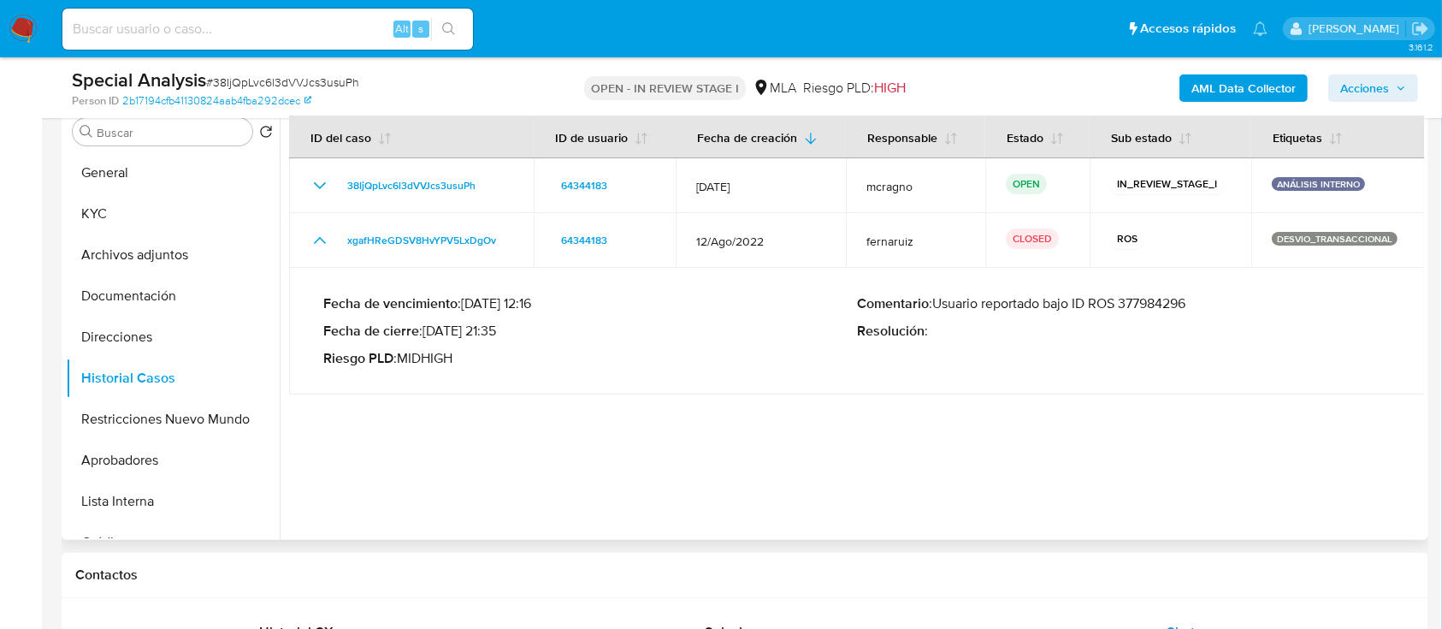
click at [499, 332] on p "Fecha de cierre : 21/12/2022 21:35" at bounding box center [590, 330] width 534 height 17
drag, startPoint x: 746, startPoint y: 304, endPoint x: 623, endPoint y: 312, distance: 123.4
click at [747, 304] on p "Fecha de vencimiento : 10/11/2022 12:16" at bounding box center [590, 303] width 534 height 17
click at [131, 243] on button "Archivos adjuntos" at bounding box center [173, 254] width 214 height 41
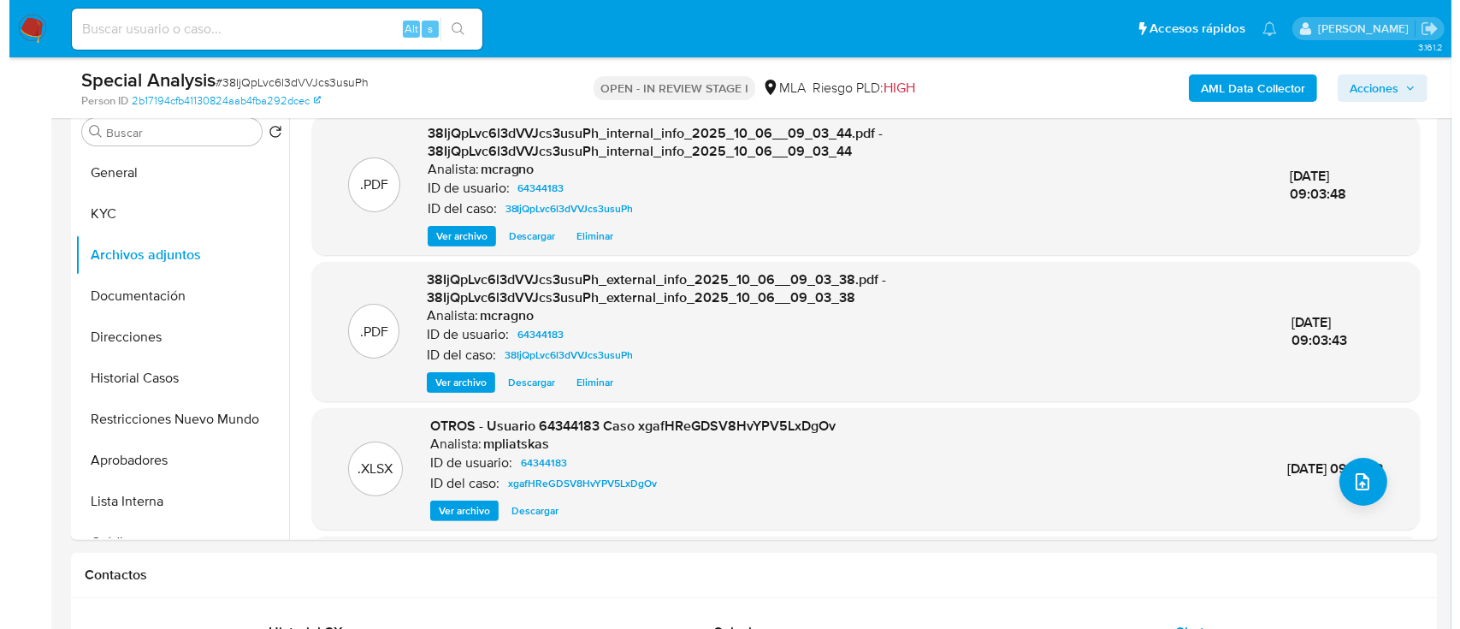
scroll to position [180, 0]
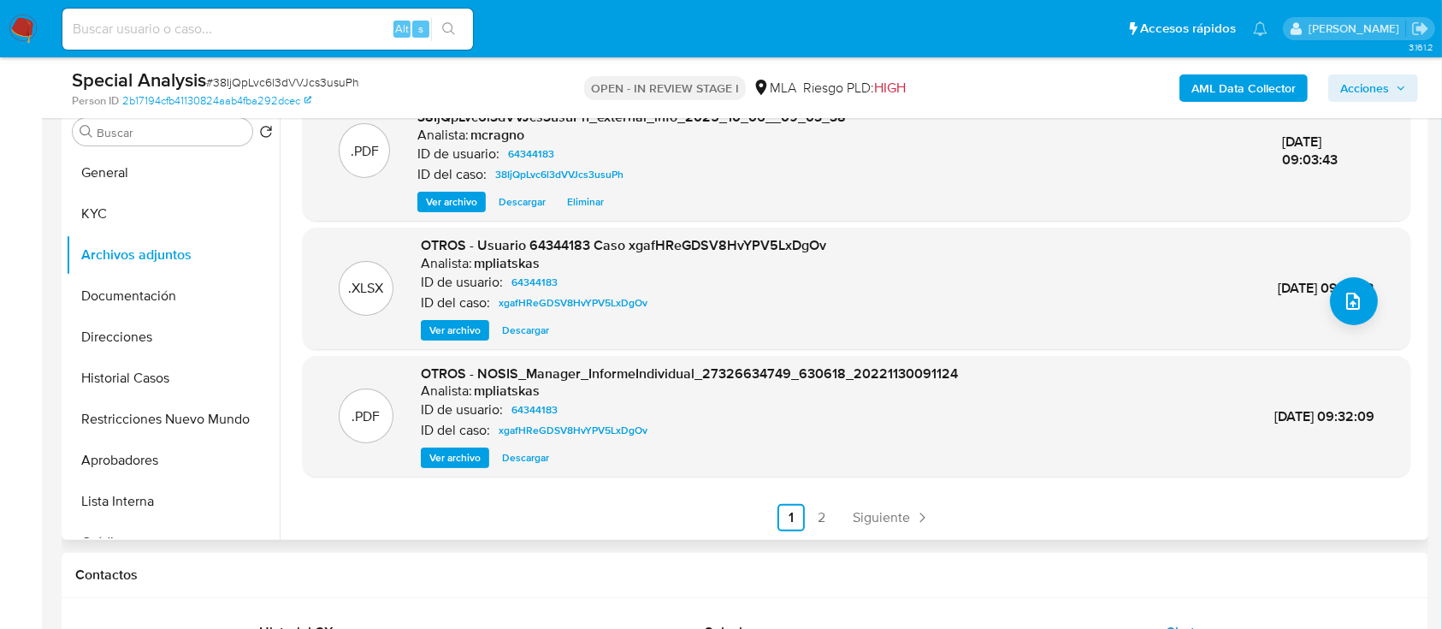
click at [457, 326] on span "Ver archivo" at bounding box center [454, 330] width 51 height 17
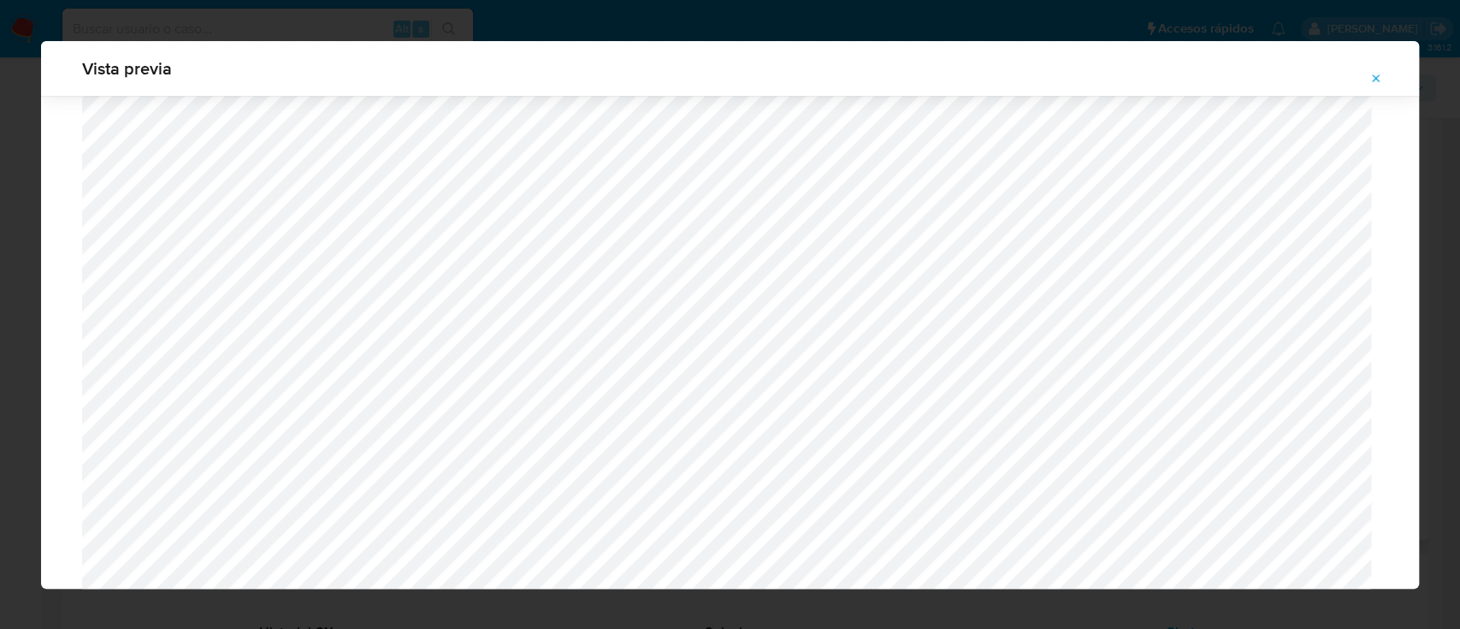
scroll to position [1326, 0]
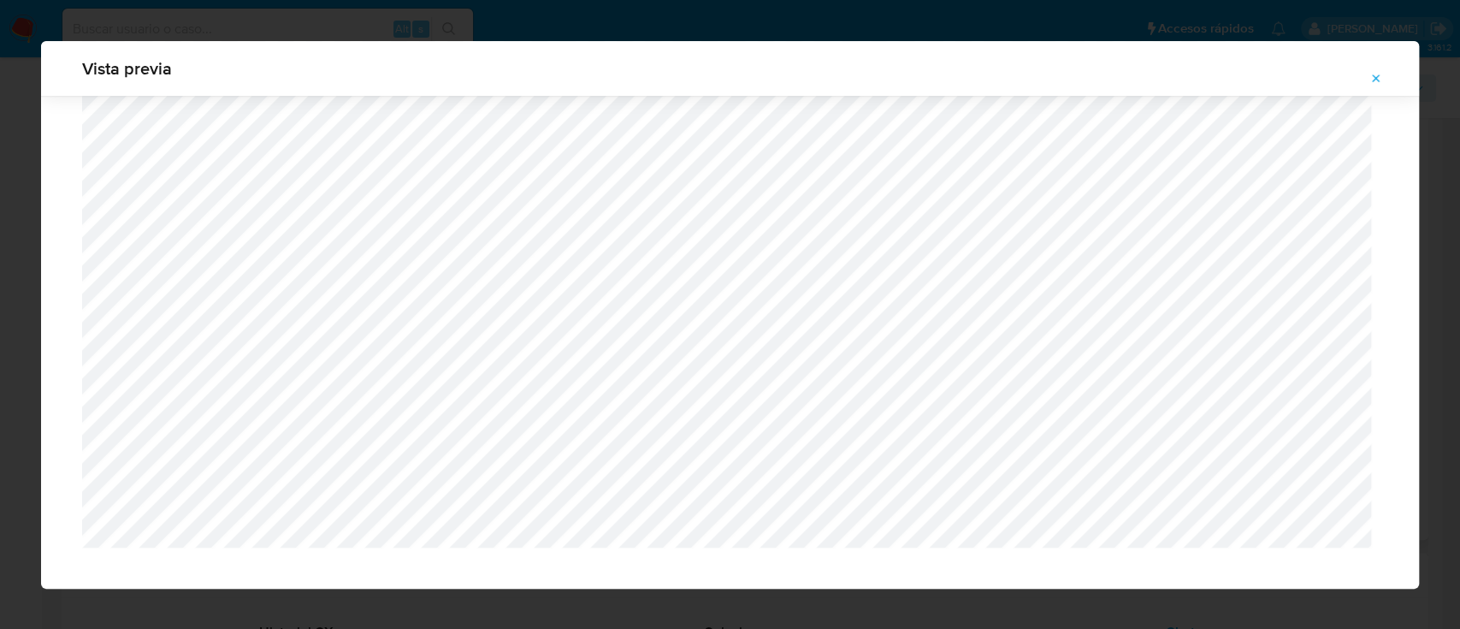
click at [1381, 80] on icon "Attachment preview" at bounding box center [1376, 79] width 14 height 14
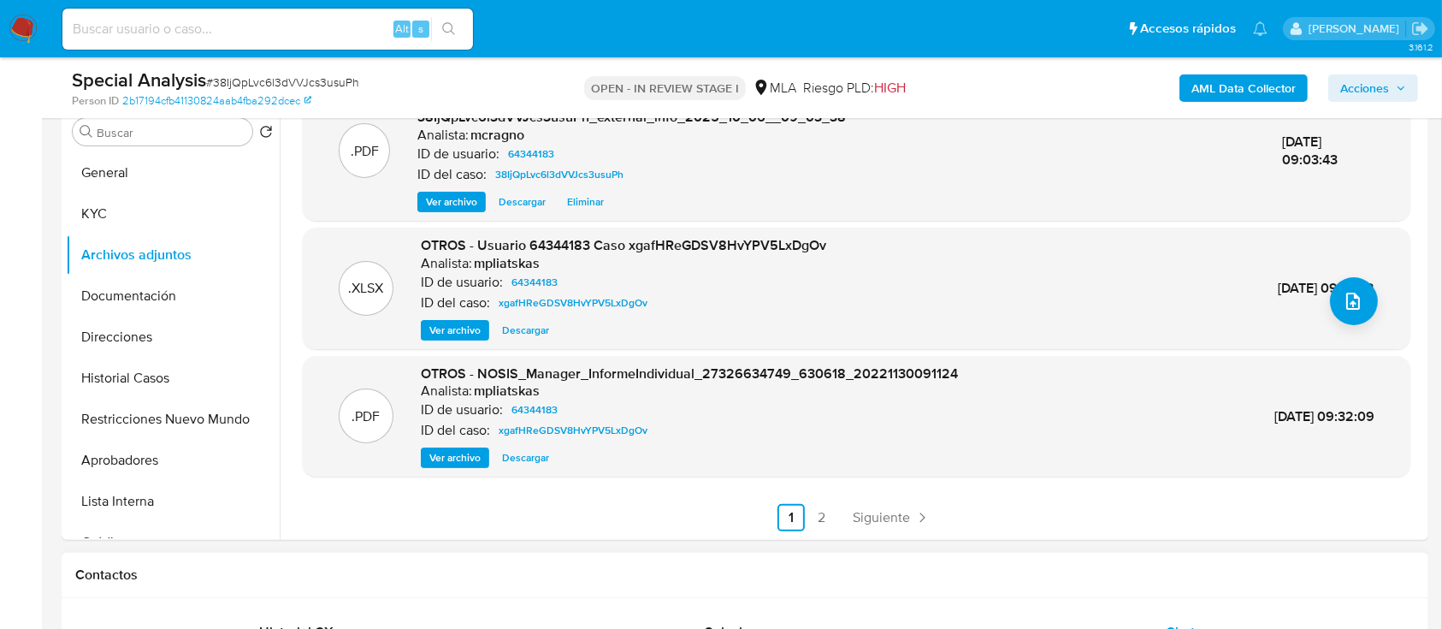
scroll to position [798, 0]
